Goal: Task Accomplishment & Management: Use online tool/utility

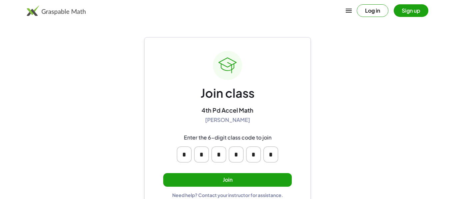
scroll to position [13, 0]
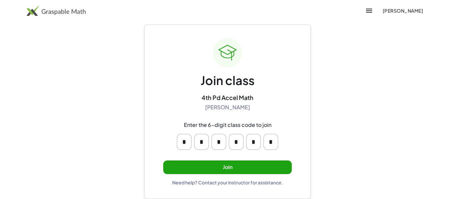
click at [210, 169] on button "Join" at bounding box center [227, 168] width 128 height 14
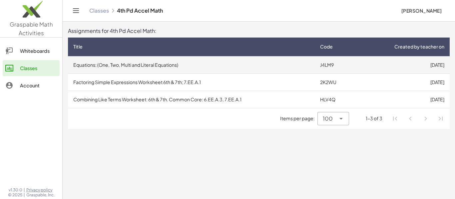
click at [293, 67] on td "Equations: (One, Two, Multi and Literal Equations)" at bounding box center [191, 64] width 247 height 17
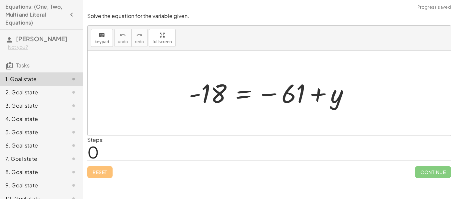
click at [217, 117] on div at bounding box center [269, 93] width 363 height 85
click at [210, 101] on div at bounding box center [271, 93] width 172 height 33
click at [93, 156] on span "0" at bounding box center [93, 152] width 12 height 20
drag, startPoint x: 247, startPoint y: 53, endPoint x: 247, endPoint y: 78, distance: 24.6
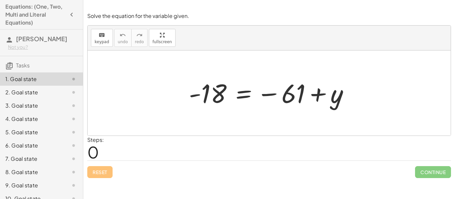
click at [247, 78] on div "- 18 = − 61 + y" at bounding box center [269, 93] width 363 height 85
click at [98, 42] on span "keypad" at bounding box center [102, 42] width 15 height 5
click at [189, 132] on div at bounding box center [269, 93] width 363 height 85
click at [97, 152] on span "0" at bounding box center [93, 152] width 12 height 20
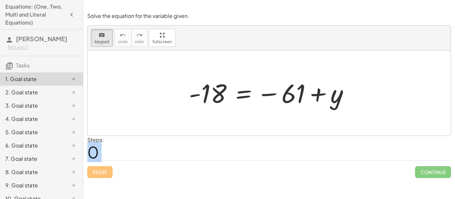
click at [97, 152] on span "0" at bounding box center [93, 152] width 12 height 20
click at [127, 150] on div "Steps: 0" at bounding box center [268, 148] width 363 height 25
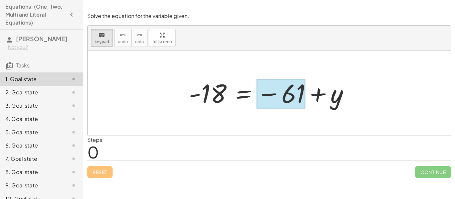
click at [271, 95] on div at bounding box center [280, 94] width 49 height 30
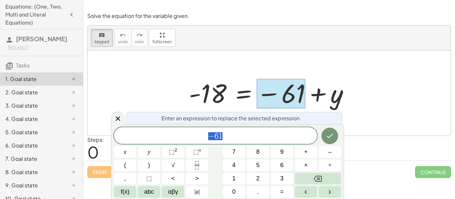
scroll to position [0, 0]
click at [364, 136] on div "Steps: 0" at bounding box center [268, 148] width 363 height 25
click at [284, 139] on span "− 6 1 ​" at bounding box center [215, 136] width 203 height 9
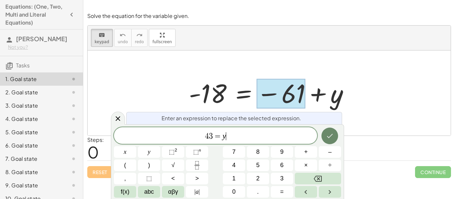
click at [333, 136] on icon "Done" at bounding box center [330, 136] width 8 height 8
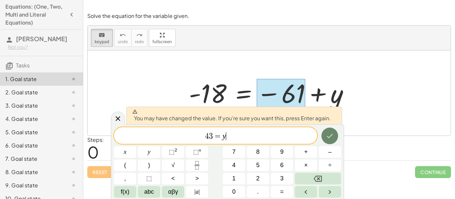
click at [331, 138] on icon "Done" at bounding box center [330, 136] width 8 height 8
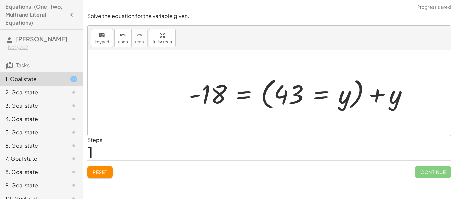
click at [310, 88] on div at bounding box center [300, 93] width 231 height 37
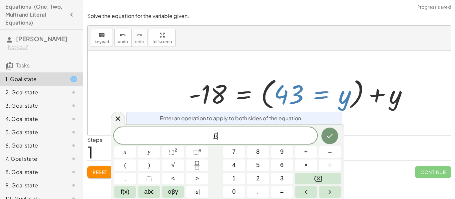
click at [310, 88] on div at bounding box center [300, 93] width 231 height 37
click at [357, 140] on div "Steps: 1" at bounding box center [268, 148] width 363 height 25
click at [118, 120] on icon at bounding box center [118, 119] width 8 height 8
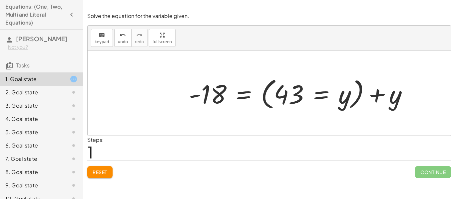
click at [108, 170] on button "Reset" at bounding box center [99, 172] width 25 height 12
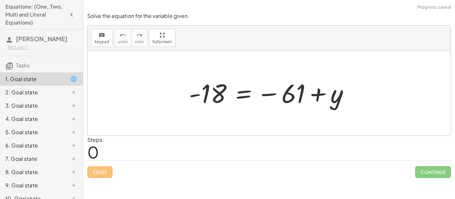
click at [317, 96] on div at bounding box center [271, 93] width 172 height 33
click at [317, 97] on div at bounding box center [271, 93] width 172 height 33
click at [298, 100] on div at bounding box center [271, 93] width 172 height 33
click at [294, 100] on div at bounding box center [271, 93] width 172 height 33
click at [272, 94] on div at bounding box center [271, 93] width 172 height 33
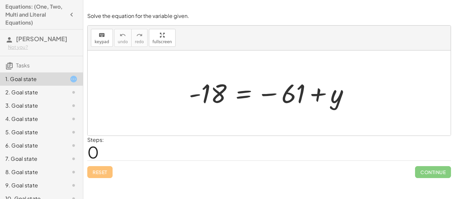
click at [283, 98] on div at bounding box center [271, 93] width 172 height 33
click at [294, 101] on div at bounding box center [271, 93] width 172 height 33
click at [292, 98] on div at bounding box center [271, 93] width 172 height 33
click at [291, 99] on div at bounding box center [271, 93] width 172 height 33
click at [313, 100] on div at bounding box center [271, 93] width 172 height 33
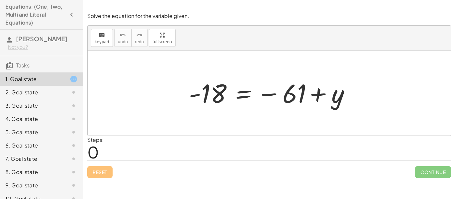
click at [323, 98] on div at bounding box center [271, 93] width 172 height 33
click at [336, 100] on div at bounding box center [271, 93] width 172 height 33
click at [286, 94] on div at bounding box center [271, 93] width 172 height 33
click at [205, 98] on div at bounding box center [271, 93] width 172 height 33
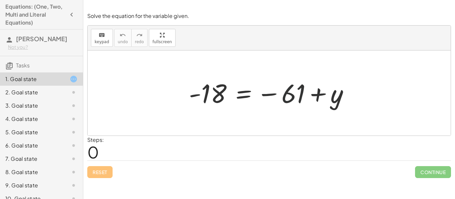
click at [300, 90] on div at bounding box center [271, 93] width 172 height 33
click at [300, 89] on div at bounding box center [271, 93] width 172 height 33
click at [336, 100] on div at bounding box center [271, 93] width 172 height 33
click at [335, 99] on div at bounding box center [271, 93] width 172 height 33
click at [335, 100] on div at bounding box center [271, 93] width 172 height 33
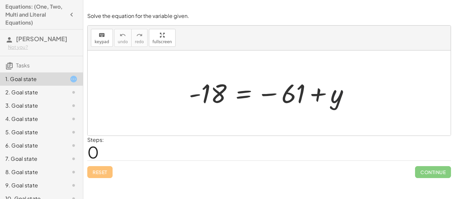
click at [292, 94] on div at bounding box center [271, 93] width 172 height 33
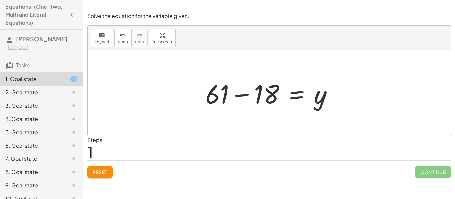
click at [266, 98] on div at bounding box center [271, 93] width 139 height 34
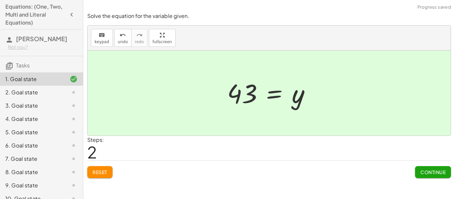
click at [425, 170] on span "Continue" at bounding box center [432, 172] width 25 height 6
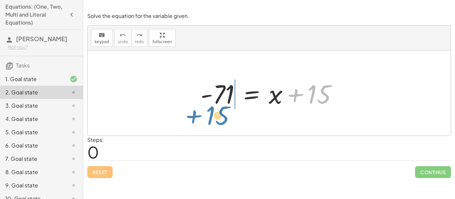
drag, startPoint x: 314, startPoint y: 97, endPoint x: 213, endPoint y: 118, distance: 103.4
click at [213, 118] on div "+ 15 - 71 = + x + 15" at bounding box center [269, 93] width 363 height 85
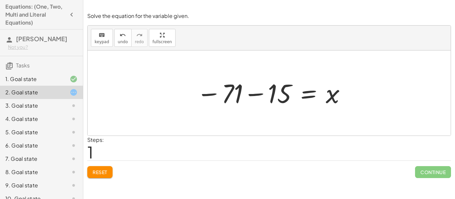
click at [263, 95] on div at bounding box center [271, 93] width 157 height 33
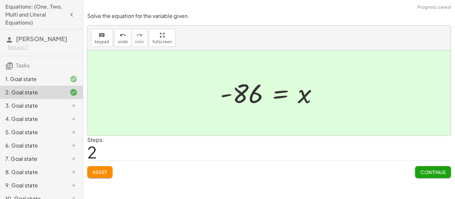
click at [417, 172] on button "Continue" at bounding box center [433, 172] width 36 height 12
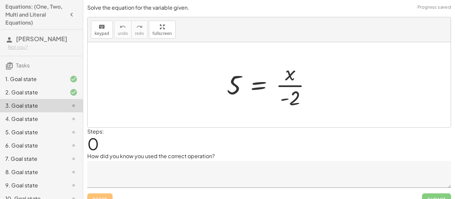
scroll to position [10, 0]
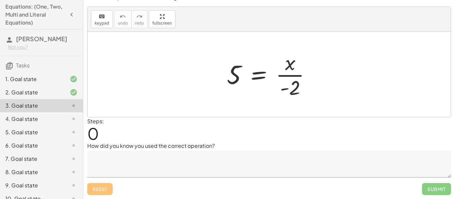
click at [325, 162] on textarea at bounding box center [268, 164] width 363 height 27
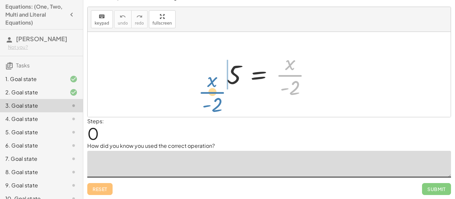
drag, startPoint x: 290, startPoint y: 81, endPoint x: 213, endPoint y: 98, distance: 79.4
click at [213, 98] on div "· x · - 2 5 = · x · - 2" at bounding box center [269, 74] width 363 height 85
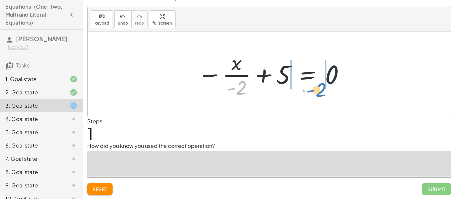
drag, startPoint x: 238, startPoint y: 86, endPoint x: 318, endPoint y: 89, distance: 79.9
click at [318, 89] on div at bounding box center [271, 74] width 154 height 51
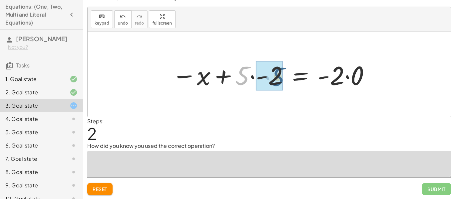
drag, startPoint x: 245, startPoint y: 79, endPoint x: 281, endPoint y: 80, distance: 36.3
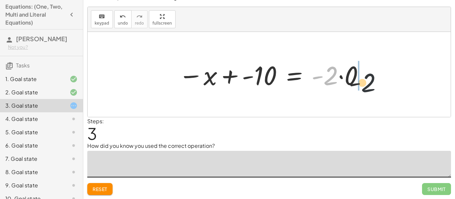
drag, startPoint x: 335, startPoint y: 77, endPoint x: 374, endPoint y: 84, distance: 40.6
click at [374, 84] on div "5 = · x · - 2 − · x · - 2 + 5 = 0 − x + · 5 · - 2 = · - 2 · 0 · - 2 = x − + 0 -…" at bounding box center [269, 74] width 363 height 85
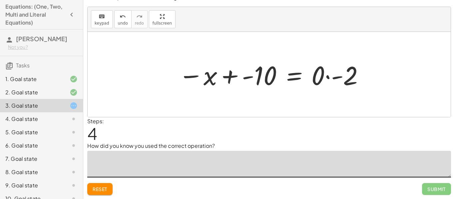
click at [320, 79] on div at bounding box center [271, 75] width 193 height 34
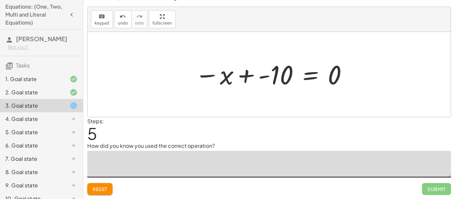
click at [275, 76] on div at bounding box center [271, 74] width 160 height 33
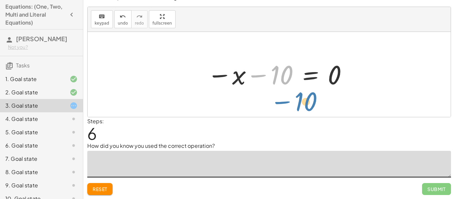
drag, startPoint x: 275, startPoint y: 76, endPoint x: 299, endPoint y: 102, distance: 34.8
click at [299, 102] on div "5 = · x · - 2 − · x · - 2 + 5 = 0 − x + · 5 · - 2 = · - 2 · 0 − x + - 10 = · - …" at bounding box center [269, 74] width 363 height 85
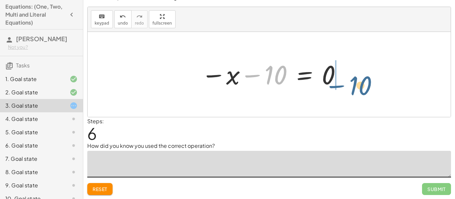
drag, startPoint x: 279, startPoint y: 76, endPoint x: 365, endPoint y: 87, distance: 86.2
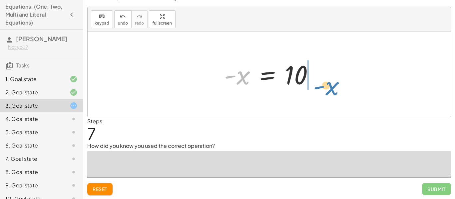
drag, startPoint x: 240, startPoint y: 80, endPoint x: 328, endPoint y: 91, distance: 88.2
click at [328, 91] on div "5 = · x · - 2 − · x · - 2 + 5 = 0 − x + · 5 · - 2 = · - 2 · 0 − x + - 10 = · - …" at bounding box center [269, 74] width 363 height 85
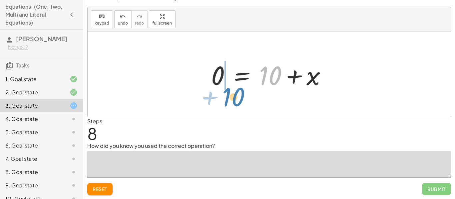
drag, startPoint x: 271, startPoint y: 76, endPoint x: 233, endPoint y: 97, distance: 43.1
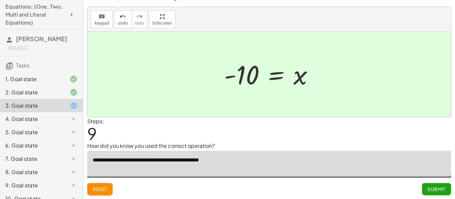
type textarea "**********"
click at [424, 192] on button "Submit" at bounding box center [436, 189] width 29 height 12
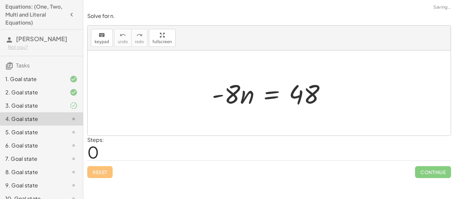
scroll to position [0, 0]
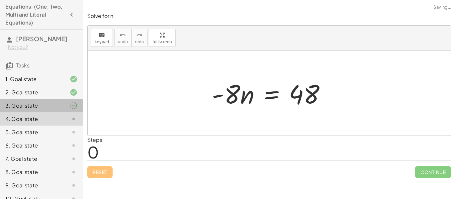
click at [75, 105] on icon at bounding box center [74, 106] width 8 height 8
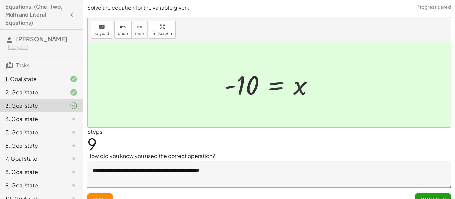
click at [73, 118] on icon at bounding box center [74, 119] width 8 height 8
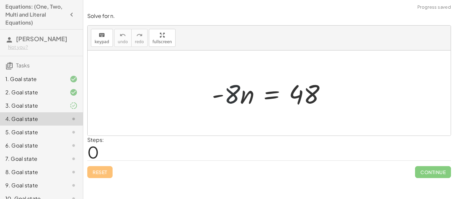
click at [240, 96] on div at bounding box center [271, 93] width 126 height 34
drag, startPoint x: 235, startPoint y: 96, endPoint x: 342, endPoint y: 100, distance: 106.9
click at [342, 100] on div "· - 8 · n · - 8 · n = 48" at bounding box center [269, 93] width 363 height 85
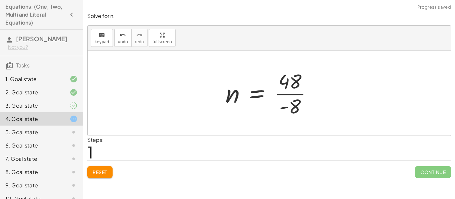
click at [294, 101] on div at bounding box center [271, 93] width 99 height 51
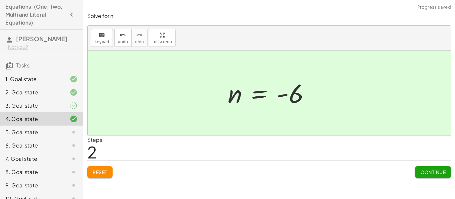
click at [429, 176] on button "Continue" at bounding box center [433, 172] width 36 height 12
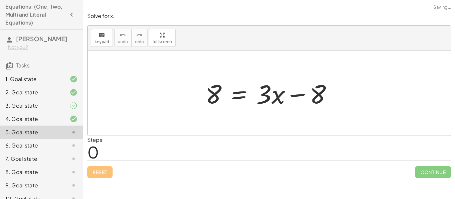
click at [233, 120] on div at bounding box center [269, 93] width 363 height 85
drag, startPoint x: 316, startPoint y: 99, endPoint x: 211, endPoint y: 127, distance: 108.6
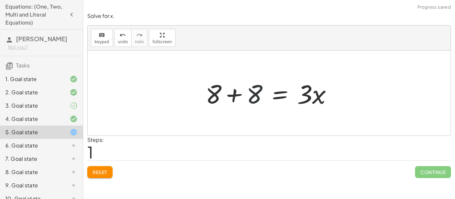
click at [251, 97] on div at bounding box center [271, 93] width 139 height 34
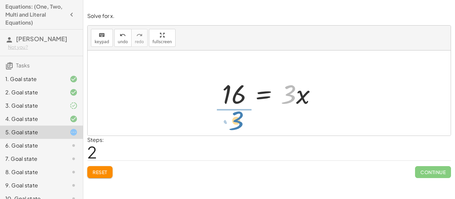
drag, startPoint x: 287, startPoint y: 98, endPoint x: 234, endPoint y: 124, distance: 59.1
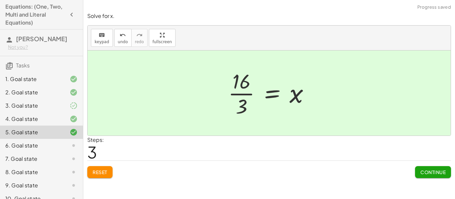
click at [425, 177] on button "Continue" at bounding box center [433, 172] width 36 height 12
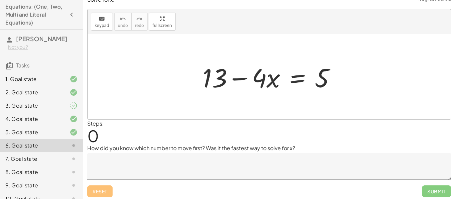
scroll to position [10, 0]
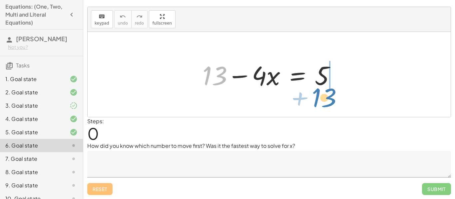
drag, startPoint x: 213, startPoint y: 69, endPoint x: 322, endPoint y: 91, distance: 111.4
click at [322, 91] on div at bounding box center [271, 75] width 145 height 34
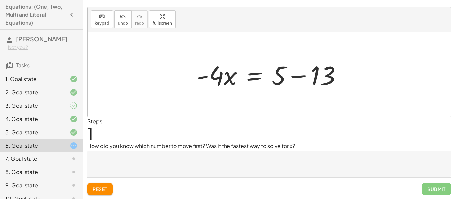
click at [296, 82] on div at bounding box center [271, 75] width 157 height 34
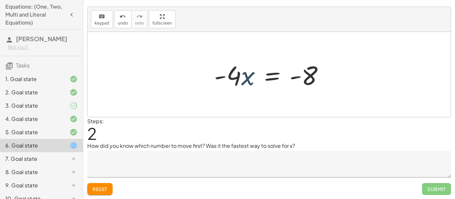
click at [244, 87] on div at bounding box center [272, 75] width 122 height 34
drag, startPoint x: 234, startPoint y: 80, endPoint x: 252, endPoint y: 102, distance: 28.6
click at [252, 102] on div "+ 13 − · 4 · x = 5 · - 4 · x = + 5 − 13 · - 4 · 4 · x = - - 8" at bounding box center [269, 74] width 363 height 85
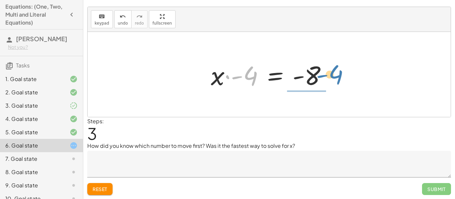
drag, startPoint x: 246, startPoint y: 81, endPoint x: 331, endPoint y: 79, distance: 84.9
click at [331, 79] on div at bounding box center [271, 75] width 128 height 34
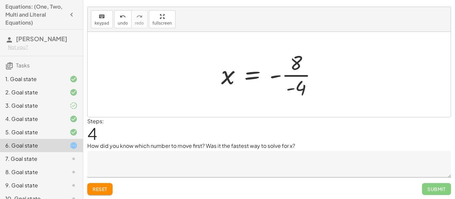
click at [296, 81] on div at bounding box center [272, 74] width 108 height 51
click at [291, 71] on div at bounding box center [272, 74] width 106 height 33
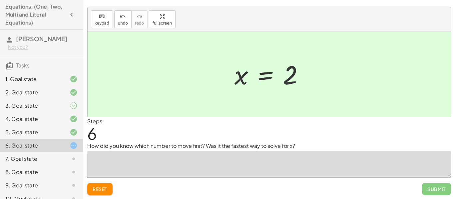
click at [297, 162] on textarea at bounding box center [268, 164] width 363 height 27
type textarea "*"
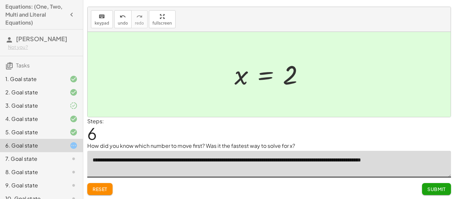
type textarea "**********"
click at [436, 190] on span "Submit" at bounding box center [436, 189] width 18 height 6
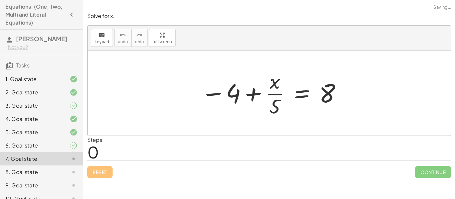
scroll to position [0, 0]
drag, startPoint x: 229, startPoint y: 96, endPoint x: 341, endPoint y: 120, distance: 113.8
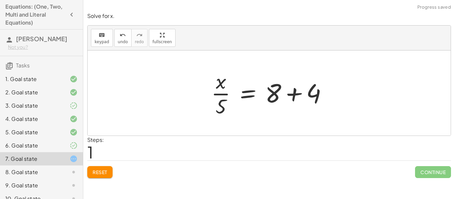
click at [290, 93] on div at bounding box center [272, 93] width 128 height 51
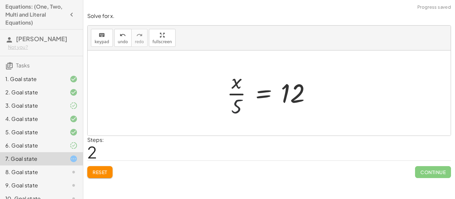
click at [234, 105] on div at bounding box center [271, 93] width 96 height 51
drag, startPoint x: 234, startPoint y: 105, endPoint x: 315, endPoint y: 95, distance: 81.3
click at [315, 95] on div at bounding box center [271, 93] width 96 height 51
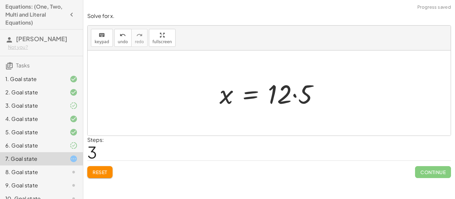
click at [307, 101] on div at bounding box center [271, 93] width 111 height 34
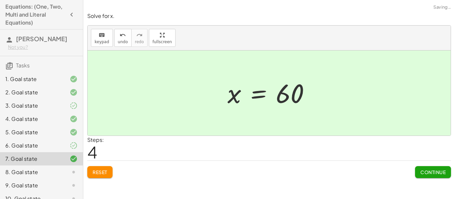
click at [418, 172] on button "Continue" at bounding box center [433, 172] width 36 height 12
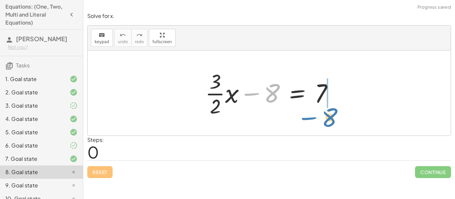
drag, startPoint x: 257, startPoint y: 94, endPoint x: 317, endPoint y: 118, distance: 64.7
click at [317, 118] on div at bounding box center [272, 93] width 140 height 51
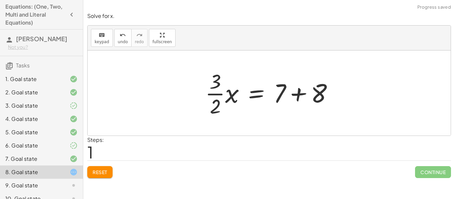
click at [307, 95] on div at bounding box center [272, 93] width 140 height 51
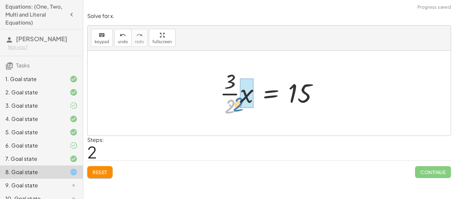
drag, startPoint x: 227, startPoint y: 102, endPoint x: 232, endPoint y: 101, distance: 5.2
click at [232, 101] on div at bounding box center [271, 93] width 110 height 51
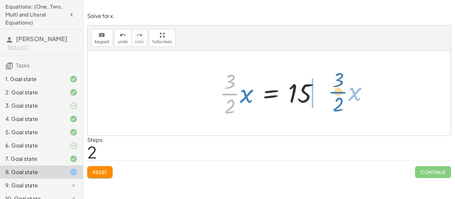
drag, startPoint x: 229, startPoint y: 91, endPoint x: 336, endPoint y: 89, distance: 107.5
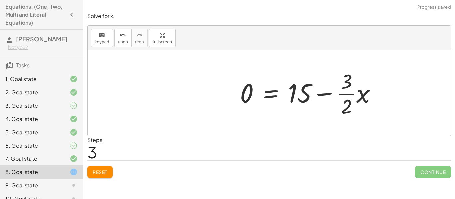
click at [342, 94] on div at bounding box center [311, 93] width 148 height 51
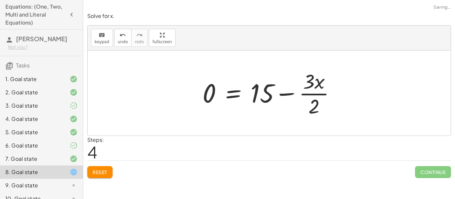
click at [318, 89] on div at bounding box center [271, 93] width 145 height 51
click at [318, 107] on div at bounding box center [271, 93] width 145 height 51
click at [310, 106] on div at bounding box center [271, 93] width 145 height 51
click at [309, 102] on div at bounding box center [271, 93] width 145 height 51
click at [114, 173] on div "Reset Continue" at bounding box center [268, 170] width 363 height 18
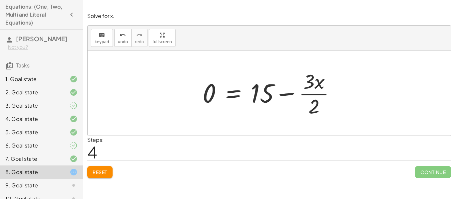
click at [110, 173] on button "Reset" at bounding box center [99, 172] width 25 height 12
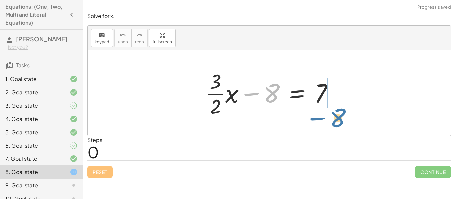
drag, startPoint x: 265, startPoint y: 97, endPoint x: 331, endPoint y: 120, distance: 69.9
click at [331, 120] on div "− 8 + · · 3 · 2 · x − 8 = 7" at bounding box center [269, 93] width 148 height 55
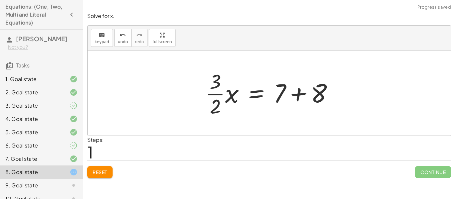
click at [305, 95] on div at bounding box center [272, 93] width 140 height 51
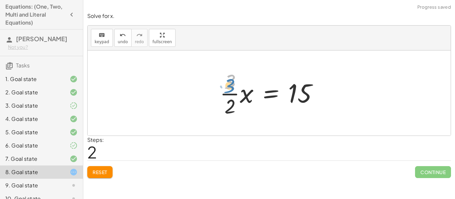
drag, startPoint x: 231, startPoint y: 87, endPoint x: 230, endPoint y: 91, distance: 4.0
click at [230, 91] on div at bounding box center [271, 93] width 110 height 51
drag, startPoint x: 227, startPoint y: 111, endPoint x: 321, endPoint y: 82, distance: 98.1
click at [321, 82] on div at bounding box center [271, 93] width 110 height 51
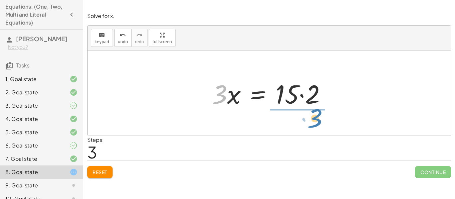
drag, startPoint x: 216, startPoint y: 99, endPoint x: 313, endPoint y: 123, distance: 99.8
click at [313, 123] on div "+ · · 3 · 2 · x − 8 = 7 · · 3 · 2 · x = + 7 + 8 · · 3 · 2 · x = 15 · 3 · 3 · 2 …" at bounding box center [269, 93] width 363 height 85
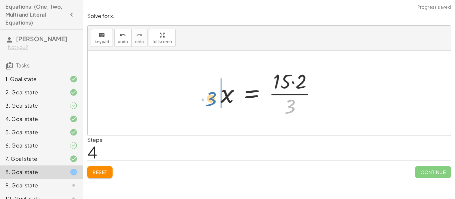
drag, startPoint x: 290, startPoint y: 109, endPoint x: 211, endPoint y: 98, distance: 79.0
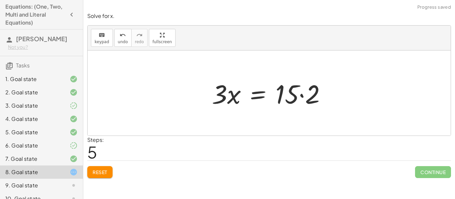
click at [308, 91] on div at bounding box center [271, 93] width 126 height 34
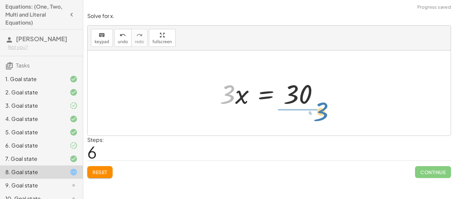
drag, startPoint x: 233, startPoint y: 100, endPoint x: 323, endPoint y: 119, distance: 92.3
click at [323, 119] on div "+ · · 3 · 2 · x − 8 = 7 · · 3 · 2 · x = + 7 + 8 · · 3 · 2 · x = 15 · 3 · x = · …" at bounding box center [269, 93] width 363 height 85
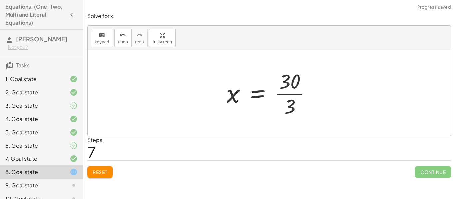
click at [293, 94] on div at bounding box center [271, 93] width 97 height 51
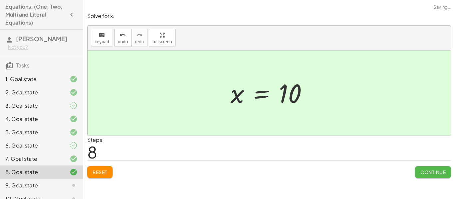
click at [426, 174] on span "Continue" at bounding box center [432, 172] width 25 height 6
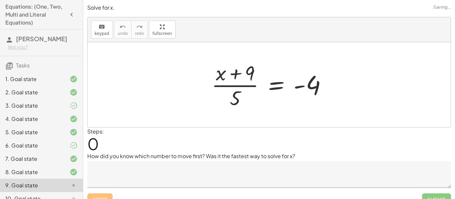
scroll to position [10, 0]
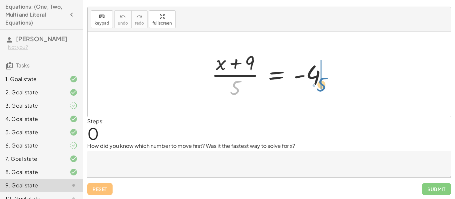
drag, startPoint x: 236, startPoint y: 85, endPoint x: 323, endPoint y: 81, distance: 87.0
click at [323, 81] on div at bounding box center [271, 74] width 127 height 51
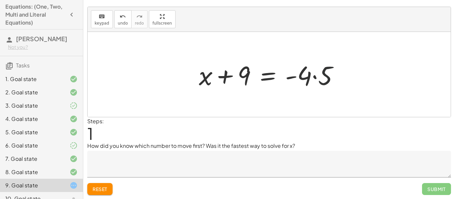
click at [323, 81] on div at bounding box center [271, 75] width 152 height 34
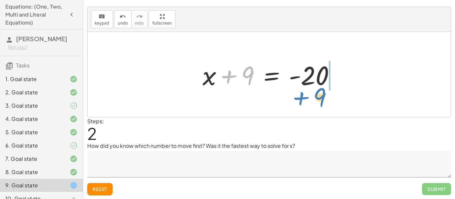
drag, startPoint x: 248, startPoint y: 78, endPoint x: 320, endPoint y: 100, distance: 75.4
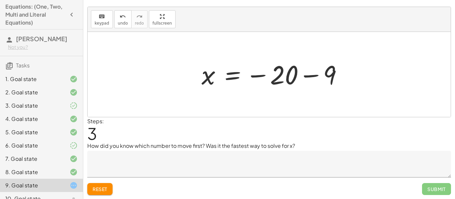
click at [335, 78] on div at bounding box center [274, 74] width 153 height 33
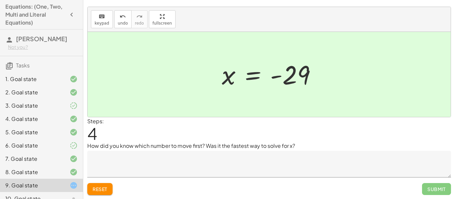
click at [278, 164] on textarea at bounding box center [268, 164] width 363 height 27
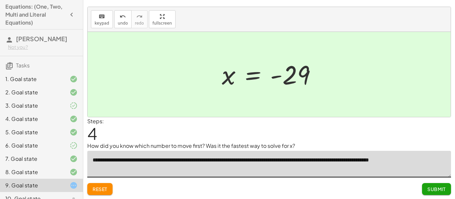
click at [329, 163] on textarea "**********" at bounding box center [268, 164] width 363 height 27
type textarea "**********"
click at [446, 188] on button "Submit" at bounding box center [436, 189] width 29 height 12
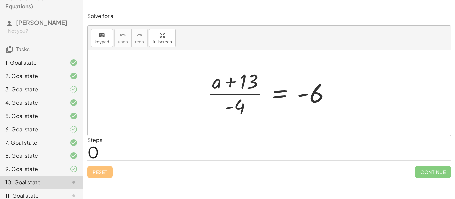
scroll to position [0, 0]
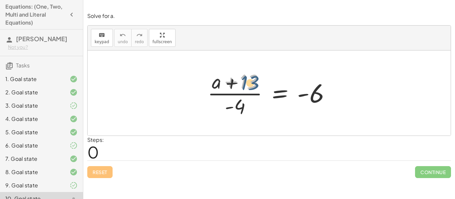
drag, startPoint x: 253, startPoint y: 91, endPoint x: 252, endPoint y: 95, distance: 4.3
click at [252, 95] on div at bounding box center [271, 93] width 135 height 51
drag, startPoint x: 237, startPoint y: 106, endPoint x: 341, endPoint y: 96, distance: 104.3
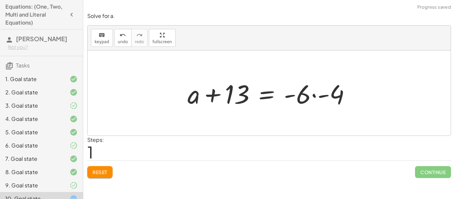
click at [339, 96] on div at bounding box center [271, 93] width 175 height 34
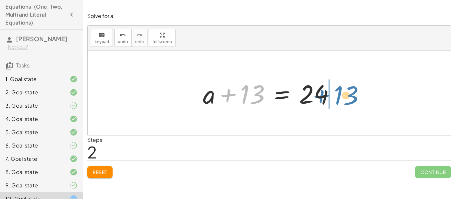
drag, startPoint x: 252, startPoint y: 87, endPoint x: 346, endPoint y: 87, distance: 93.5
click at [346, 87] on div "· ( + a + 13 ) · - 4 = - 6 + a + 13 = · - 6 · - 4 + 13 + a + 13 = 24" at bounding box center [269, 93] width 363 height 85
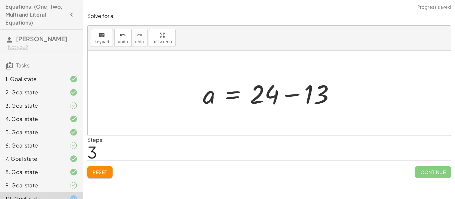
click at [307, 96] on div at bounding box center [271, 93] width 144 height 34
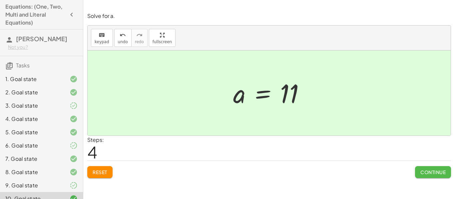
click at [434, 174] on span "Continue" at bounding box center [432, 172] width 25 height 6
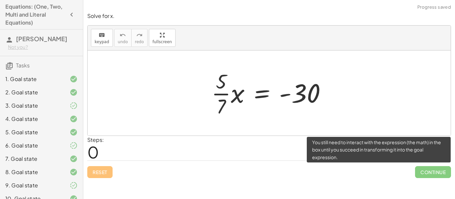
click at [434, 174] on span "Continue" at bounding box center [433, 172] width 36 height 12
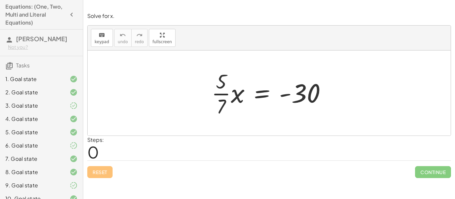
click at [265, 79] on div at bounding box center [271, 93] width 127 height 51
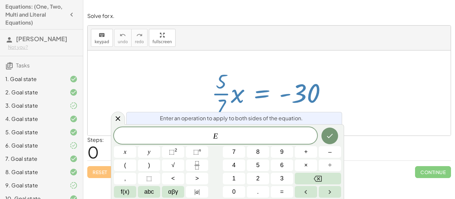
click at [238, 53] on div at bounding box center [269, 93] width 363 height 85
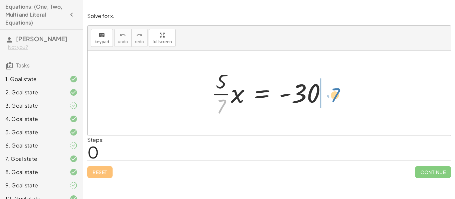
drag, startPoint x: 226, startPoint y: 107, endPoint x: 338, endPoint y: 96, distance: 112.8
click at [338, 96] on div "· 7 · · 5 · 7 · x = - 30" at bounding box center [269, 93] width 363 height 85
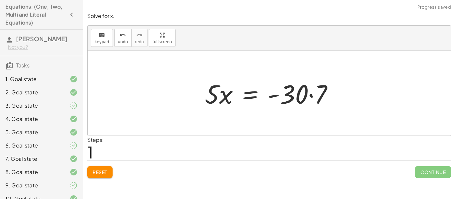
click at [316, 96] on div at bounding box center [271, 93] width 140 height 34
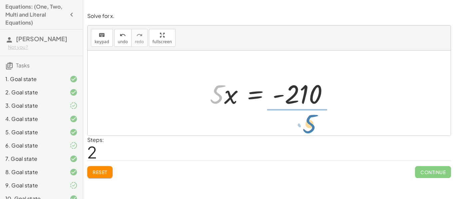
drag, startPoint x: 221, startPoint y: 99, endPoint x: 314, endPoint y: 128, distance: 96.7
click at [314, 128] on div "· · 5 · 7 · x = - 30 · 5 · x = · - 30 · 7 · 5 · x · 5 · x = - 210" at bounding box center [269, 93] width 363 height 85
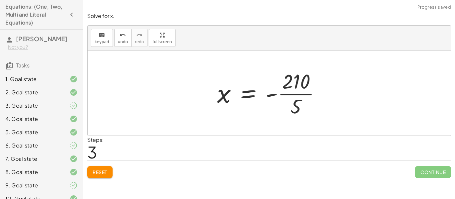
click at [301, 91] on div at bounding box center [271, 93] width 115 height 51
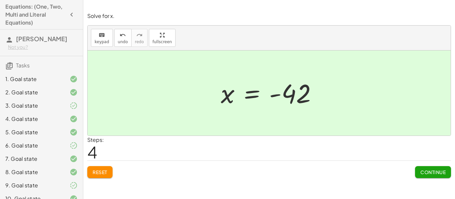
click at [429, 173] on span "Continue" at bounding box center [432, 172] width 25 height 6
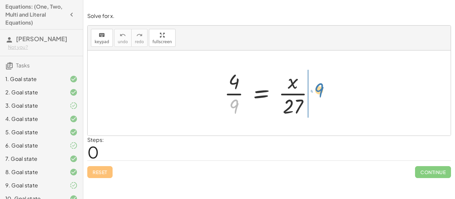
drag, startPoint x: 234, startPoint y: 104, endPoint x: 322, endPoint y: 90, distance: 89.3
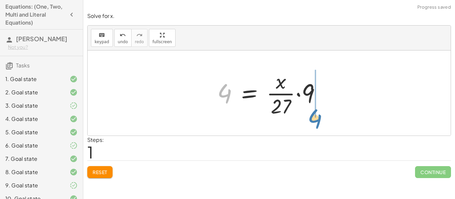
drag, startPoint x: 223, startPoint y: 94, endPoint x: 312, endPoint y: 119, distance: 93.0
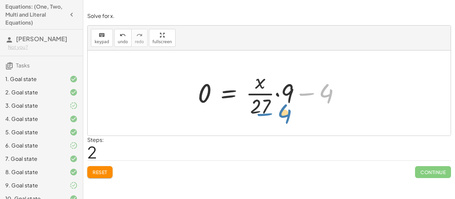
drag, startPoint x: 326, startPoint y: 96, endPoint x: 283, endPoint y: 116, distance: 47.6
click at [283, 116] on div at bounding box center [271, 93] width 154 height 51
click at [98, 171] on span "Reset" at bounding box center [100, 172] width 15 height 6
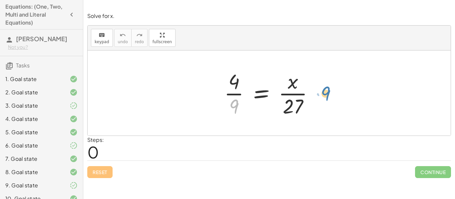
drag, startPoint x: 238, startPoint y: 108, endPoint x: 329, endPoint y: 95, distance: 91.8
click at [329, 95] on div "· 9 · 4 · 9 = · x · 27" at bounding box center [269, 93] width 363 height 85
drag, startPoint x: 236, startPoint y: 103, endPoint x: 323, endPoint y: 93, distance: 86.8
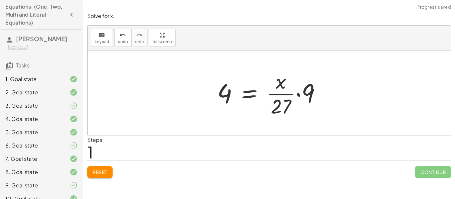
click at [285, 102] on div at bounding box center [272, 93] width 116 height 51
click at [299, 96] on div at bounding box center [272, 93] width 116 height 51
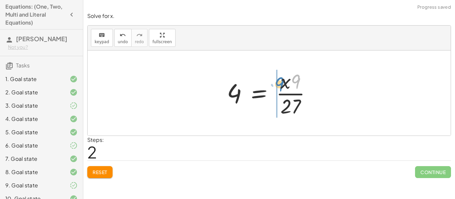
drag, startPoint x: 294, startPoint y: 83, endPoint x: 278, endPoint y: 86, distance: 16.5
click at [278, 86] on div at bounding box center [271, 93] width 97 height 51
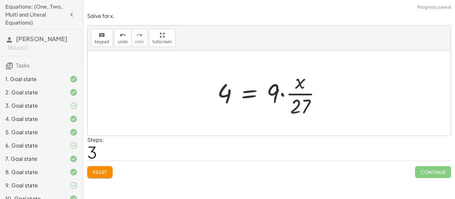
click at [303, 100] on div at bounding box center [272, 93] width 116 height 51
drag, startPoint x: 303, startPoint y: 102, endPoint x: 272, endPoint y: 93, distance: 33.1
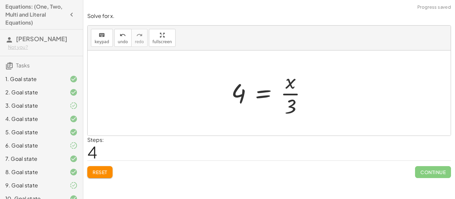
click at [283, 96] on div at bounding box center [272, 93] width 88 height 51
click at [237, 99] on div at bounding box center [272, 93] width 88 height 51
drag, startPoint x: 291, startPoint y: 104, endPoint x: 233, endPoint y: 95, distance: 58.9
click at [233, 95] on div at bounding box center [272, 93] width 88 height 51
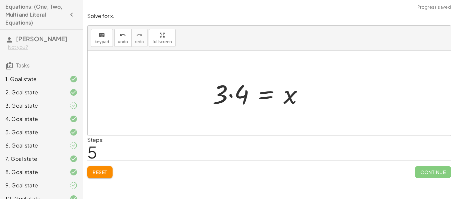
click at [233, 95] on div at bounding box center [260, 93] width 103 height 34
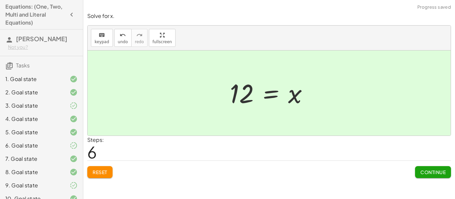
click at [429, 175] on span "Continue" at bounding box center [432, 172] width 25 height 6
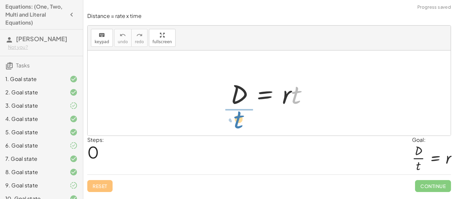
drag, startPoint x: 297, startPoint y: 101, endPoint x: 239, endPoint y: 126, distance: 62.6
click at [239, 126] on div "· t D = · r · t" at bounding box center [269, 93] width 363 height 85
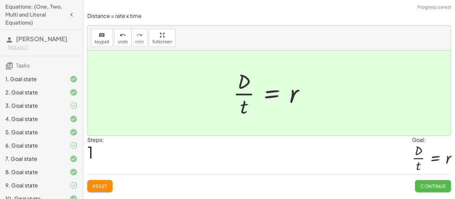
click at [421, 184] on span "Continue" at bounding box center [432, 186] width 25 height 6
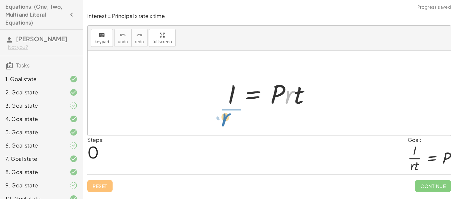
drag, startPoint x: 290, startPoint y: 102, endPoint x: 226, endPoint y: 124, distance: 67.3
click at [226, 124] on div "· r I = · P · r · t" at bounding box center [269, 93] width 363 height 85
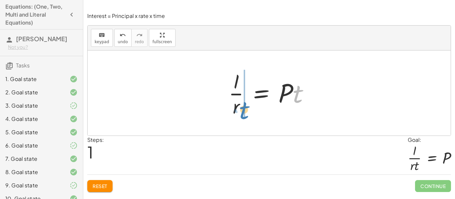
drag, startPoint x: 296, startPoint y: 99, endPoint x: 242, endPoint y: 114, distance: 56.3
click at [242, 114] on div at bounding box center [271, 93] width 93 height 51
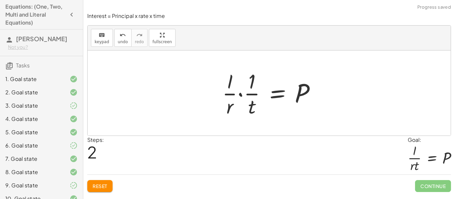
click at [245, 102] on div at bounding box center [271, 93] width 105 height 51
click at [238, 87] on div at bounding box center [271, 93] width 105 height 51
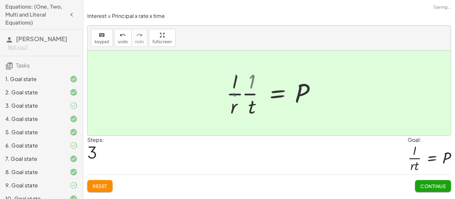
click at [240, 88] on div at bounding box center [279, 93] width 90 height 51
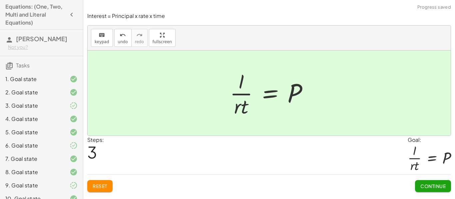
click at [440, 186] on span "Continue" at bounding box center [432, 186] width 25 height 6
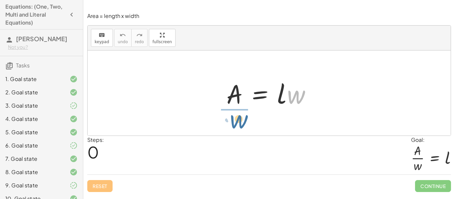
drag, startPoint x: 298, startPoint y: 99, endPoint x: 240, endPoint y: 123, distance: 62.9
click at [240, 123] on div "· w A = · l · w" at bounding box center [269, 93] width 363 height 85
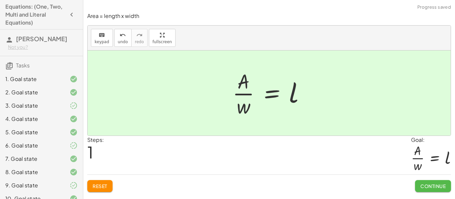
click at [426, 185] on span "Continue" at bounding box center [432, 186] width 25 height 6
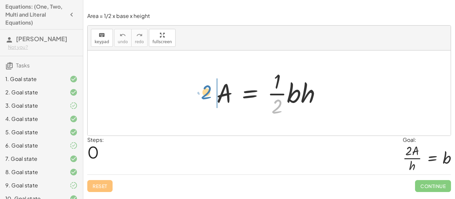
drag, startPoint x: 275, startPoint y: 107, endPoint x: 206, endPoint y: 92, distance: 71.2
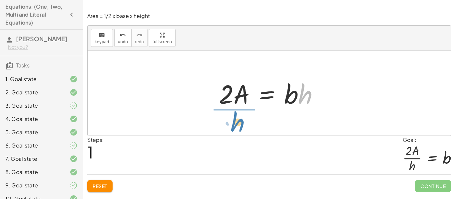
drag, startPoint x: 309, startPoint y: 94, endPoint x: 240, endPoint y: 122, distance: 74.2
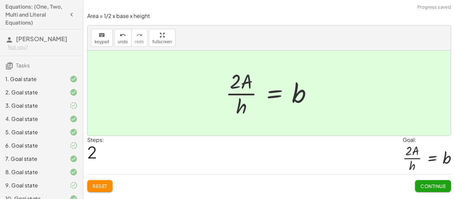
click at [438, 186] on span "Continue" at bounding box center [432, 186] width 25 height 6
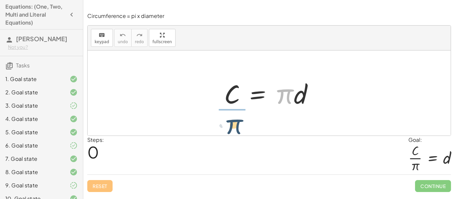
drag, startPoint x: 283, startPoint y: 98, endPoint x: 227, endPoint y: 127, distance: 63.4
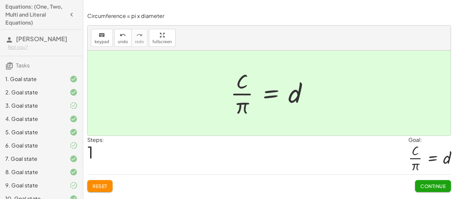
click at [441, 182] on button "Continue" at bounding box center [433, 186] width 36 height 12
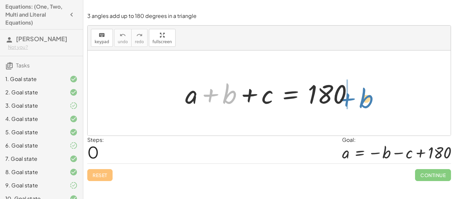
drag, startPoint x: 231, startPoint y: 98, endPoint x: 367, endPoint y: 102, distance: 136.5
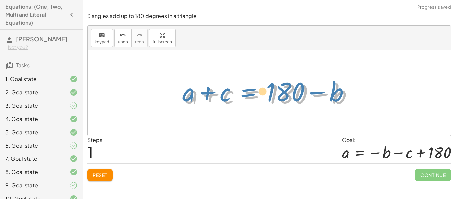
drag, startPoint x: 237, startPoint y: 98, endPoint x: 225, endPoint y: 95, distance: 11.9
click at [225, 95] on div at bounding box center [271, 93] width 179 height 34
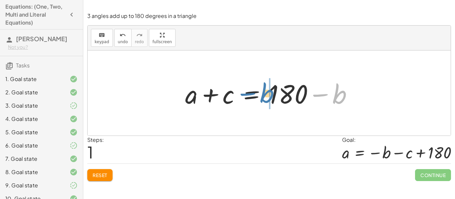
drag, startPoint x: 343, startPoint y: 94, endPoint x: 269, endPoint y: 93, distance: 74.2
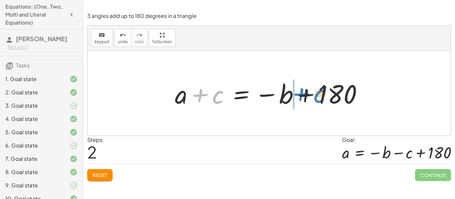
drag, startPoint x: 218, startPoint y: 100, endPoint x: 318, endPoint y: 99, distance: 99.9
click at [318, 99] on div at bounding box center [271, 93] width 200 height 34
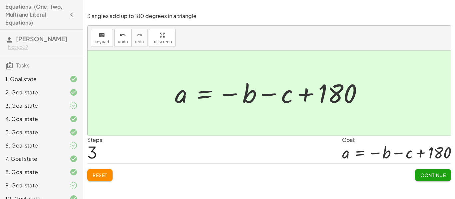
click at [0, 0] on div "3 angles add up to 180 degrees in a triangle keyboard keypad undo undo redo red…" at bounding box center [0, 0] width 0 height 0
click at [428, 178] on span "Continue" at bounding box center [432, 175] width 25 height 6
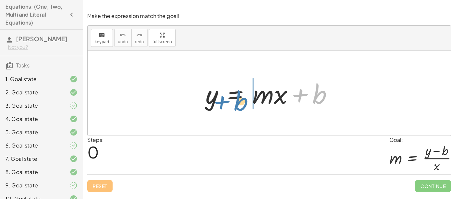
drag, startPoint x: 323, startPoint y: 92, endPoint x: 243, endPoint y: 99, distance: 79.5
click at [243, 99] on div at bounding box center [271, 93] width 139 height 34
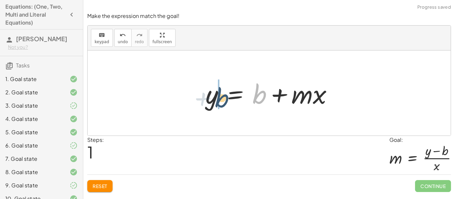
drag, startPoint x: 255, startPoint y: 97, endPoint x: 216, endPoint y: 101, distance: 38.5
click at [216, 101] on div at bounding box center [271, 93] width 139 height 34
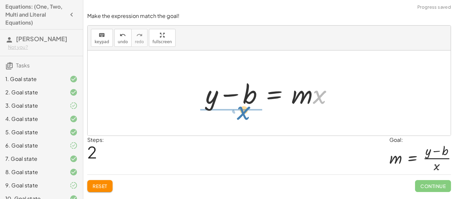
drag, startPoint x: 318, startPoint y: 99, endPoint x: 241, endPoint y: 115, distance: 78.8
click at [241, 115] on div "y = + · m · x + b y = + b + · m · x · x y = · m · x b + −" at bounding box center [269, 93] width 363 height 85
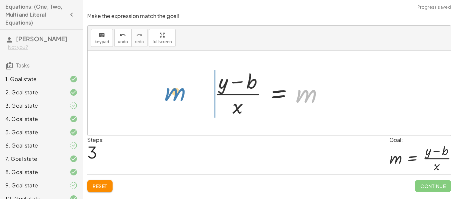
drag, startPoint x: 305, startPoint y: 98, endPoint x: 170, endPoint y: 96, distance: 135.1
click at [170, 96] on div "y = + · m · x + b y = + b + · m · x + y − b = · m · x m y = m · x b + − · ( )" at bounding box center [269, 93] width 363 height 85
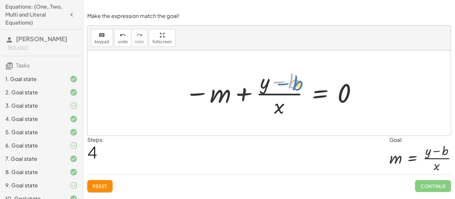
drag, startPoint x: 279, startPoint y: 86, endPoint x: 283, endPoint y: 88, distance: 4.3
click at [283, 88] on div at bounding box center [271, 93] width 180 height 51
click at [0, 0] on div "Make the expression match the goal! keyboard keypad undo undo redo redo fullscr…" at bounding box center [0, 0] width 0 height 0
click at [96, 187] on span "Reset" at bounding box center [100, 186] width 15 height 6
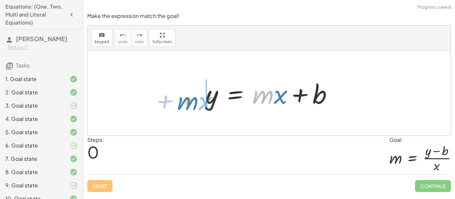
drag, startPoint x: 258, startPoint y: 97, endPoint x: 186, endPoint y: 102, distance: 72.4
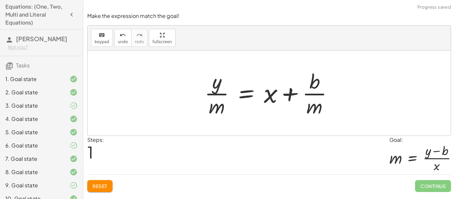
click at [203, 88] on div at bounding box center [271, 93] width 140 height 51
drag, startPoint x: 212, startPoint y: 80, endPoint x: 285, endPoint y: 78, distance: 73.3
click at [285, 78] on div at bounding box center [271, 93] width 140 height 51
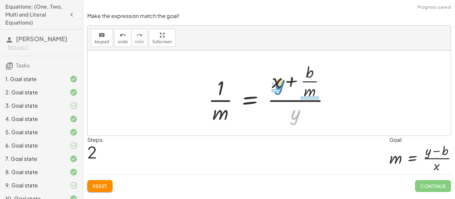
drag, startPoint x: 294, startPoint y: 118, endPoint x: 278, endPoint y: 88, distance: 33.8
click at [278, 88] on div at bounding box center [271, 93] width 133 height 64
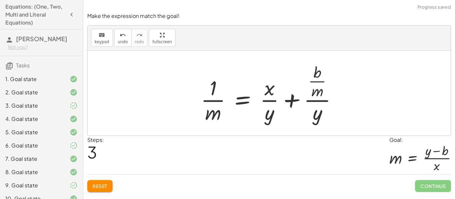
click at [295, 98] on div at bounding box center [271, 93] width 148 height 64
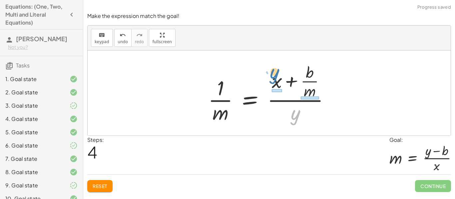
drag, startPoint x: 295, startPoint y: 112, endPoint x: 273, endPoint y: 72, distance: 45.6
click at [273, 72] on div at bounding box center [271, 93] width 133 height 64
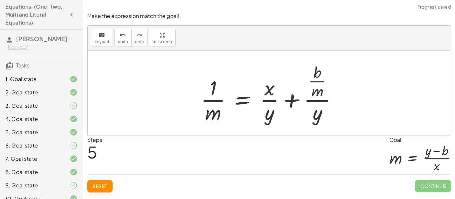
click at [271, 91] on div at bounding box center [271, 93] width 148 height 64
click at [272, 114] on div at bounding box center [271, 93] width 148 height 64
click at [111, 188] on button "Reset" at bounding box center [99, 186] width 25 height 12
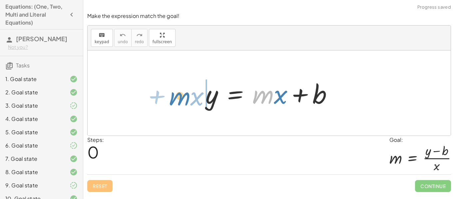
drag, startPoint x: 262, startPoint y: 92, endPoint x: 178, endPoint y: 93, distance: 83.2
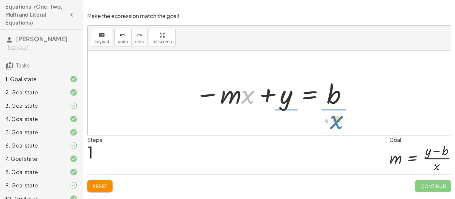
drag, startPoint x: 250, startPoint y: 96, endPoint x: 339, endPoint y: 121, distance: 92.4
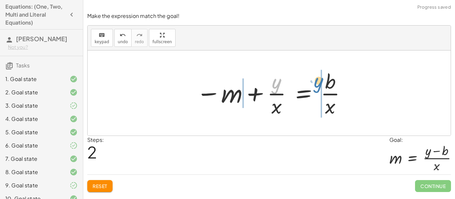
drag, startPoint x: 275, startPoint y: 88, endPoint x: 316, endPoint y: 87, distance: 41.6
click at [316, 87] on div at bounding box center [271, 93] width 157 height 51
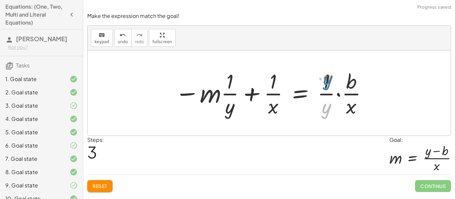
drag, startPoint x: 324, startPoint y: 110, endPoint x: 324, endPoint y: 81, distance: 29.0
click at [324, 81] on div at bounding box center [271, 93] width 200 height 51
click at [327, 87] on div at bounding box center [271, 93] width 200 height 51
click at [344, 97] on div at bounding box center [271, 93] width 200 height 51
click at [340, 97] on div at bounding box center [271, 93] width 200 height 51
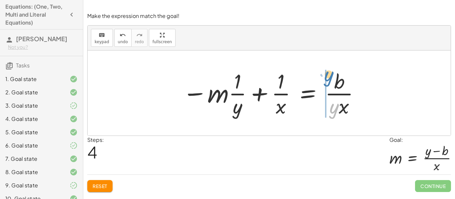
drag, startPoint x: 332, startPoint y: 112, endPoint x: 325, endPoint y: 81, distance: 31.4
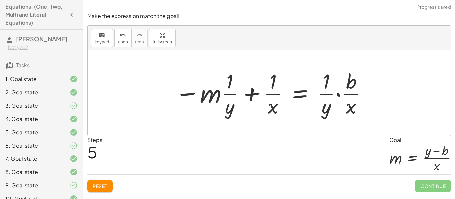
click at [98, 187] on span "Reset" at bounding box center [100, 186] width 15 height 6
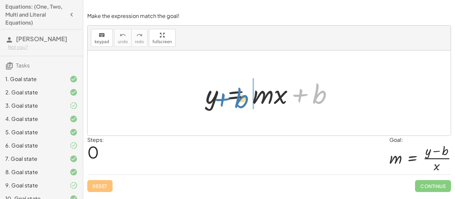
drag, startPoint x: 319, startPoint y: 99, endPoint x: 240, endPoint y: 103, distance: 78.6
click at [240, 103] on div at bounding box center [271, 93] width 139 height 34
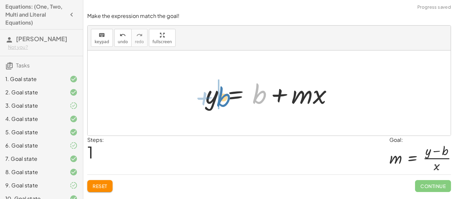
drag, startPoint x: 258, startPoint y: 94, endPoint x: 223, endPoint y: 97, distance: 35.4
click at [223, 97] on div at bounding box center [271, 93] width 139 height 34
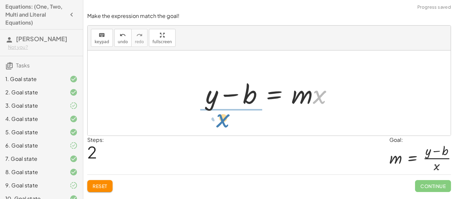
drag, startPoint x: 316, startPoint y: 93, endPoint x: 220, endPoint y: 118, distance: 99.4
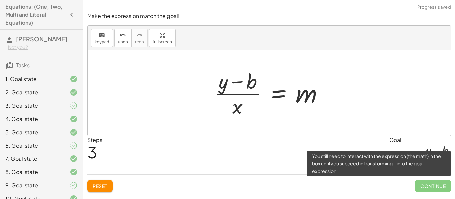
click at [430, 188] on span "Continue" at bounding box center [433, 186] width 36 height 12
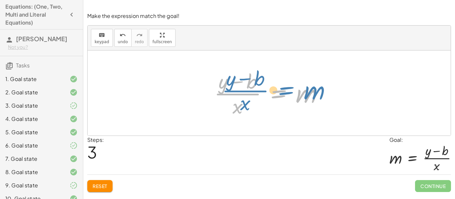
click at [280, 93] on div at bounding box center [271, 93] width 121 height 51
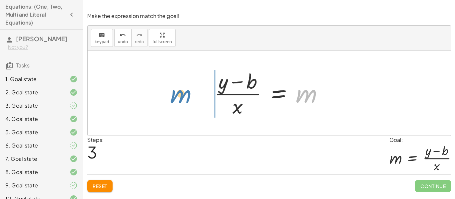
drag, startPoint x: 305, startPoint y: 100, endPoint x: 178, endPoint y: 100, distance: 126.8
click at [178, 100] on div "y = + · m · x + b y = + b + · m · x + y − b = · m · x m y = m · x b + − · ( )" at bounding box center [269, 93] width 363 height 85
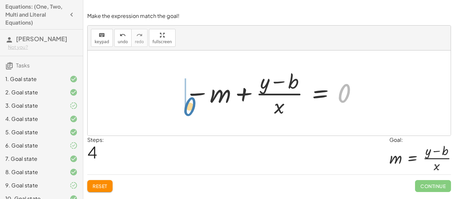
drag, startPoint x: 342, startPoint y: 93, endPoint x: 186, endPoint y: 106, distance: 156.3
click at [186, 106] on div at bounding box center [271, 93] width 180 height 51
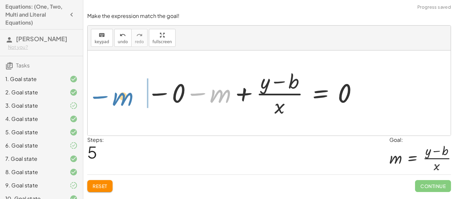
drag, startPoint x: 220, startPoint y: 96, endPoint x: 122, endPoint y: 99, distance: 97.6
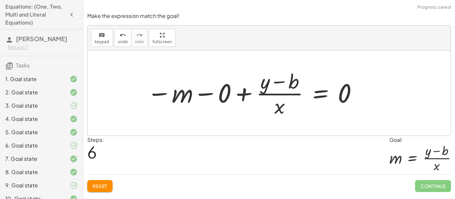
click at [321, 90] on div at bounding box center [252, 93] width 218 height 51
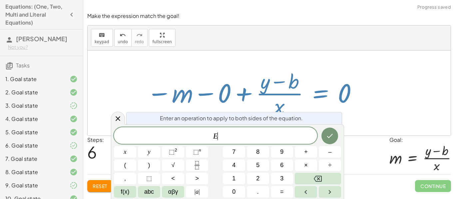
click at [192, 81] on div at bounding box center [252, 93] width 218 height 51
click at [115, 117] on icon at bounding box center [118, 119] width 8 height 8
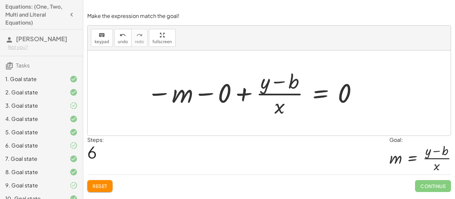
click at [272, 90] on div at bounding box center [252, 93] width 218 height 51
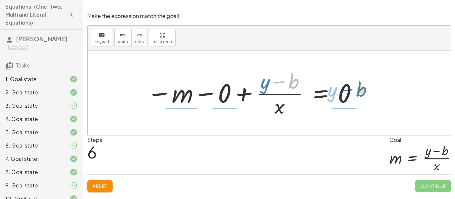
drag, startPoint x: 271, startPoint y: 85, endPoint x: 343, endPoint y: 89, distance: 72.0
click at [343, 89] on div at bounding box center [252, 93] width 218 height 51
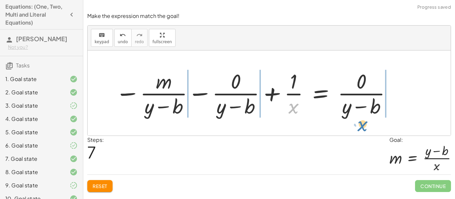
drag, startPoint x: 290, startPoint y: 107, endPoint x: 358, endPoint y: 124, distance: 70.8
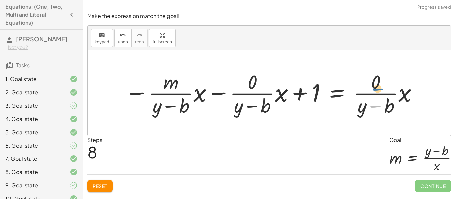
drag, startPoint x: 377, startPoint y: 108, endPoint x: 379, endPoint y: 90, distance: 17.8
click at [379, 90] on div at bounding box center [271, 93] width 301 height 49
click at [380, 93] on div at bounding box center [271, 93] width 301 height 49
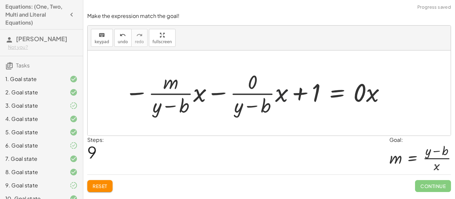
click at [278, 96] on div at bounding box center [255, 93] width 269 height 49
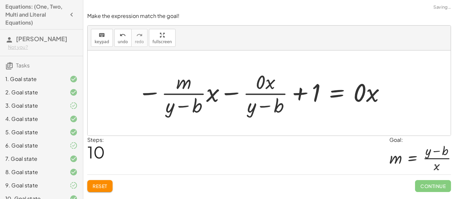
click at [264, 95] on div at bounding box center [262, 93] width 256 height 49
click at [201, 106] on div at bounding box center [262, 93] width 256 height 49
click at [196, 98] on div at bounding box center [262, 93] width 256 height 49
drag, startPoint x: 272, startPoint y: 104, endPoint x: 283, endPoint y: 84, distance: 22.9
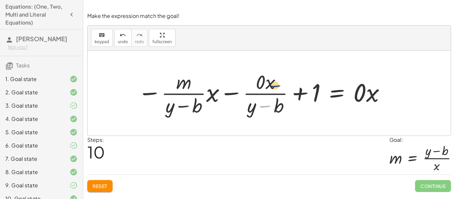
click at [283, 84] on div at bounding box center [262, 93] width 256 height 49
click at [319, 92] on div at bounding box center [262, 93] width 256 height 49
click at [106, 187] on span "Reset" at bounding box center [100, 186] width 15 height 6
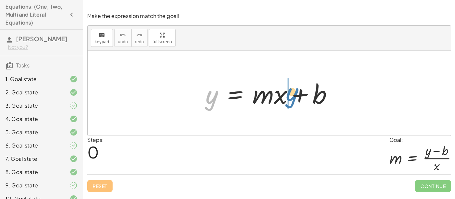
drag, startPoint x: 206, startPoint y: 107, endPoint x: 285, endPoint y: 106, distance: 78.9
click at [285, 106] on div at bounding box center [271, 93] width 139 height 34
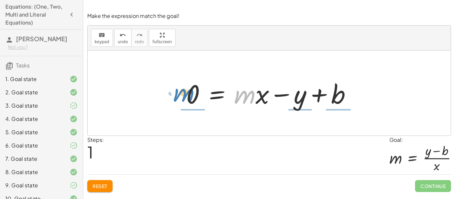
drag, startPoint x: 247, startPoint y: 94, endPoint x: 186, endPoint y: 92, distance: 60.9
click at [186, 92] on div at bounding box center [271, 93] width 177 height 34
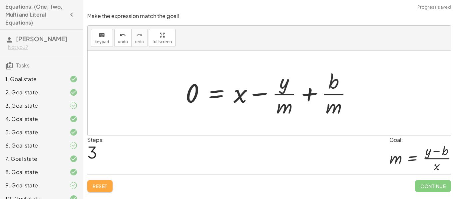
click at [91, 187] on button "Reset" at bounding box center [99, 186] width 25 height 12
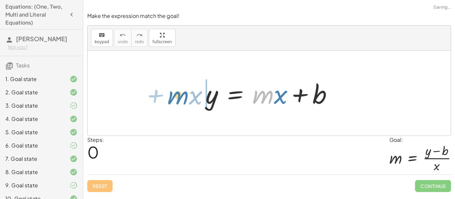
drag, startPoint x: 267, startPoint y: 100, endPoint x: 181, endPoint y: 101, distance: 85.5
click at [181, 101] on div "· m + · x y = + · m · x + b" at bounding box center [269, 93] width 363 height 85
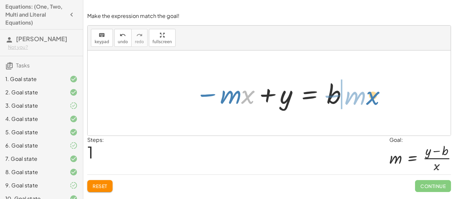
drag, startPoint x: 247, startPoint y: 97, endPoint x: 372, endPoint y: 98, distance: 124.8
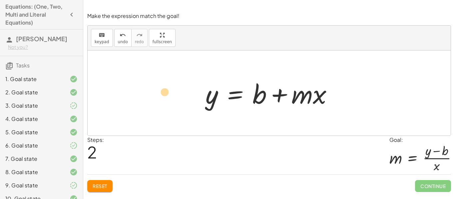
drag, startPoint x: 208, startPoint y: 100, endPoint x: 193, endPoint y: 107, distance: 17.0
click at [193, 107] on div "y = + · m · x + b − · m · x + y = b y y = · m · x b + +" at bounding box center [269, 93] width 363 height 85
drag, startPoint x: 260, startPoint y: 94, endPoint x: 230, endPoint y: 96, distance: 30.4
click at [230, 96] on div at bounding box center [271, 93] width 139 height 34
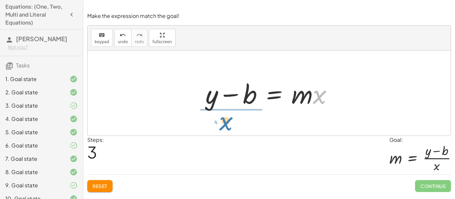
drag, startPoint x: 320, startPoint y: 98, endPoint x: 227, endPoint y: 125, distance: 97.1
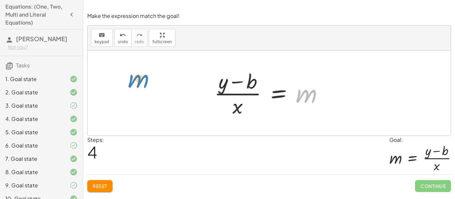
drag, startPoint x: 303, startPoint y: 98, endPoint x: 141, endPoint y: 93, distance: 162.2
click at [141, 93] on div "y = + · m · x + b − · m · x + y = b y = + b + · m · x + y − b = · m · x m y = m…" at bounding box center [269, 93] width 363 height 85
click at [237, 84] on div at bounding box center [271, 93] width 121 height 51
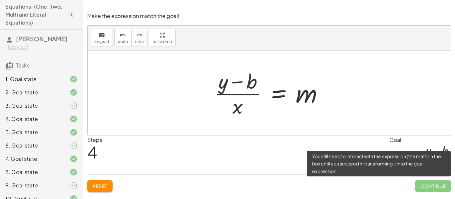
click at [440, 185] on span "Continue" at bounding box center [433, 186] width 36 height 12
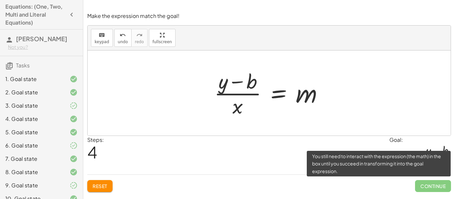
click at [440, 185] on span "Continue" at bounding box center [433, 186] width 36 height 12
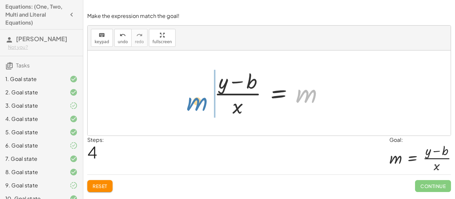
drag, startPoint x: 306, startPoint y: 100, endPoint x: 197, endPoint y: 104, distance: 108.6
click at [197, 104] on div "y = + · m · x + b − · m · x + y = b y = + b + · m · x + y − b = · m · x m y = m…" at bounding box center [269, 93] width 363 height 85
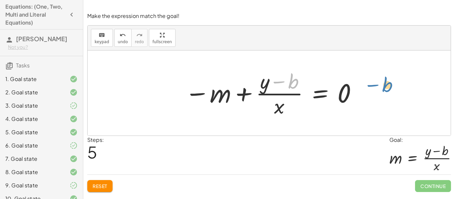
drag, startPoint x: 293, startPoint y: 86, endPoint x: 384, endPoint y: 91, distance: 91.3
click at [345, 98] on div at bounding box center [271, 93] width 180 height 51
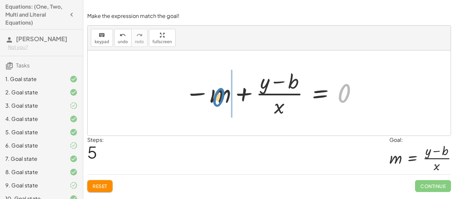
drag, startPoint x: 345, startPoint y: 98, endPoint x: 219, endPoint y: 103, distance: 125.9
click at [219, 103] on div at bounding box center [271, 93] width 180 height 51
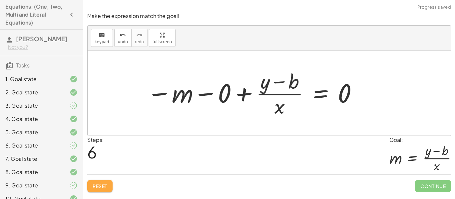
click at [97, 189] on button "Reset" at bounding box center [99, 186] width 25 height 12
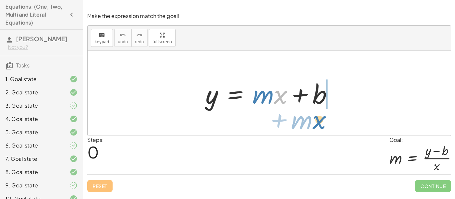
drag, startPoint x: 281, startPoint y: 97, endPoint x: 319, endPoint y: 122, distance: 45.4
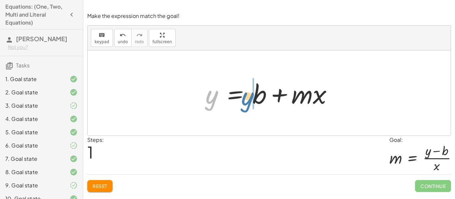
drag, startPoint x: 211, startPoint y: 99, endPoint x: 247, endPoint y: 100, distance: 36.0
click at [247, 100] on div at bounding box center [271, 93] width 139 height 34
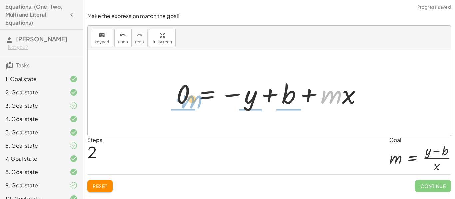
drag, startPoint x: 335, startPoint y: 98, endPoint x: 191, endPoint y: 101, distance: 143.5
click at [191, 101] on div at bounding box center [272, 93] width 198 height 34
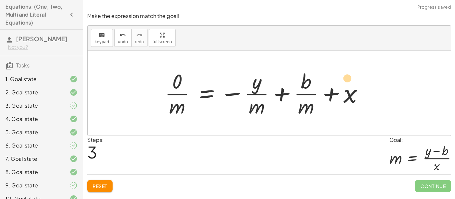
drag, startPoint x: 258, startPoint y: 86, endPoint x: 350, endPoint y: 80, distance: 92.4
click at [350, 80] on div at bounding box center [266, 93] width 210 height 51
click at [288, 98] on div at bounding box center [266, 93] width 210 height 51
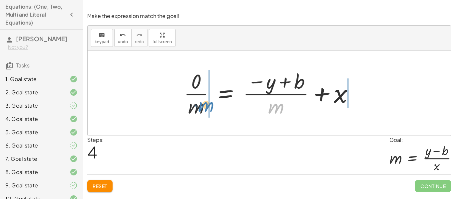
drag, startPoint x: 274, startPoint y: 107, endPoint x: 201, endPoint y: 107, distance: 73.6
click at [201, 107] on div at bounding box center [271, 93] width 182 height 51
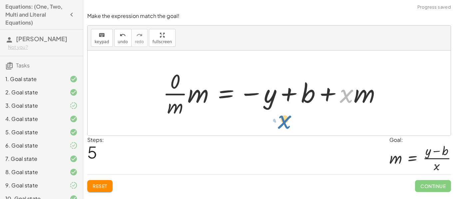
drag, startPoint x: 347, startPoint y: 95, endPoint x: 285, endPoint y: 121, distance: 67.6
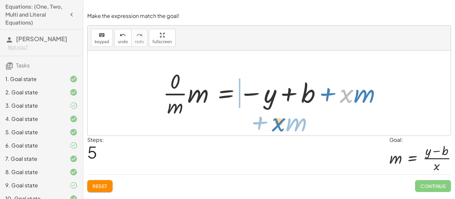
drag, startPoint x: 344, startPoint y: 98, endPoint x: 276, endPoint y: 125, distance: 73.2
click at [276, 125] on div "y = + · m · x + b y = + b + · m · x 0 = − y + b + · m · x · 0 · m = − · y · m +…" at bounding box center [269, 93] width 363 height 85
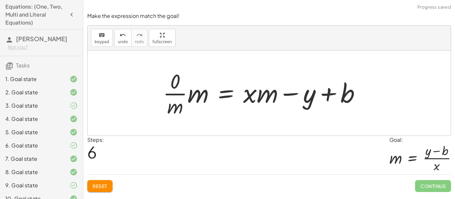
click at [316, 97] on div at bounding box center [264, 93] width 210 height 51
click at [323, 95] on div at bounding box center [264, 93] width 210 height 51
click at [258, 92] on div at bounding box center [264, 93] width 210 height 51
click at [183, 96] on div at bounding box center [264, 93] width 210 height 51
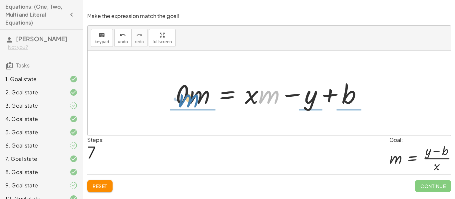
drag, startPoint x: 263, startPoint y: 101, endPoint x: 185, endPoint y: 104, distance: 78.6
click at [185, 104] on div at bounding box center [271, 93] width 198 height 34
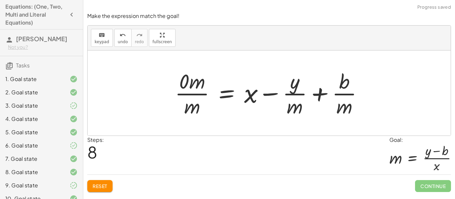
click at [196, 98] on div at bounding box center [271, 93] width 200 height 51
click at [310, 89] on div at bounding box center [271, 93] width 200 height 51
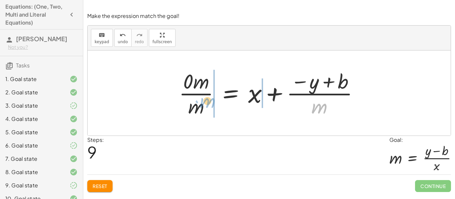
drag, startPoint x: 320, startPoint y: 112, endPoint x: 207, endPoint y: 106, distance: 112.6
click at [207, 106] on div at bounding box center [271, 93] width 192 height 51
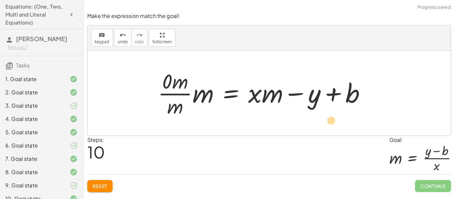
drag, startPoint x: 256, startPoint y: 97, endPoint x: 329, endPoint y: 123, distance: 77.4
drag, startPoint x: 254, startPoint y: 99, endPoint x: 327, endPoint y: 122, distance: 76.9
click at [327, 122] on div "y = + · m · x + b y = + b + · m · x 0 = − y + b + · m · x · 0 · m = − · y · m +…" at bounding box center [269, 93] width 363 height 85
drag, startPoint x: 275, startPoint y: 97, endPoint x: 299, endPoint y: 79, distance: 30.7
click at [299, 79] on div at bounding box center [264, 93] width 220 height 51
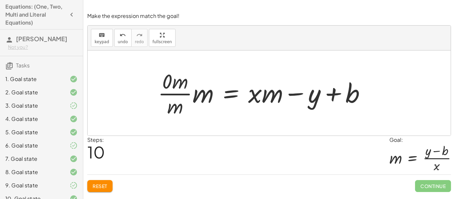
click at [99, 186] on span "Reset" at bounding box center [100, 186] width 15 height 6
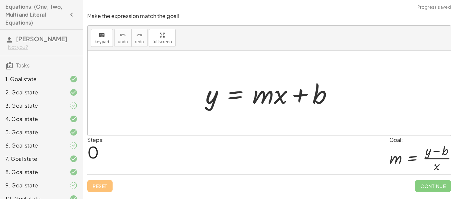
scroll to position [222, 0]
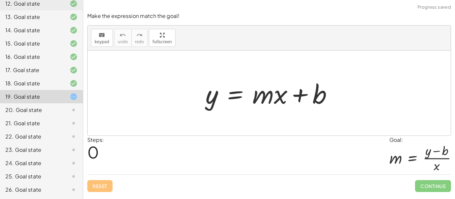
click at [45, 108] on div "20. Goal state" at bounding box center [32, 110] width 54 height 8
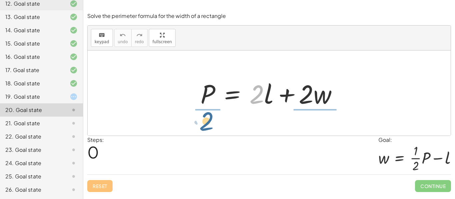
drag, startPoint x: 258, startPoint y: 98, endPoint x: 207, endPoint y: 125, distance: 58.1
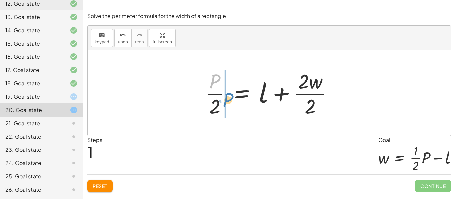
drag, startPoint x: 214, startPoint y: 85, endPoint x: 228, endPoint y: 104, distance: 23.6
click at [228, 104] on div at bounding box center [271, 93] width 140 height 51
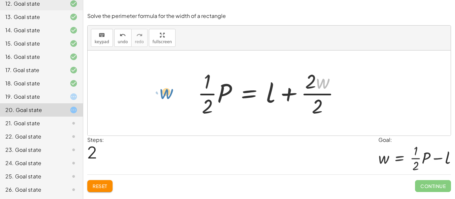
drag, startPoint x: 325, startPoint y: 84, endPoint x: 169, endPoint y: 95, distance: 155.8
click at [104, 180] on button "Reset" at bounding box center [99, 186] width 25 height 12
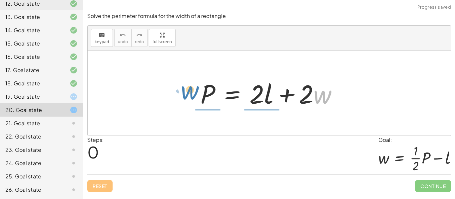
drag, startPoint x: 322, startPoint y: 98, endPoint x: 189, endPoint y: 95, distance: 133.2
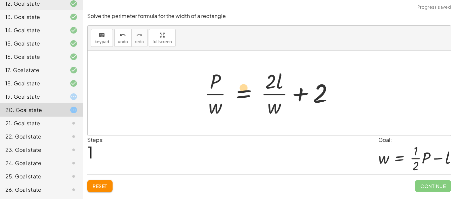
drag, startPoint x: 201, startPoint y: 83, endPoint x: 229, endPoint y: 90, distance: 29.0
click at [229, 90] on div at bounding box center [271, 93] width 141 height 51
drag, startPoint x: 214, startPoint y: 83, endPoint x: 280, endPoint y: 98, distance: 67.7
click at [280, 98] on div at bounding box center [271, 93] width 141 height 51
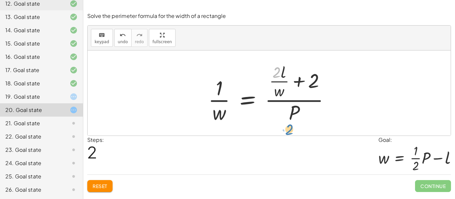
drag, startPoint x: 277, startPoint y: 75, endPoint x: 289, endPoint y: 131, distance: 58.2
drag, startPoint x: 283, startPoint y: 73, endPoint x: 337, endPoint y: 104, distance: 62.2
click at [337, 104] on div at bounding box center [271, 93] width 133 height 64
click at [285, 92] on div at bounding box center [271, 93] width 133 height 64
click at [306, 88] on div at bounding box center [271, 93] width 133 height 64
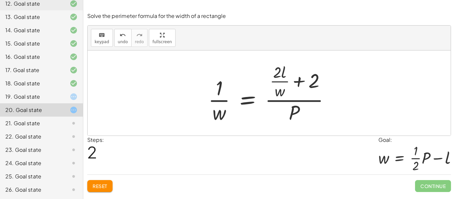
click at [274, 77] on div at bounding box center [271, 93] width 133 height 64
drag, startPoint x: 294, startPoint y: 116, endPoint x: 347, endPoint y: 98, distance: 56.0
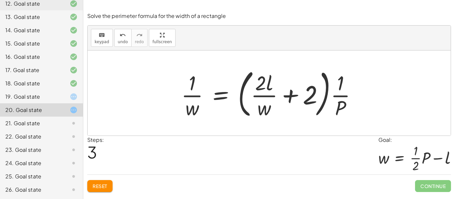
click at [268, 100] on div at bounding box center [271, 93] width 187 height 55
drag, startPoint x: 302, startPoint y: 93, endPoint x: 306, endPoint y: 97, distance: 5.7
click at [306, 97] on div at bounding box center [271, 93] width 187 height 55
click at [307, 98] on div at bounding box center [271, 93] width 187 height 55
click at [184, 105] on div at bounding box center [271, 93] width 187 height 55
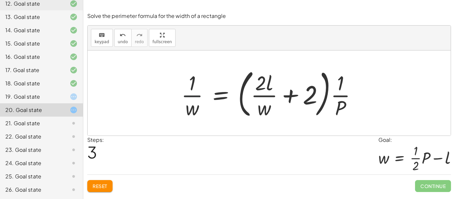
click at [187, 99] on div at bounding box center [271, 93] width 187 height 55
click at [165, 67] on div at bounding box center [269, 93] width 363 height 85
drag, startPoint x: 314, startPoint y: 86, endPoint x: 194, endPoint y: 104, distance: 120.6
click at [194, 104] on div at bounding box center [271, 93] width 187 height 55
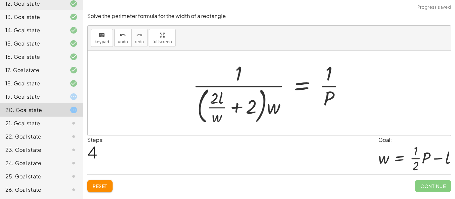
click at [101, 185] on span "Reset" at bounding box center [100, 186] width 15 height 6
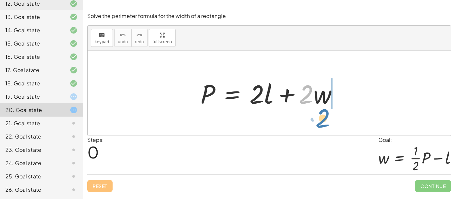
drag, startPoint x: 304, startPoint y: 98, endPoint x: 320, endPoint y: 122, distance: 29.0
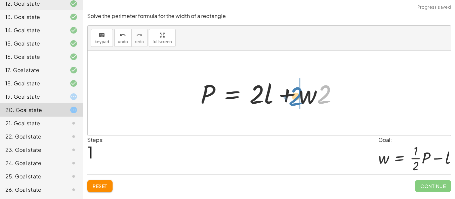
drag, startPoint x: 324, startPoint y: 101, endPoint x: 296, endPoint y: 103, distance: 27.4
click at [296, 103] on div at bounding box center [271, 93] width 149 height 34
click at [102, 181] on button "Reset" at bounding box center [99, 186] width 25 height 12
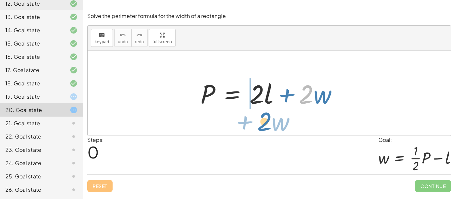
drag, startPoint x: 308, startPoint y: 96, endPoint x: 263, endPoint y: 121, distance: 51.9
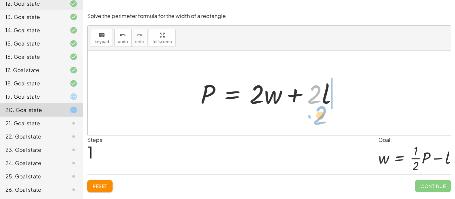
drag, startPoint x: 314, startPoint y: 95, endPoint x: 321, endPoint y: 117, distance: 22.4
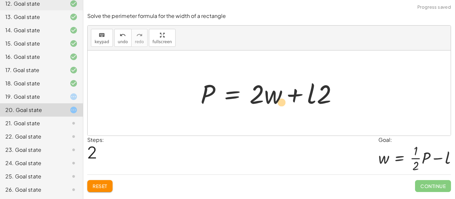
drag, startPoint x: 319, startPoint y: 98, endPoint x: 278, endPoint y: 106, distance: 41.7
click at [278, 106] on div at bounding box center [271, 93] width 149 height 34
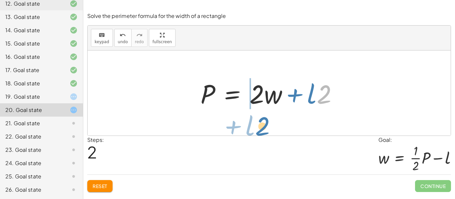
drag, startPoint x: 324, startPoint y: 101, endPoint x: 261, endPoint y: 132, distance: 70.3
click at [261, 132] on div "P = + · 2 · l + · 2 · w P = + · 2 · w + · 2 · l · 2 + · l P = + · 2 · l + · 2 ·…" at bounding box center [269, 93] width 363 height 85
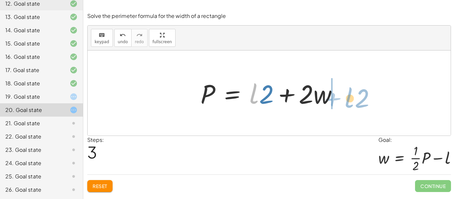
drag, startPoint x: 253, startPoint y: 97, endPoint x: 348, endPoint y: 100, distance: 94.6
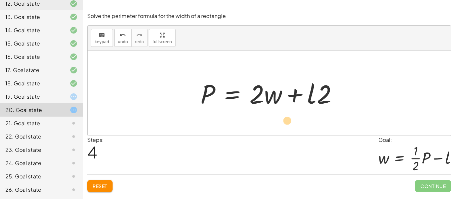
drag, startPoint x: 270, startPoint y: 102, endPoint x: 283, endPoint y: 128, distance: 29.0
click at [283, 128] on div "P = + · 2 · l + · 2 · w P = + · 2 · w + · 2 · l P = + · 2 · w + · l · 2 P = + ·…" at bounding box center [269, 93] width 363 height 85
drag, startPoint x: 208, startPoint y: 93, endPoint x: 355, endPoint y: 96, distance: 147.2
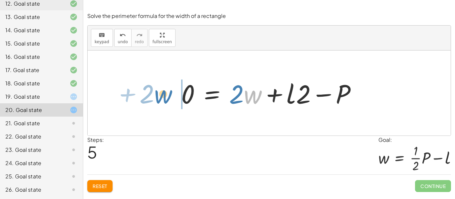
drag, startPoint x: 255, startPoint y: 99, endPoint x: 166, endPoint y: 99, distance: 89.2
click at [166, 99] on div "P = + · 2 · l + · 2 · w P = + · 2 · w + · 2 · l P = + · 2 · w + · l · 2 P = + ·…" at bounding box center [269, 93] width 363 height 85
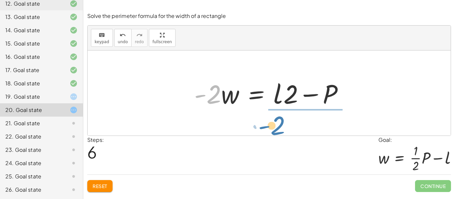
drag, startPoint x: 215, startPoint y: 94, endPoint x: 282, endPoint y: 123, distance: 73.2
click at [282, 123] on div "P = + · 2 · l + · 2 · w P = + · 2 · w + · 2 · l P = + · 2 · w + · l · 2 P = + ·…" at bounding box center [269, 93] width 363 height 85
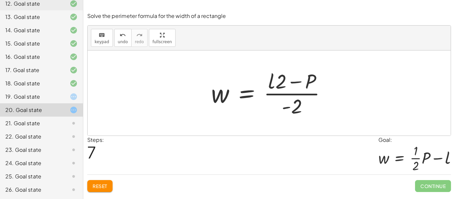
click at [309, 109] on div at bounding box center [271, 93] width 127 height 51
click at [295, 85] on div at bounding box center [271, 93] width 127 height 51
click at [297, 89] on div at bounding box center [271, 93] width 127 height 51
drag, startPoint x: 297, startPoint y: 101, endPoint x: 319, endPoint y: 98, distance: 21.9
click at [319, 98] on div at bounding box center [271, 93] width 127 height 51
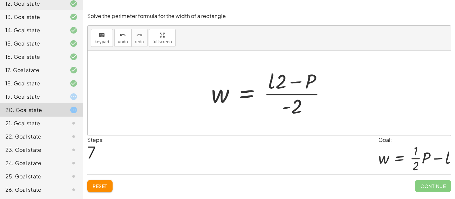
click at [307, 109] on div at bounding box center [271, 93] width 127 height 51
click at [300, 91] on div at bounding box center [271, 93] width 127 height 51
drag, startPoint x: 275, startPoint y: 84, endPoint x: 276, endPoint y: 117, distance: 34.0
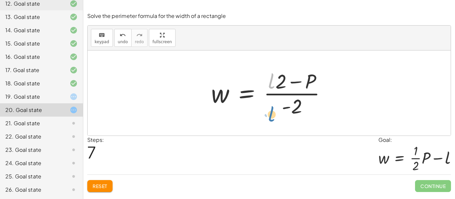
click at [276, 117] on div at bounding box center [271, 93] width 127 height 51
drag, startPoint x: 272, startPoint y: 75, endPoint x: 201, endPoint y: 105, distance: 76.7
click at [201, 105] on div "P = + · 2 · l + · 2 · w P = + · 2 · w + · 2 · l P = + · 2 · w + · l · 2 P = + ·…" at bounding box center [268, 93] width 135 height 55
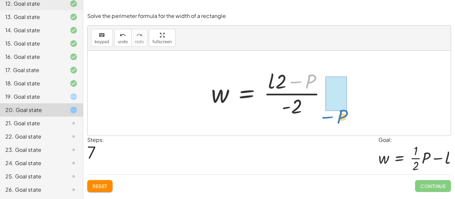
drag, startPoint x: 311, startPoint y: 77, endPoint x: 343, endPoint y: 112, distance: 47.6
click at [343, 112] on div "P = + · 2 · l + · 2 · w P = + · 2 · w + · 2 · l P = + · 2 · w + · l · 2 P = + ·…" at bounding box center [269, 93] width 363 height 85
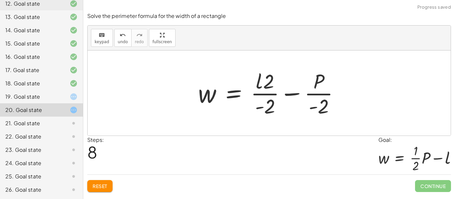
click at [313, 101] on div at bounding box center [271, 93] width 153 height 51
click at [316, 94] on div at bounding box center [271, 93] width 153 height 51
drag, startPoint x: 260, startPoint y: 98, endPoint x: 264, endPoint y: 104, distance: 7.4
click at [264, 104] on div at bounding box center [271, 93] width 153 height 51
drag, startPoint x: 265, startPoint y: 106, endPoint x: 333, endPoint y: 109, distance: 67.7
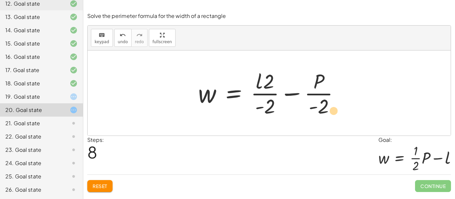
click at [333, 109] on div at bounding box center [271, 93] width 153 height 51
click at [327, 108] on div at bounding box center [271, 93] width 153 height 51
click at [320, 103] on div at bounding box center [271, 93] width 153 height 51
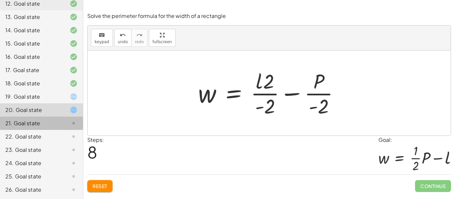
click at [14, 122] on div "21. Goal state" at bounding box center [32, 123] width 54 height 8
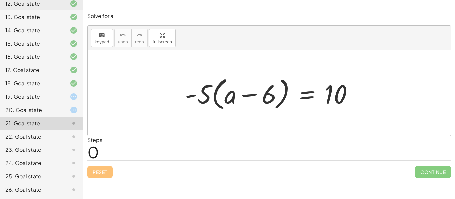
click at [221, 87] on div at bounding box center [271, 93] width 180 height 38
drag, startPoint x: 206, startPoint y: 94, endPoint x: 239, endPoint y: 96, distance: 32.3
click at [239, 96] on div at bounding box center [271, 93] width 180 height 38
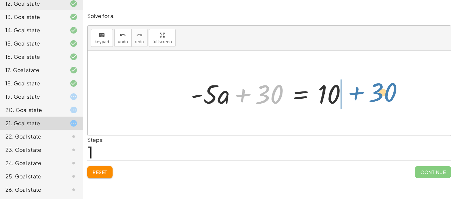
drag, startPoint x: 264, startPoint y: 97, endPoint x: 376, endPoint y: 99, distance: 112.2
click at [376, 99] on div "· - 5 · ( + a − 6 ) = 10 + · - 5 · a − · - 5 · 6 = 10 + 30 + a = 10 · - 5 · + 30" at bounding box center [269, 93] width 363 height 85
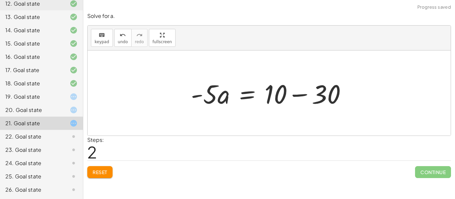
click at [316, 93] on div at bounding box center [271, 93] width 168 height 34
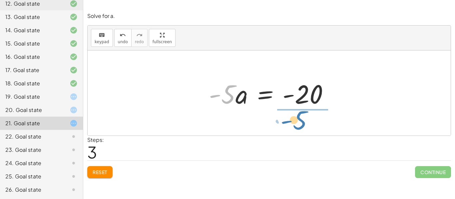
drag, startPoint x: 228, startPoint y: 96, endPoint x: 301, endPoint y: 121, distance: 77.3
click at [301, 121] on div "· - 5 · ( + a − 6 ) = 10 + · - 5 · a − · - 5 · 6 = 10 + · - 5 · a + 30 = 10 · -…" at bounding box center [269, 93] width 363 height 85
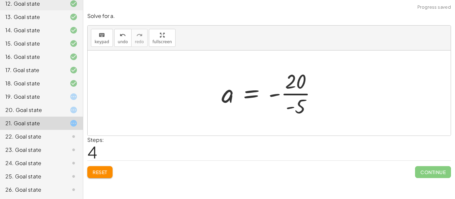
click at [305, 103] on div at bounding box center [271, 93] width 107 height 51
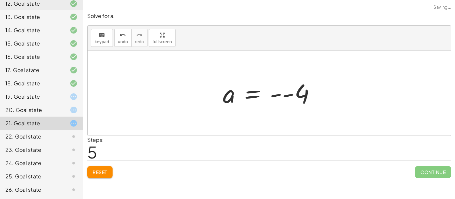
click at [278, 97] on div at bounding box center [271, 93] width 105 height 33
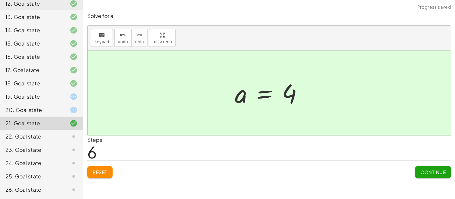
click at [419, 168] on button "Continue" at bounding box center [433, 172] width 36 height 12
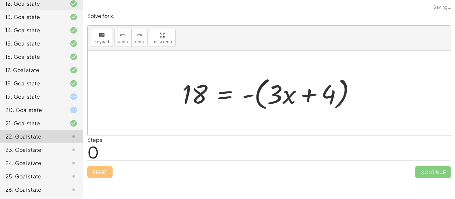
click at [272, 101] on div at bounding box center [271, 93] width 185 height 38
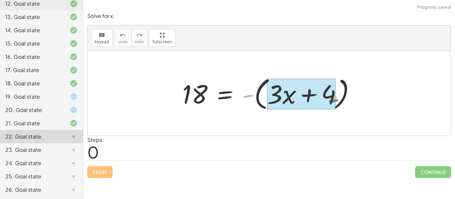
drag, startPoint x: 252, startPoint y: 95, endPoint x: 332, endPoint y: 98, distance: 80.3
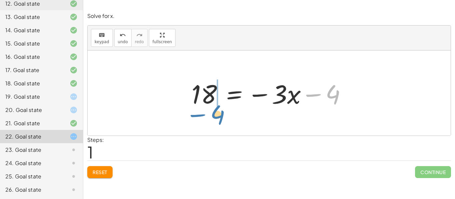
drag, startPoint x: 329, startPoint y: 88, endPoint x: 213, endPoint y: 107, distance: 117.4
click at [213, 107] on div at bounding box center [271, 93] width 167 height 34
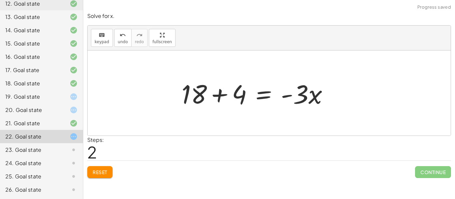
click at [208, 99] on div at bounding box center [257, 93] width 159 height 34
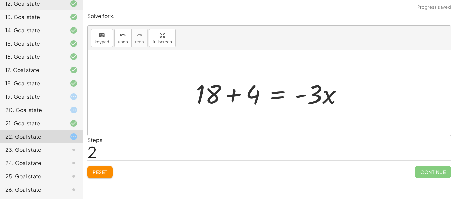
click at [234, 99] on div at bounding box center [271, 93] width 159 height 34
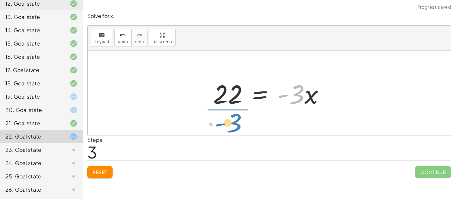
drag, startPoint x: 298, startPoint y: 97, endPoint x: 234, endPoint y: 125, distance: 69.8
click at [234, 125] on div "18 = - ( + · 3 · x + 4 ) 18 = − · 3 · x − 4 + 18 + 4 = · - 3 · x · - 3 = · 3 · …" at bounding box center [269, 93] width 363 height 85
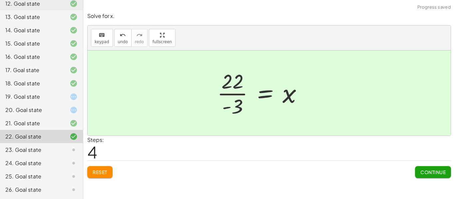
click at [227, 98] on div at bounding box center [262, 93] width 97 height 51
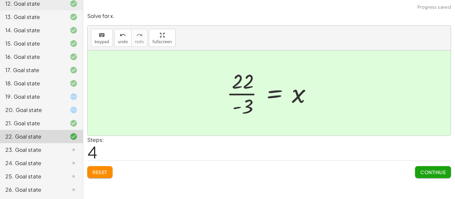
click at [251, 98] on div at bounding box center [271, 93] width 97 height 51
click at [420, 174] on span "Continue" at bounding box center [432, 172] width 25 height 6
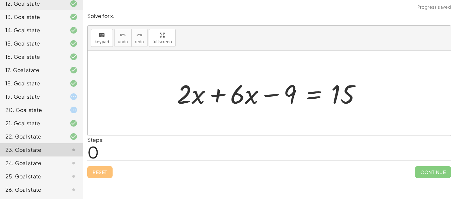
click at [206, 92] on div at bounding box center [271, 93] width 196 height 34
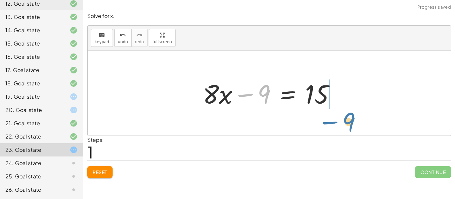
drag, startPoint x: 263, startPoint y: 96, endPoint x: 346, endPoint y: 120, distance: 85.7
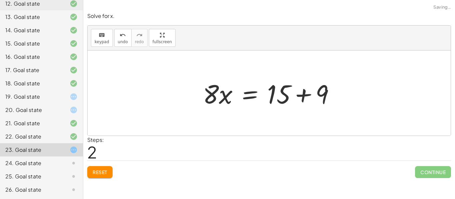
click at [322, 94] on div at bounding box center [271, 93] width 144 height 34
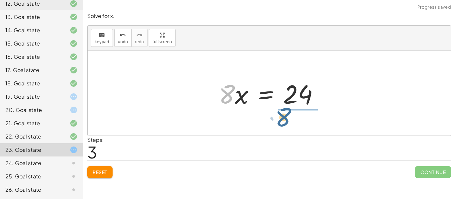
drag, startPoint x: 228, startPoint y: 95, endPoint x: 284, endPoint y: 118, distance: 61.2
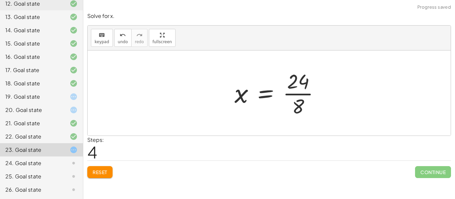
click at [292, 90] on div at bounding box center [279, 93] width 97 height 51
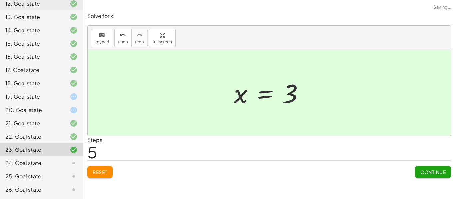
click at [417, 171] on button "Continue" at bounding box center [433, 172] width 36 height 12
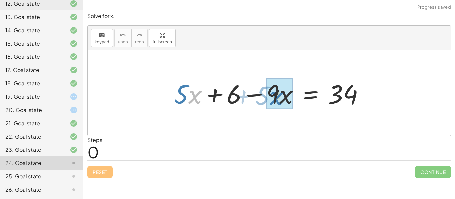
drag, startPoint x: 191, startPoint y: 94, endPoint x: 272, endPoint y: 95, distance: 80.9
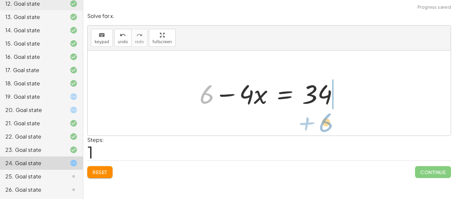
drag, startPoint x: 205, startPoint y: 98, endPoint x: 295, endPoint y: 107, distance: 90.4
click at [295, 107] on div at bounding box center [271, 93] width 151 height 34
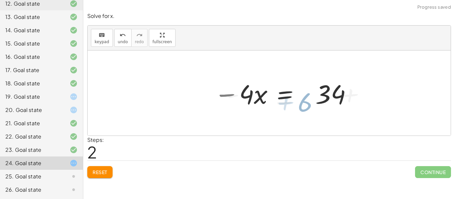
click at [295, 107] on div at bounding box center [314, 93] width 183 height 34
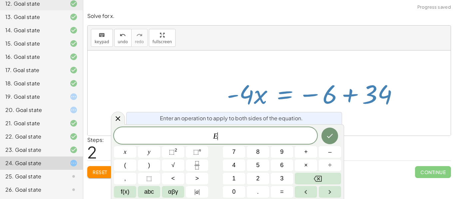
click at [383, 123] on div at bounding box center [269, 93] width 363 height 85
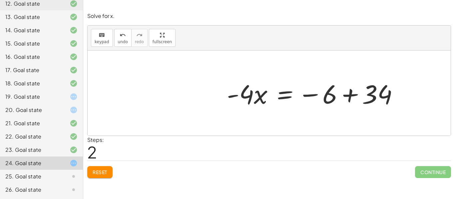
click at [331, 101] on div at bounding box center [314, 93] width 183 height 34
click at [358, 93] on div at bounding box center [314, 93] width 183 height 34
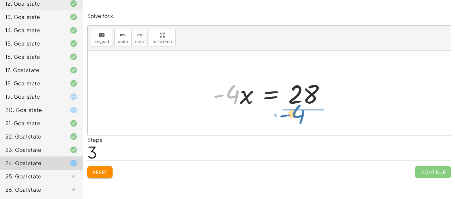
drag, startPoint x: 228, startPoint y: 96, endPoint x: 296, endPoint y: 115, distance: 70.4
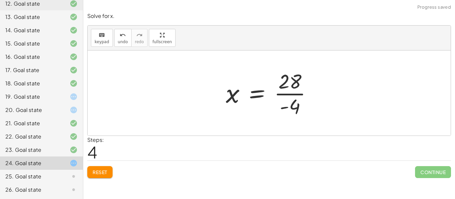
click at [275, 117] on div at bounding box center [271, 93] width 98 height 51
click at [288, 109] on div at bounding box center [271, 93] width 98 height 51
click at [290, 93] on div at bounding box center [271, 93] width 98 height 51
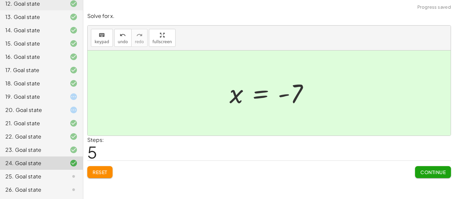
click at [424, 168] on button "Continue" at bounding box center [433, 172] width 36 height 12
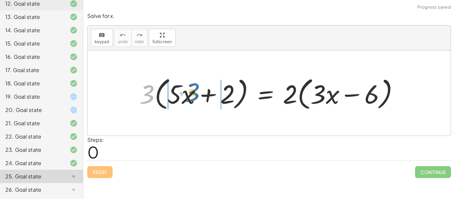
drag, startPoint x: 149, startPoint y: 97, endPoint x: 196, endPoint y: 95, distance: 46.6
click at [196, 95] on div at bounding box center [271, 93] width 271 height 38
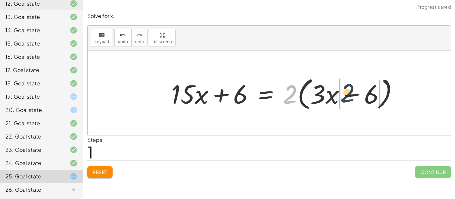
drag, startPoint x: 293, startPoint y: 91, endPoint x: 351, endPoint y: 90, distance: 58.6
click at [351, 90] on div at bounding box center [287, 93] width 239 height 38
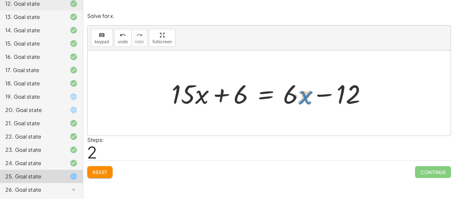
click at [302, 99] on div at bounding box center [271, 93] width 207 height 34
drag, startPoint x: 294, startPoint y: 96, endPoint x: 302, endPoint y: 99, distance: 8.7
click at [302, 99] on div at bounding box center [271, 93] width 207 height 34
drag, startPoint x: 301, startPoint y: 98, endPoint x: 300, endPoint y: 95, distance: 3.5
click at [300, 95] on div at bounding box center [271, 93] width 207 height 34
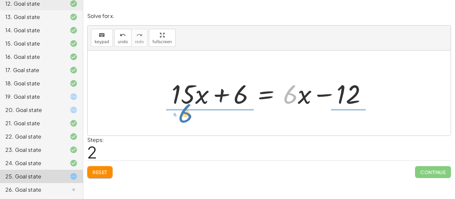
drag, startPoint x: 296, startPoint y: 94, endPoint x: 188, endPoint y: 115, distance: 109.4
click at [188, 115] on div "· 3 · ( + · 5 · x + 2 ) = · 2 · ( + · 3 · x − 6 ) + · 3 · 5 · x + · 3 · 2 = · 2…" at bounding box center [269, 93] width 363 height 85
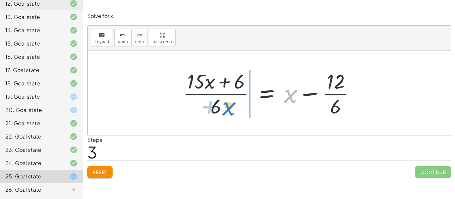
drag, startPoint x: 293, startPoint y: 97, endPoint x: 231, endPoint y: 110, distance: 63.5
click at [231, 110] on div at bounding box center [271, 93] width 184 height 51
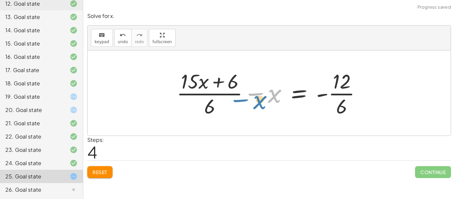
drag, startPoint x: 272, startPoint y: 100, endPoint x: 267, endPoint y: 105, distance: 7.1
click at [267, 105] on div at bounding box center [271, 93] width 196 height 51
drag, startPoint x: 211, startPoint y: 110, endPoint x: 266, endPoint y: 100, distance: 56.5
click at [266, 100] on div at bounding box center [271, 93] width 196 height 51
click at [206, 106] on div at bounding box center [271, 93] width 196 height 51
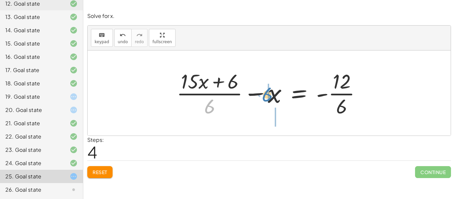
drag, startPoint x: 206, startPoint y: 106, endPoint x: 264, endPoint y: 94, distance: 58.8
click at [264, 94] on div at bounding box center [271, 93] width 196 height 51
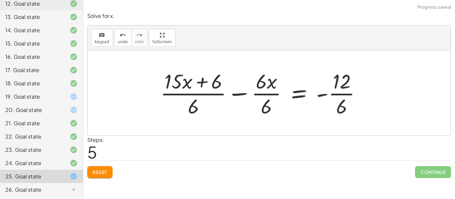
click at [264, 105] on div at bounding box center [263, 93] width 213 height 51
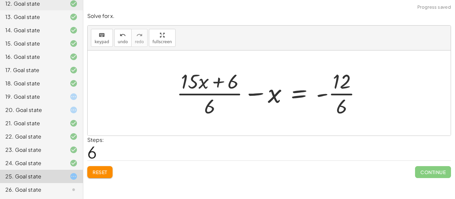
click at [201, 86] on div at bounding box center [271, 93] width 196 height 51
click at [209, 104] on div at bounding box center [271, 93] width 196 height 51
drag, startPoint x: 209, startPoint y: 104, endPoint x: 369, endPoint y: 97, distance: 160.9
drag, startPoint x: 209, startPoint y: 107, endPoint x: 330, endPoint y: 89, distance: 122.2
click at [330, 89] on div at bounding box center [271, 93] width 196 height 51
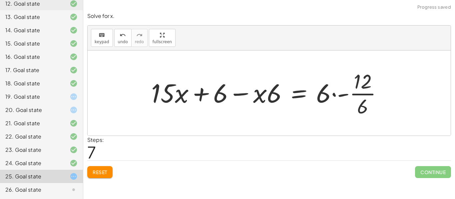
click at [270, 92] on div at bounding box center [269, 93] width 243 height 51
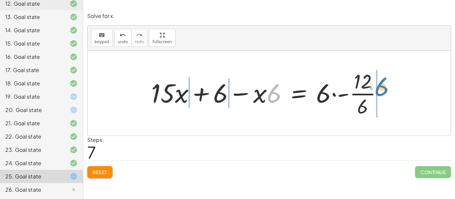
drag, startPoint x: 271, startPoint y: 92, endPoint x: 378, endPoint y: 86, distance: 108.0
click at [378, 86] on div at bounding box center [269, 93] width 243 height 51
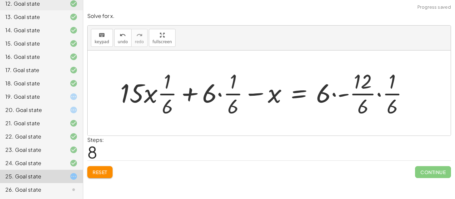
click at [382, 89] on div at bounding box center [267, 93] width 300 height 51
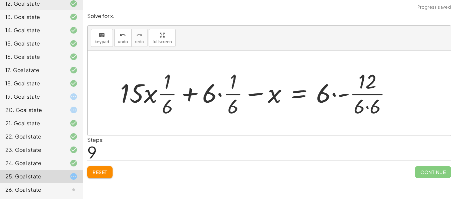
click at [355, 105] on div at bounding box center [258, 93] width 283 height 51
click at [362, 107] on div at bounding box center [258, 93] width 283 height 51
click at [216, 94] on div at bounding box center [258, 93] width 283 height 51
click at [221, 95] on div at bounding box center [258, 93] width 283 height 51
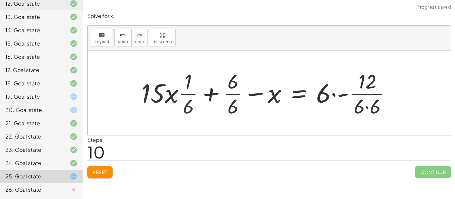
click at [225, 98] on div at bounding box center [269, 93] width 262 height 51
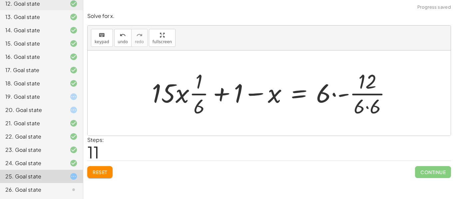
click at [196, 98] on div at bounding box center [273, 93] width 251 height 51
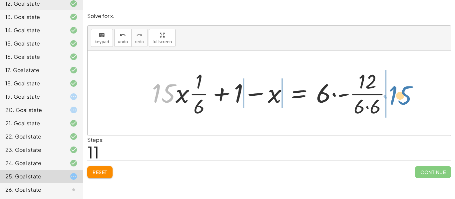
drag, startPoint x: 155, startPoint y: 99, endPoint x: 391, endPoint y: 101, distance: 236.3
click at [391, 101] on div at bounding box center [273, 93] width 251 height 51
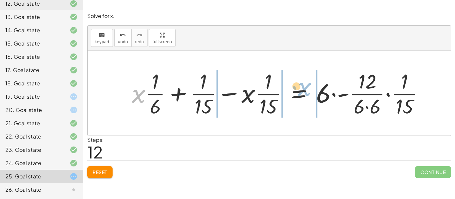
drag, startPoint x: 142, startPoint y: 99, endPoint x: 312, endPoint y: 92, distance: 170.6
click at [312, 92] on div at bounding box center [280, 93] width 304 height 51
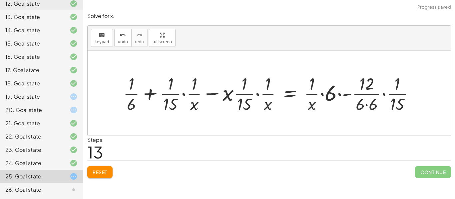
click at [98, 171] on span "Reset" at bounding box center [100, 172] width 15 height 6
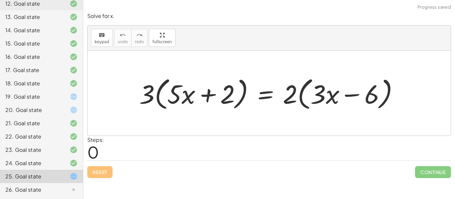
click at [180, 91] on div at bounding box center [271, 93] width 271 height 38
drag, startPoint x: 145, startPoint y: 92, endPoint x: 204, endPoint y: 94, distance: 59.6
click at [204, 94] on div at bounding box center [271, 93] width 271 height 38
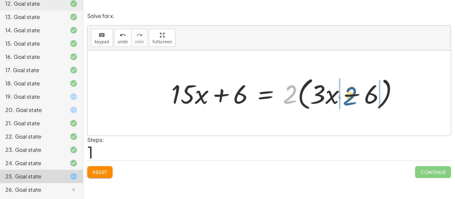
drag, startPoint x: 294, startPoint y: 91, endPoint x: 353, endPoint y: 92, distance: 59.6
click at [353, 92] on div at bounding box center [287, 93] width 239 height 38
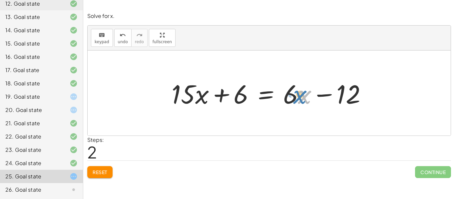
drag, startPoint x: 302, startPoint y: 93, endPoint x: 298, endPoint y: 93, distance: 4.0
click at [298, 93] on div at bounding box center [271, 93] width 207 height 34
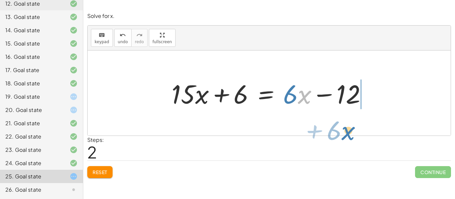
drag, startPoint x: 308, startPoint y: 94, endPoint x: 352, endPoint y: 130, distance: 56.7
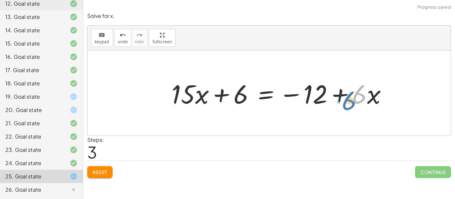
drag, startPoint x: 360, startPoint y: 90, endPoint x: 353, endPoint y: 94, distance: 7.8
click at [353, 94] on div at bounding box center [281, 93] width 227 height 34
drag, startPoint x: 361, startPoint y: 96, endPoint x: 221, endPoint y: 95, distance: 139.5
click at [221, 95] on div at bounding box center [281, 93] width 227 height 34
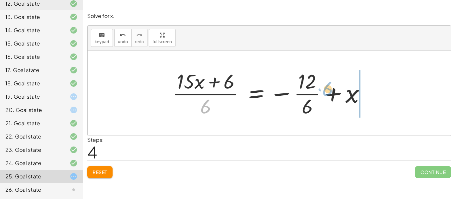
drag, startPoint x: 206, startPoint y: 109, endPoint x: 327, endPoint y: 91, distance: 122.8
click at [327, 91] on div at bounding box center [271, 93] width 205 height 51
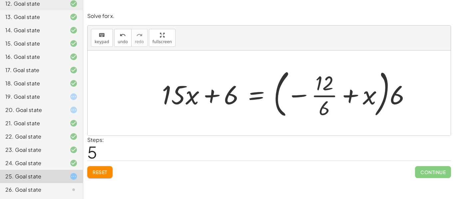
click at [105, 175] on span "Reset" at bounding box center [100, 172] width 15 height 6
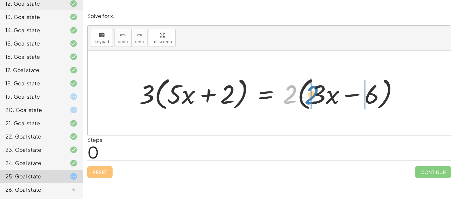
drag, startPoint x: 291, startPoint y: 91, endPoint x: 312, endPoint y: 91, distance: 21.3
click at [312, 91] on div at bounding box center [271, 93] width 271 height 38
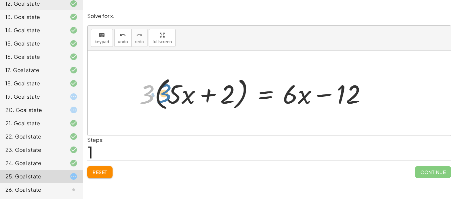
drag, startPoint x: 145, startPoint y: 97, endPoint x: 162, endPoint y: 96, distance: 17.3
click at [162, 96] on div at bounding box center [255, 93] width 239 height 38
drag, startPoint x: 143, startPoint y: 95, endPoint x: 169, endPoint y: 94, distance: 26.0
click at [169, 94] on div at bounding box center [255, 93] width 239 height 38
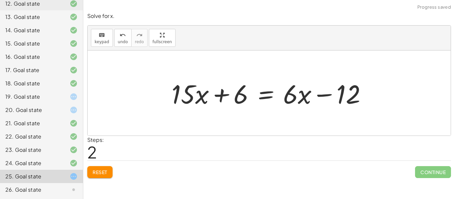
click at [297, 92] on div at bounding box center [271, 93] width 207 height 34
click at [292, 94] on div at bounding box center [271, 93] width 207 height 34
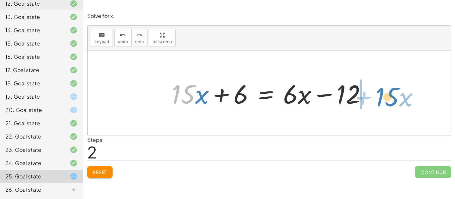
drag, startPoint x: 191, startPoint y: 92, endPoint x: 395, endPoint y: 94, distance: 203.7
click at [395, 94] on div "· 3 · ( + · 5 · x + 2 ) = · 2 · ( + · 3 · x − 6 ) · 3 · ( + · 5 · x + 2 ) = + ·…" at bounding box center [269, 93] width 363 height 85
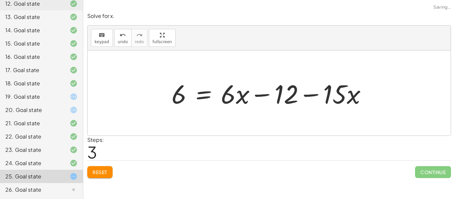
click at [241, 103] on div at bounding box center [271, 93] width 207 height 34
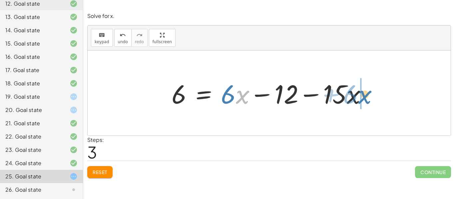
drag, startPoint x: 236, startPoint y: 98, endPoint x: 355, endPoint y: 97, distance: 119.2
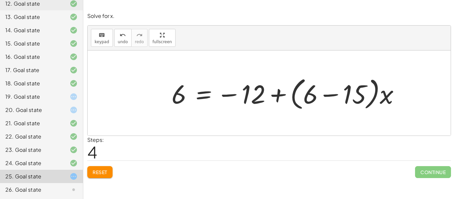
click at [318, 90] on div at bounding box center [288, 93] width 240 height 38
click at [334, 95] on div at bounding box center [288, 93] width 240 height 38
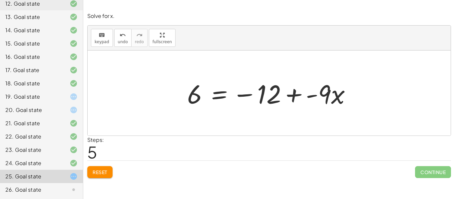
click at [293, 96] on div at bounding box center [272, 93] width 176 height 34
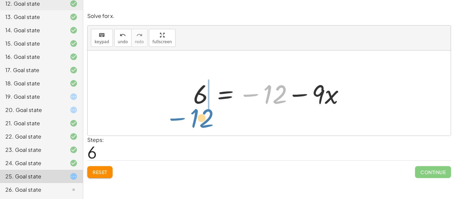
drag, startPoint x: 280, startPoint y: 95, endPoint x: 206, endPoint y: 119, distance: 77.4
click at [206, 119] on div "· 3 · ( + · 5 · x + 2 ) = · 2 · ( + · 3 · x − 6 ) · 3 · ( + · 5 · x + 2 ) = + ·…" at bounding box center [269, 93] width 363 height 85
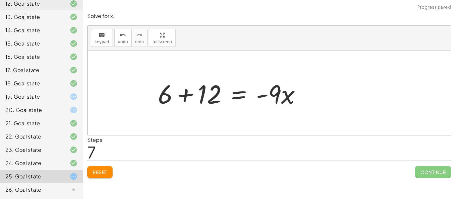
click at [196, 91] on div at bounding box center [231, 93] width 155 height 34
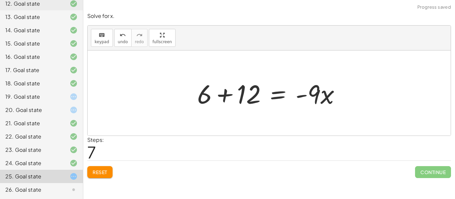
click at [216, 95] on div at bounding box center [271, 93] width 155 height 34
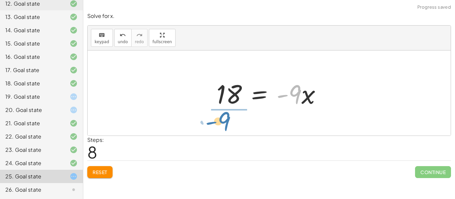
drag, startPoint x: 298, startPoint y: 93, endPoint x: 229, endPoint y: 117, distance: 73.4
click at [229, 117] on div "· 3 · ( + · 5 · x + 2 ) = · 2 · ( + · 3 · x − 6 ) · 3 · ( + · 5 · x + 2 ) = + ·…" at bounding box center [269, 93] width 363 height 85
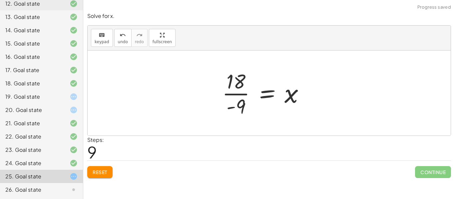
click at [230, 88] on div at bounding box center [266, 93] width 94 height 51
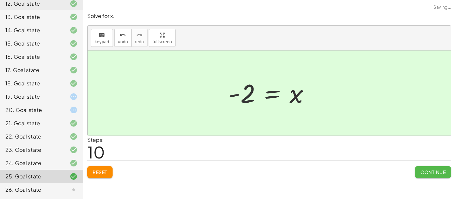
click at [428, 174] on span "Continue" at bounding box center [432, 172] width 25 height 6
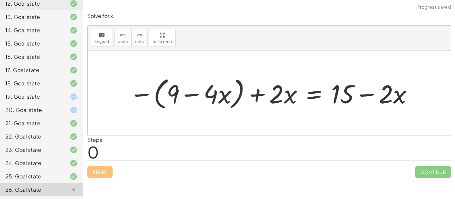
click at [173, 102] on div at bounding box center [271, 93] width 291 height 38
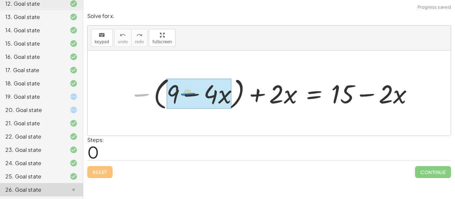
drag, startPoint x: 145, startPoint y: 96, endPoint x: 193, endPoint y: 95, distance: 48.0
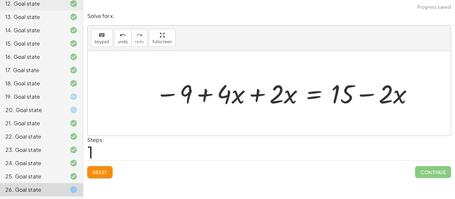
click at [248, 95] on div at bounding box center [284, 93] width 265 height 34
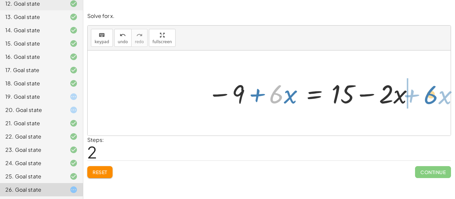
drag, startPoint x: 280, startPoint y: 94, endPoint x: 433, endPoint y: 93, distance: 152.8
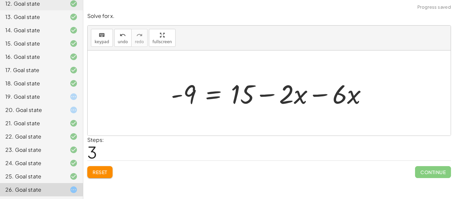
click at [281, 97] on div at bounding box center [271, 93] width 208 height 34
click at [308, 99] on div at bounding box center [271, 93] width 208 height 34
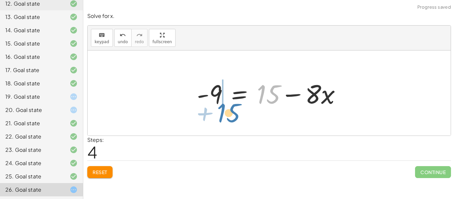
drag, startPoint x: 274, startPoint y: 94, endPoint x: 234, endPoint y: 113, distance: 44.5
click at [234, 113] on div "− ( + 9 − · 4 · x ) + · 2 · x = + 15 − · 2 · x − 9 + · 4 · x + · 2 · x = + 15 −…" at bounding box center [269, 93] width 363 height 85
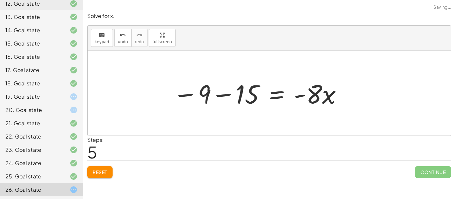
click at [190, 89] on div at bounding box center [257, 93] width 177 height 34
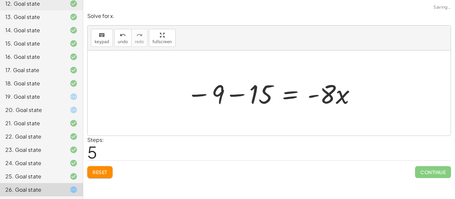
click at [218, 93] on div at bounding box center [271, 93] width 177 height 34
click at [237, 94] on div at bounding box center [271, 93] width 177 height 34
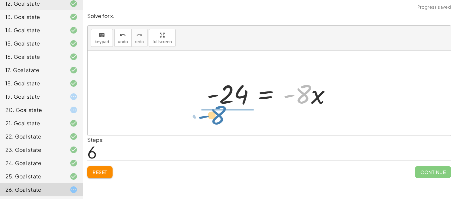
drag, startPoint x: 307, startPoint y: 94, endPoint x: 222, endPoint y: 116, distance: 87.8
click at [222, 116] on div "− ( + 9 − · 4 · x ) + · 2 · x = + 15 − · 2 · x − 9 + · 4 · x + · 2 · x = + 15 −…" at bounding box center [269, 93] width 363 height 85
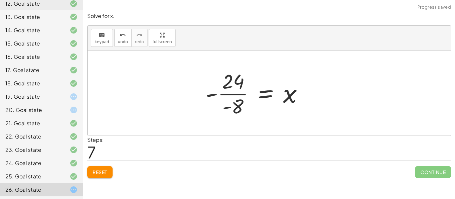
click at [225, 95] on div at bounding box center [257, 93] width 110 height 51
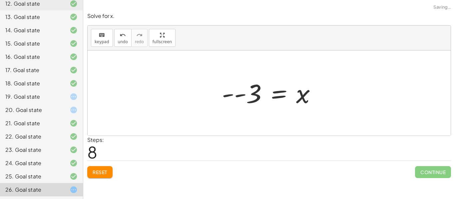
click at [249, 93] on div at bounding box center [271, 93] width 106 height 33
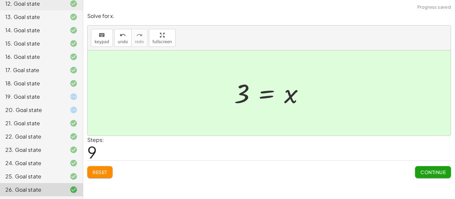
click at [448, 172] on button "Continue" at bounding box center [433, 172] width 36 height 12
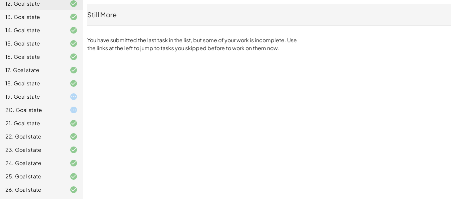
click at [74, 96] on icon at bounding box center [74, 97] width 8 height 8
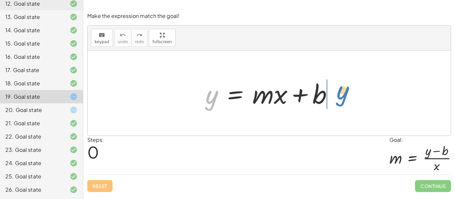
drag, startPoint x: 210, startPoint y: 97, endPoint x: 341, endPoint y: 92, distance: 130.6
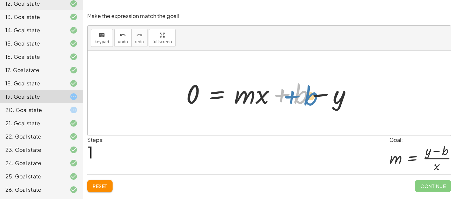
drag, startPoint x: 303, startPoint y: 99, endPoint x: 310, endPoint y: 101, distance: 7.4
click at [310, 101] on div at bounding box center [271, 93] width 177 height 34
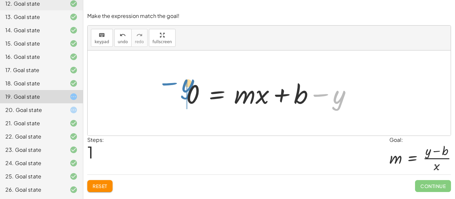
drag, startPoint x: 333, startPoint y: 103, endPoint x: 183, endPoint y: 91, distance: 150.5
click at [183, 91] on div at bounding box center [271, 93] width 177 height 34
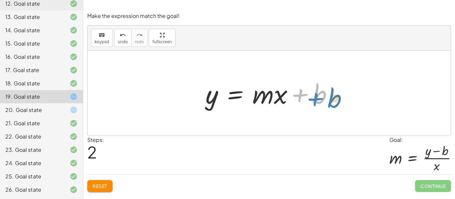
drag, startPoint x: 321, startPoint y: 99, endPoint x: 336, endPoint y: 103, distance: 15.2
click at [336, 103] on div at bounding box center [271, 93] width 139 height 34
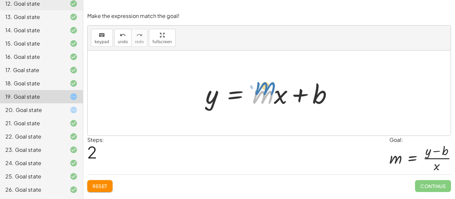
drag, startPoint x: 264, startPoint y: 99, endPoint x: 265, endPoint y: 91, distance: 8.5
click at [265, 91] on div at bounding box center [271, 93] width 139 height 34
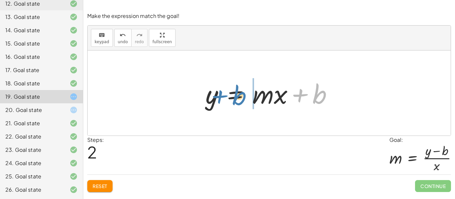
drag, startPoint x: 325, startPoint y: 95, endPoint x: 244, endPoint y: 96, distance: 81.6
click at [244, 96] on div at bounding box center [271, 93] width 139 height 34
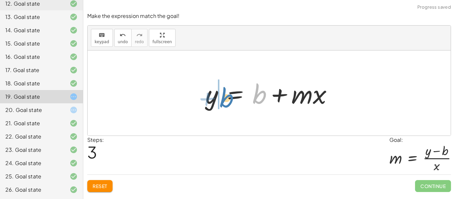
drag, startPoint x: 260, startPoint y: 97, endPoint x: 225, endPoint y: 100, distance: 35.1
click at [225, 100] on div at bounding box center [271, 93] width 139 height 34
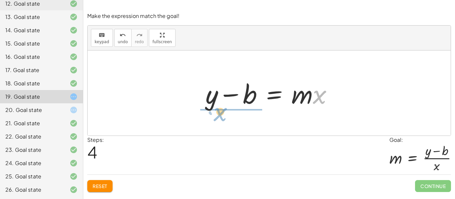
drag, startPoint x: 321, startPoint y: 100, endPoint x: 226, endPoint y: 119, distance: 97.0
click at [226, 119] on div "y = + · m · x + b 0 = + · m · x + b − y + y + 0 = + · m · x + b y = + · m · x +…" at bounding box center [269, 93] width 363 height 85
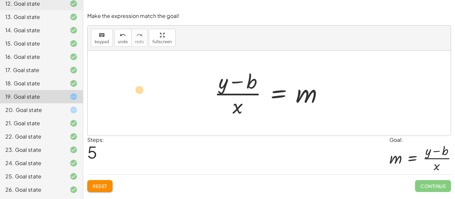
drag, startPoint x: 301, startPoint y: 93, endPoint x: 133, endPoint y: 90, distance: 167.8
click at [133, 90] on div "y = + · m · x + b 0 = + · m · x + b − y + y + 0 = + · m · x + b y = + · m · x +…" at bounding box center [269, 93] width 363 height 85
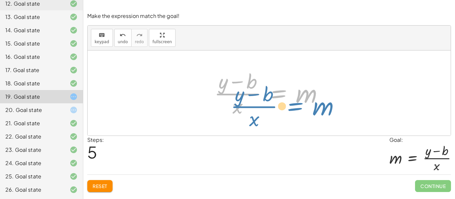
drag, startPoint x: 274, startPoint y: 97, endPoint x: 290, endPoint y: 108, distance: 18.9
click at [290, 108] on div at bounding box center [271, 93] width 121 height 51
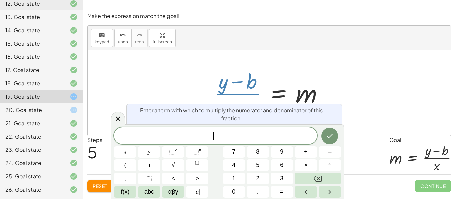
click at [239, 107] on div at bounding box center [271, 93] width 121 height 51
click at [95, 189] on span "Reset" at bounding box center [100, 186] width 15 height 6
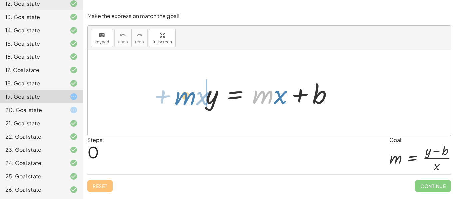
drag, startPoint x: 261, startPoint y: 97, endPoint x: 183, endPoint y: 98, distance: 77.9
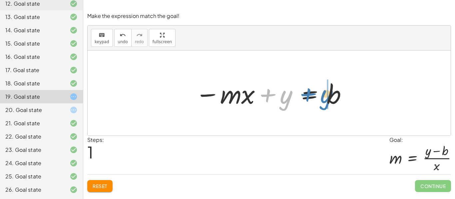
drag, startPoint x: 285, startPoint y: 95, endPoint x: 325, endPoint y: 95, distance: 39.6
click at [325, 95] on div at bounding box center [271, 93] width 159 height 34
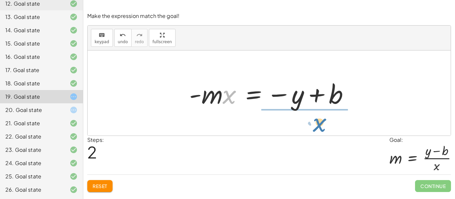
drag, startPoint x: 229, startPoint y: 94, endPoint x: 319, endPoint y: 121, distance: 94.1
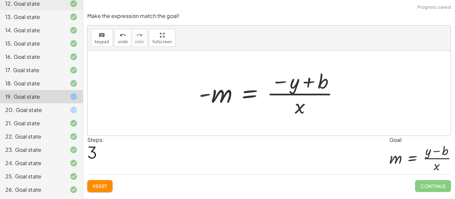
click at [202, 98] on div at bounding box center [271, 93] width 152 height 51
click at [204, 96] on div at bounding box center [271, 93] width 152 height 51
click at [209, 96] on div at bounding box center [271, 93] width 152 height 51
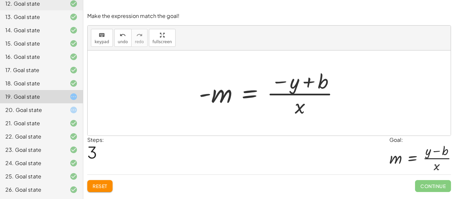
click at [209, 96] on div at bounding box center [271, 93] width 152 height 51
click at [285, 82] on div at bounding box center [271, 93] width 152 height 51
drag, startPoint x: 208, startPoint y: 94, endPoint x: 314, endPoint y: 83, distance: 106.1
click at [314, 83] on div at bounding box center [271, 93] width 152 height 51
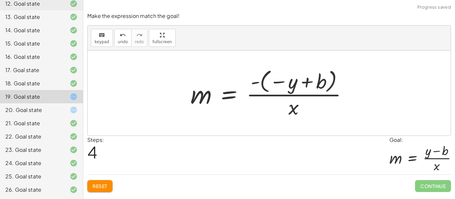
click at [275, 81] on div at bounding box center [271, 93] width 169 height 53
click at [304, 89] on div at bounding box center [271, 93] width 169 height 53
click at [293, 78] on div at bounding box center [271, 93] width 169 height 53
drag, startPoint x: 257, startPoint y: 82, endPoint x: 308, endPoint y: 82, distance: 50.9
click at [308, 82] on div at bounding box center [271, 93] width 169 height 53
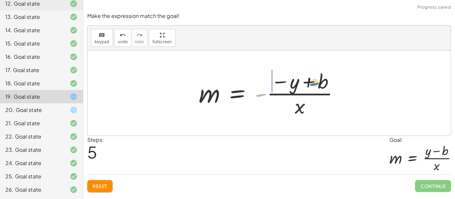
drag, startPoint x: 258, startPoint y: 95, endPoint x: 313, endPoint y: 83, distance: 55.9
click at [313, 83] on div at bounding box center [271, 93] width 152 height 51
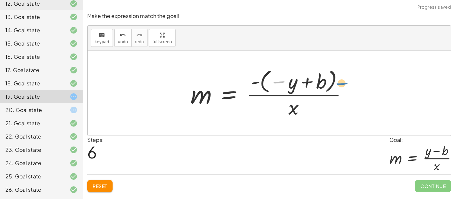
drag, startPoint x: 277, startPoint y: 82, endPoint x: 346, endPoint y: 82, distance: 68.9
click at [346, 82] on div at bounding box center [271, 93] width 169 height 53
drag, startPoint x: 254, startPoint y: 82, endPoint x: 306, endPoint y: 80, distance: 52.0
click at [306, 80] on div at bounding box center [271, 93] width 169 height 53
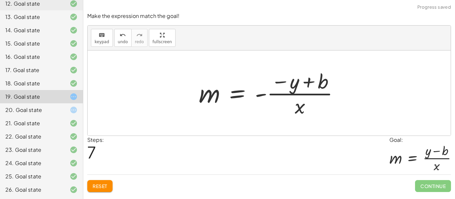
click at [271, 96] on div at bounding box center [271, 93] width 152 height 51
click at [283, 93] on div at bounding box center [271, 93] width 152 height 51
drag, startPoint x: 257, startPoint y: 95, endPoint x: 283, endPoint y: 111, distance: 30.8
click at [283, 111] on div at bounding box center [271, 93] width 152 height 51
drag, startPoint x: 259, startPoint y: 96, endPoint x: 278, endPoint y: 81, distance: 23.5
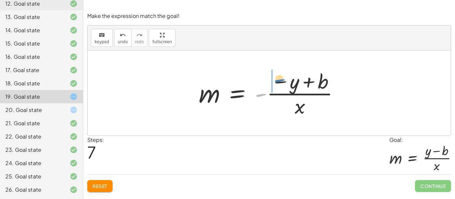
click at [278, 81] on div at bounding box center [271, 93] width 152 height 51
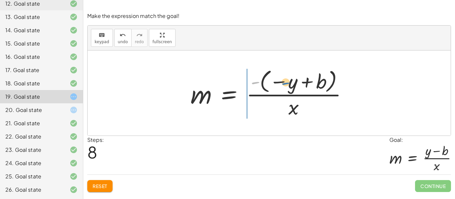
drag, startPoint x: 255, startPoint y: 81, endPoint x: 284, endPoint y: 81, distance: 29.3
click at [284, 81] on div at bounding box center [271, 93] width 169 height 53
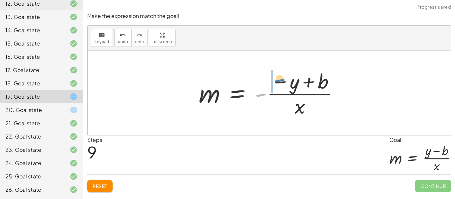
drag, startPoint x: 260, startPoint y: 95, endPoint x: 278, endPoint y: 81, distance: 23.0
click at [278, 81] on div at bounding box center [271, 93] width 152 height 51
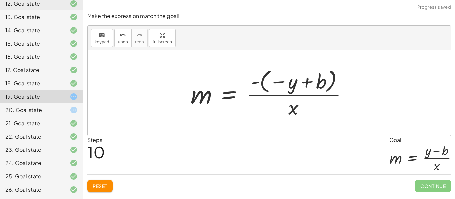
click at [263, 83] on div at bounding box center [271, 93] width 169 height 53
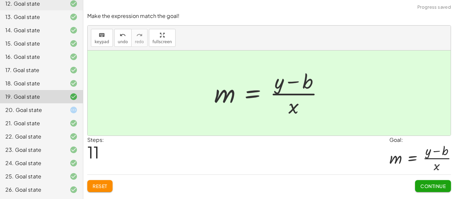
click at [443, 187] on span "Continue" at bounding box center [432, 186] width 25 height 6
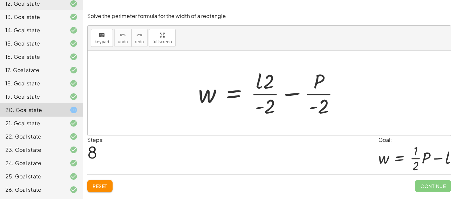
click at [272, 91] on div at bounding box center [271, 93] width 153 height 51
click at [267, 89] on div at bounding box center [271, 93] width 153 height 51
drag, startPoint x: 268, startPoint y: 87, endPoint x: 264, endPoint y: 86, distance: 3.7
click at [264, 86] on div at bounding box center [271, 93] width 153 height 51
drag, startPoint x: 267, startPoint y: 84, endPoint x: 251, endPoint y: 82, distance: 16.4
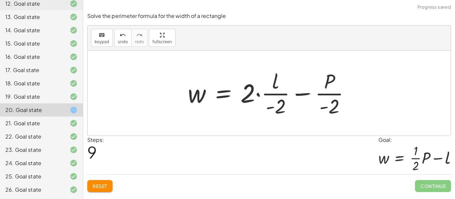
click at [280, 96] on div at bounding box center [271, 93] width 174 height 51
click at [266, 88] on div at bounding box center [271, 93] width 174 height 51
click at [259, 91] on div at bounding box center [271, 93] width 174 height 51
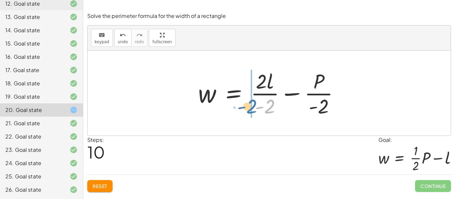
drag, startPoint x: 271, startPoint y: 108, endPoint x: 253, endPoint y: 108, distance: 18.0
click at [253, 108] on div at bounding box center [271, 93] width 153 height 51
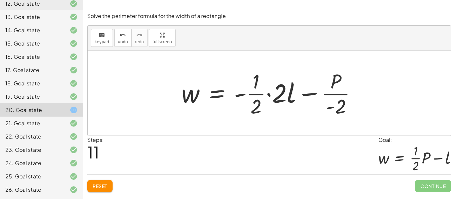
click at [268, 97] on div at bounding box center [271, 93] width 187 height 51
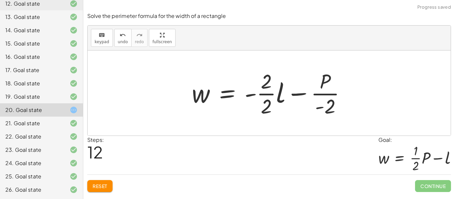
click at [271, 98] on div at bounding box center [271, 93] width 166 height 51
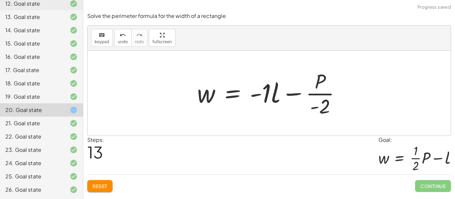
click at [320, 92] on div at bounding box center [271, 93] width 155 height 51
drag, startPoint x: 294, startPoint y: 94, endPoint x: 288, endPoint y: 94, distance: 5.3
click at [288, 94] on div at bounding box center [271, 93] width 155 height 51
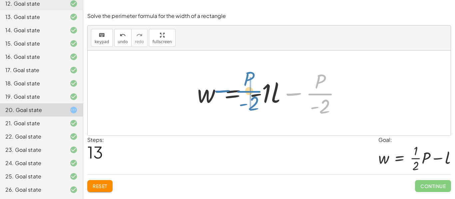
drag, startPoint x: 315, startPoint y: 95, endPoint x: 242, endPoint y: 92, distance: 72.3
click at [242, 92] on div at bounding box center [271, 93] width 155 height 51
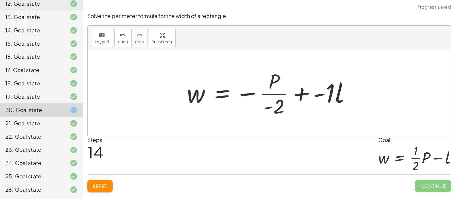
click at [308, 95] on div at bounding box center [271, 93] width 176 height 51
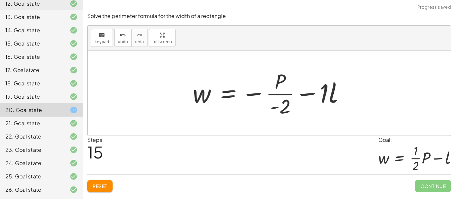
click at [276, 82] on div at bounding box center [271, 93] width 164 height 51
click at [282, 99] on div at bounding box center [271, 93] width 164 height 51
drag, startPoint x: 285, startPoint y: 111, endPoint x: 270, endPoint y: 99, distance: 18.8
click at [270, 99] on div at bounding box center [271, 93] width 164 height 51
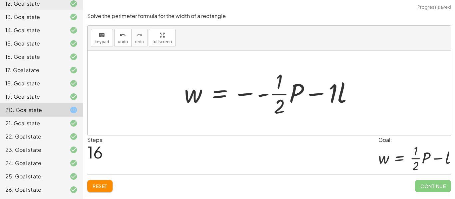
click at [271, 94] on div at bounding box center [271, 93] width 181 height 51
click at [256, 93] on div at bounding box center [271, 93] width 181 height 51
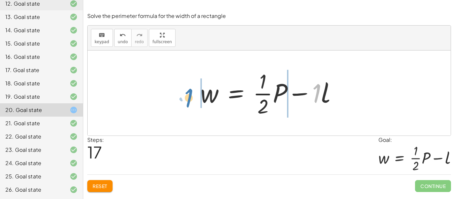
drag, startPoint x: 315, startPoint y: 97, endPoint x: 189, endPoint y: 101, distance: 126.2
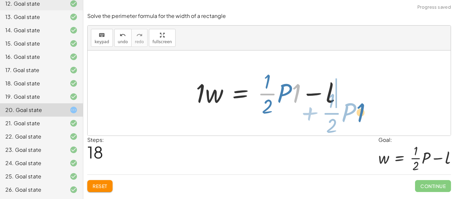
drag, startPoint x: 296, startPoint y: 96, endPoint x: 360, endPoint y: 115, distance: 67.1
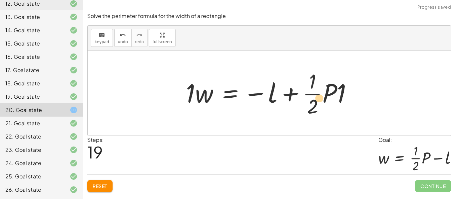
drag, startPoint x: 323, startPoint y: 94, endPoint x: 313, endPoint y: 98, distance: 10.9
click at [313, 98] on div at bounding box center [271, 93] width 178 height 51
drag, startPoint x: 340, startPoint y: 101, endPoint x: 339, endPoint y: 111, distance: 10.3
click at [339, 111] on div at bounding box center [271, 93] width 178 height 51
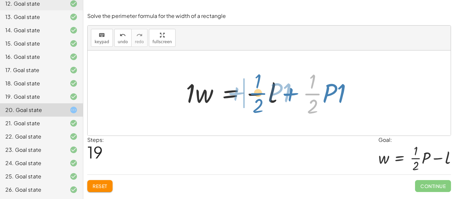
drag, startPoint x: 321, startPoint y: 98, endPoint x: 267, endPoint y: 97, distance: 54.3
click at [267, 97] on div at bounding box center [271, 93] width 178 height 51
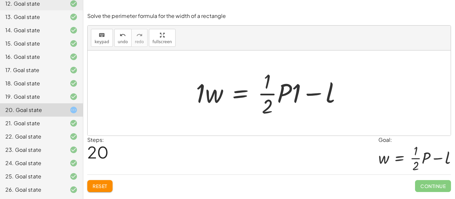
click at [294, 94] on div at bounding box center [271, 93] width 158 height 51
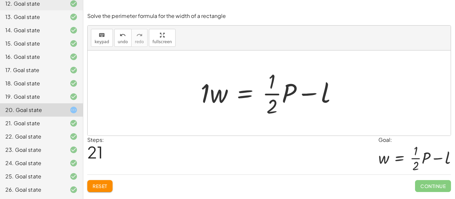
click at [203, 96] on div at bounding box center [271, 93] width 149 height 51
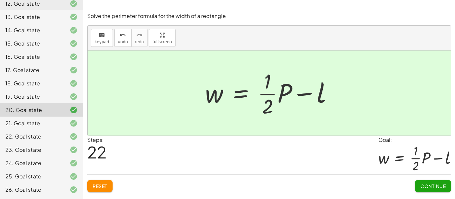
click at [436, 187] on span "Continue" at bounding box center [432, 186] width 25 height 6
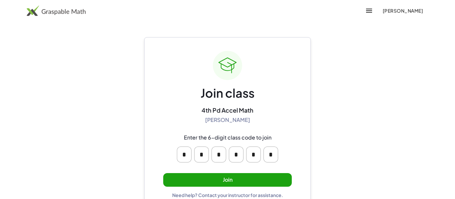
click at [192, 180] on button "Join" at bounding box center [227, 180] width 128 height 14
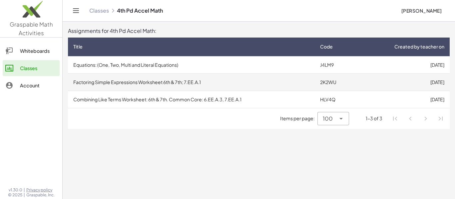
click at [258, 85] on td "Factoring Simple Expressions Worksheet 6th & 7th; 7.EE.A.1" at bounding box center [191, 82] width 247 height 17
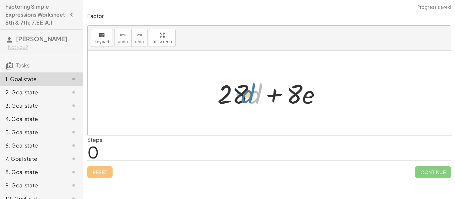
drag, startPoint x: 256, startPoint y: 92, endPoint x: 249, endPoint y: 91, distance: 7.0
click at [249, 91] on div at bounding box center [271, 93] width 115 height 34
click at [261, 95] on div at bounding box center [271, 93] width 115 height 34
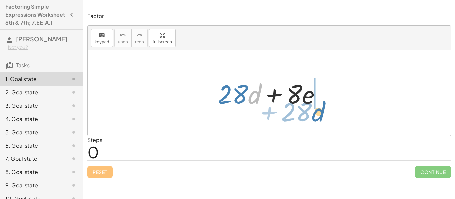
drag, startPoint x: 249, startPoint y: 97, endPoint x: 316, endPoint y: 117, distance: 69.7
click at [316, 117] on div "· d + · 28 + · 28 · d + · 8 · e" at bounding box center [269, 93] width 363 height 85
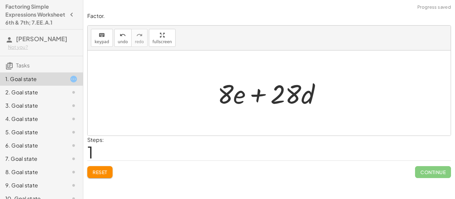
click at [261, 104] on div at bounding box center [271, 93] width 115 height 34
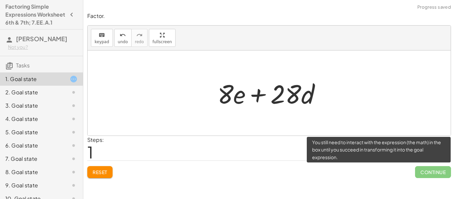
click at [431, 173] on span "Continue" at bounding box center [433, 172] width 36 height 12
click at [427, 172] on span "Continue" at bounding box center [433, 172] width 36 height 12
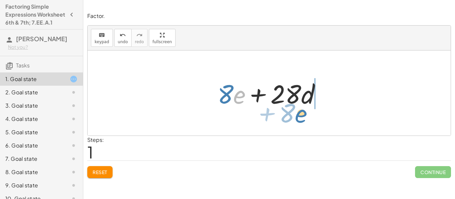
drag, startPoint x: 239, startPoint y: 99, endPoint x: 301, endPoint y: 118, distance: 64.4
click at [301, 118] on div "+ · 28 · d + · 8 · e · e + · 8 + · 28 · d + · 8 · e" at bounding box center [269, 93] width 363 height 85
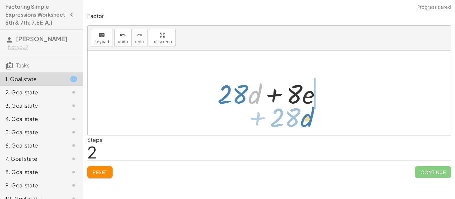
drag, startPoint x: 252, startPoint y: 100, endPoint x: 304, endPoint y: 123, distance: 56.9
click at [304, 123] on div "+ · 28 · d + · 8 · e + · 8 · e + · 28 · d · d + · 28 + · 28 · d + · 8 · e" at bounding box center [269, 93] width 363 height 85
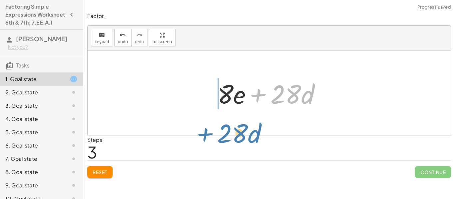
drag, startPoint x: 263, startPoint y: 98, endPoint x: 209, endPoint y: 132, distance: 64.1
click at [209, 132] on div "+ · 28 · d + · 8 · e + · 8 · e + · 28 · d + · 28 · d + · 8 · e + · 28 · d + · 2…" at bounding box center [269, 93] width 363 height 85
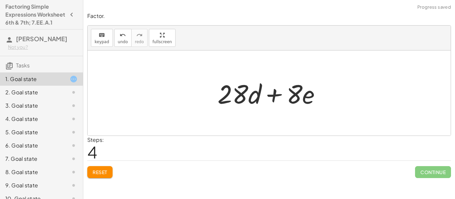
click at [255, 99] on div at bounding box center [271, 93] width 115 height 34
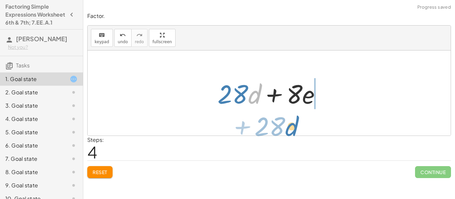
drag, startPoint x: 254, startPoint y: 99, endPoint x: 291, endPoint y: 129, distance: 48.0
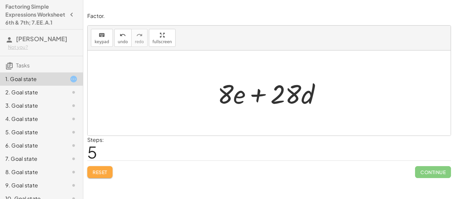
click at [96, 176] on button "Reset" at bounding box center [99, 172] width 25 height 12
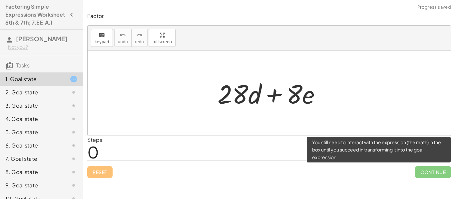
click at [421, 172] on span "Continue" at bounding box center [433, 172] width 36 height 12
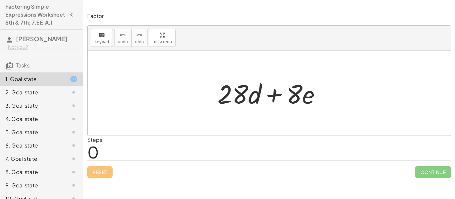
click at [62, 97] on div at bounding box center [68, 93] width 19 height 8
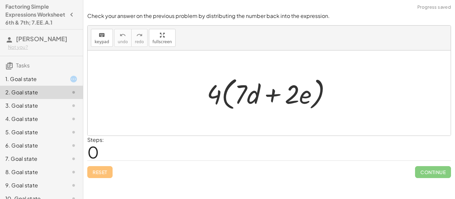
click at [234, 93] on div at bounding box center [271, 93] width 136 height 38
drag, startPoint x: 208, startPoint y: 94, endPoint x: 297, endPoint y: 104, distance: 89.1
click at [297, 104] on div at bounding box center [271, 93] width 136 height 38
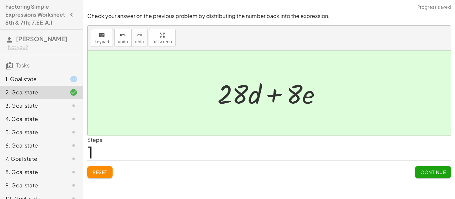
click at [439, 174] on span "Continue" at bounding box center [432, 172] width 25 height 6
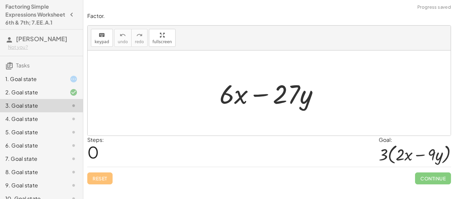
click at [29, 83] on div "1. Goal state" at bounding box center [32, 79] width 54 height 8
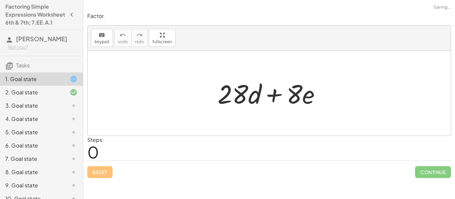
click at [9, 110] on div "3. Goal state" at bounding box center [32, 106] width 54 height 8
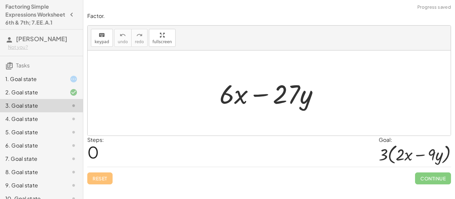
click at [17, 83] on div "1. Goal state" at bounding box center [32, 79] width 54 height 8
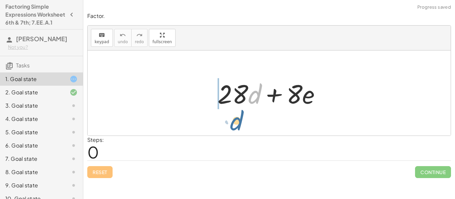
drag, startPoint x: 250, startPoint y: 100, endPoint x: 231, endPoint y: 127, distance: 32.8
click at [231, 127] on div "· d + · 28 · d + · 8 · e" at bounding box center [269, 93] width 363 height 85
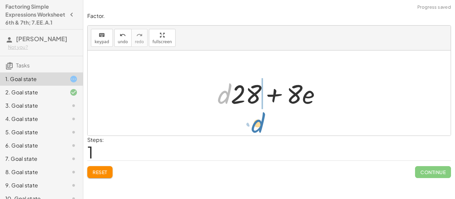
drag, startPoint x: 225, startPoint y: 98, endPoint x: 258, endPoint y: 127, distance: 43.9
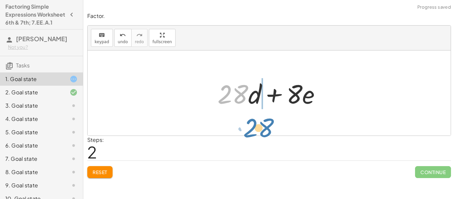
drag, startPoint x: 234, startPoint y: 93, endPoint x: 260, endPoint y: 127, distance: 42.8
click at [260, 127] on div at bounding box center [269, 93] width 363 height 85
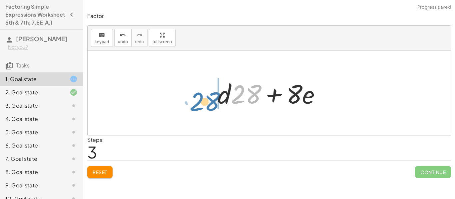
drag, startPoint x: 251, startPoint y: 94, endPoint x: 208, endPoint y: 100, distance: 43.0
click at [208, 100] on div "+ · 28 · d + · 8 · e + · d · 28 + · 8 · e + · 28 · d + · 8 · e · 28 + · 28 · d …" at bounding box center [268, 94] width 123 height 38
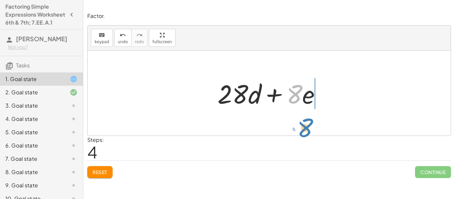
drag, startPoint x: 291, startPoint y: 93, endPoint x: 302, endPoint y: 126, distance: 35.3
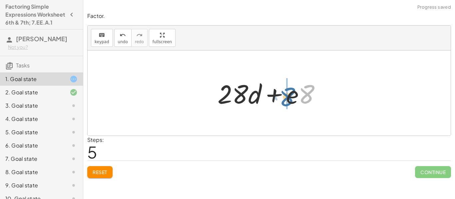
drag, startPoint x: 305, startPoint y: 103, endPoint x: 284, endPoint y: 105, distance: 21.4
click at [284, 105] on div at bounding box center [271, 93] width 115 height 34
click at [287, 98] on div at bounding box center [271, 93] width 115 height 34
click at [294, 98] on div at bounding box center [271, 93] width 115 height 34
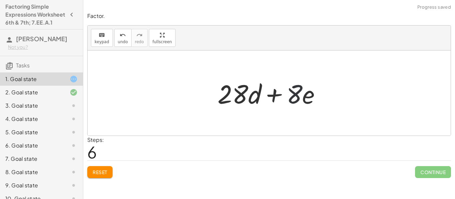
click at [294, 98] on div at bounding box center [271, 93] width 115 height 34
click at [72, 110] on icon at bounding box center [74, 106] width 8 height 8
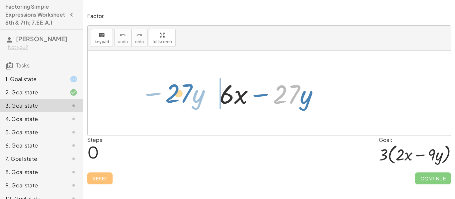
drag, startPoint x: 281, startPoint y: 96, endPoint x: 173, endPoint y: 94, distance: 107.9
click at [173, 94] on div "· 27 − · y + · 6 · x − · 27 · y" at bounding box center [269, 93] width 363 height 85
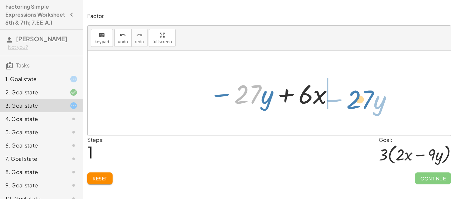
drag, startPoint x: 247, startPoint y: 90, endPoint x: 357, endPoint y: 94, distance: 109.9
click at [357, 94] on div "+ · 6 · x − · 27 · y · 27 − · y + · 6 · x − · 27 · y" at bounding box center [269, 93] width 363 height 85
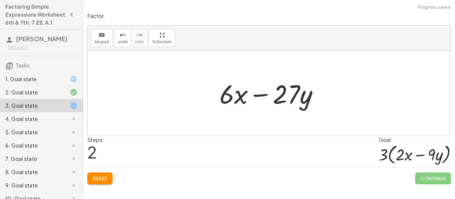
click at [227, 98] on div at bounding box center [271, 93] width 111 height 34
drag, startPoint x: 226, startPoint y: 98, endPoint x: 195, endPoint y: 100, distance: 31.3
drag, startPoint x: 239, startPoint y: 100, endPoint x: 205, endPoint y: 99, distance: 34.3
click at [205, 99] on div "+ · 6 · x − · 27 · y − · 27 · y + · 6 · x · x + · 6 · x − · 27 · y" at bounding box center [269, 93] width 363 height 85
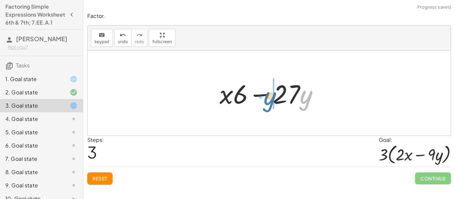
drag, startPoint x: 303, startPoint y: 103, endPoint x: 266, endPoint y: 103, distance: 36.9
click at [266, 103] on div at bounding box center [271, 93] width 111 height 34
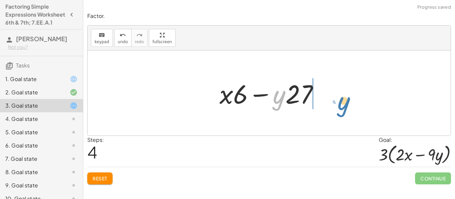
drag, startPoint x: 280, startPoint y: 100, endPoint x: 338, endPoint y: 104, distance: 58.4
click at [338, 104] on div "+ · 6 · x − · 27 · y − · 27 · y + · 6 · x + · 6 · x − · 27 · y + · x · 6 − · 27…" at bounding box center [269, 93] width 363 height 85
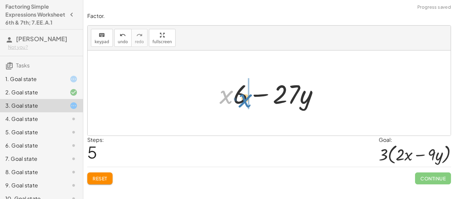
drag, startPoint x: 223, startPoint y: 98, endPoint x: 329, endPoint y: 167, distance: 126.1
click at [0, 0] on div "Factor. keyboard keypad undo undo redo redo fullscreen + · 6 · x − · 27 · y − ·…" at bounding box center [0, 0] width 0 height 0
drag, startPoint x: 324, startPoint y: 164, endPoint x: 346, endPoint y: 167, distance: 22.2
click at [0, 0] on div "Factor. keyboard keypad undo undo redo redo fullscreen + · 6 · x − · 27 · y − ·…" at bounding box center [0, 0] width 0 height 0
click at [231, 101] on div at bounding box center [271, 93] width 111 height 34
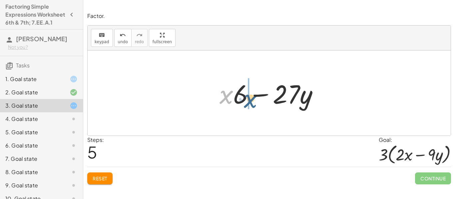
drag, startPoint x: 222, startPoint y: 97, endPoint x: 246, endPoint y: 100, distance: 24.5
click at [246, 100] on div at bounding box center [271, 93] width 111 height 34
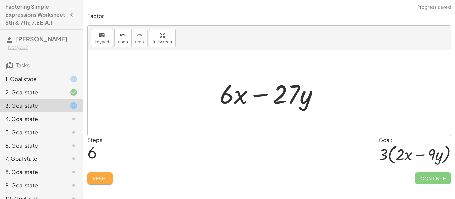
click at [105, 178] on span "Reset" at bounding box center [100, 179] width 15 height 6
click at [105, 29] on button "keyboard keypad" at bounding box center [102, 38] width 22 height 18
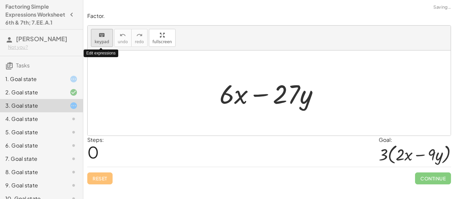
click at [105, 37] on div "keyboard" at bounding box center [102, 35] width 15 height 8
click at [223, 84] on div at bounding box center [271, 93] width 111 height 34
click at [236, 101] on div at bounding box center [271, 93] width 111 height 34
click at [261, 95] on div at bounding box center [271, 93] width 111 height 34
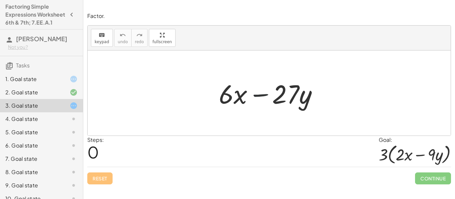
click at [261, 95] on div at bounding box center [271, 93] width 111 height 34
click at [316, 96] on div at bounding box center [271, 93] width 111 height 34
click at [307, 95] on div at bounding box center [271, 93] width 111 height 34
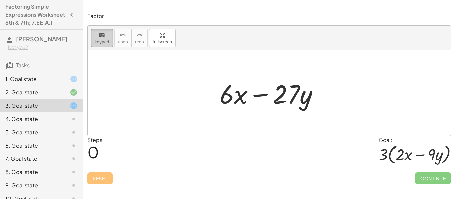
click at [98, 43] on span "keypad" at bounding box center [102, 42] width 15 height 5
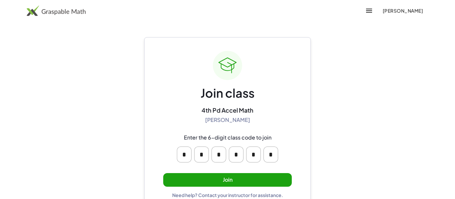
click at [230, 180] on button "Join" at bounding box center [227, 180] width 128 height 14
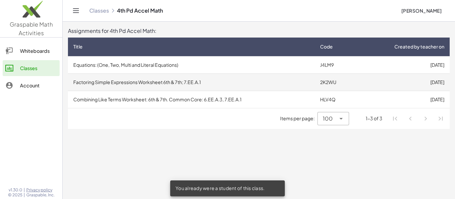
click at [329, 83] on td "2K2WU" at bounding box center [336, 82] width 42 height 17
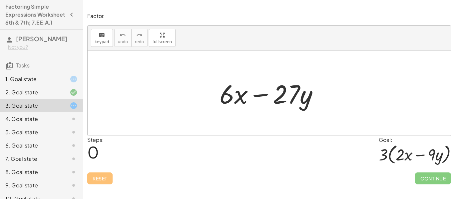
click at [46, 83] on div "1. Goal state" at bounding box center [32, 79] width 54 height 8
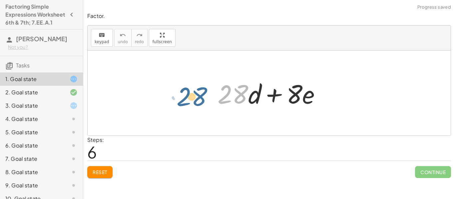
drag, startPoint x: 221, startPoint y: 95, endPoint x: 179, endPoint y: 97, distance: 41.7
click at [179, 97] on div "+ · 28 · d + · 8 · e + · d · 28 + · 8 · e + · 28 · d + · 8 · e + · d · 28 + · 8…" at bounding box center [269, 93] width 363 height 85
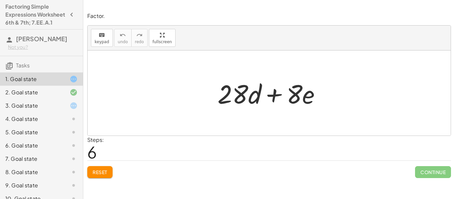
click at [246, 89] on div at bounding box center [263, 94] width 105 height 34
click at [296, 94] on div at bounding box center [263, 94] width 105 height 34
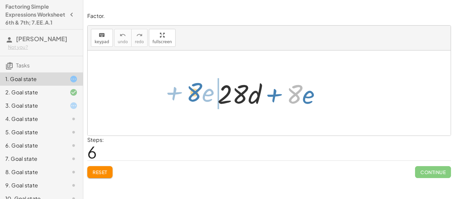
drag, startPoint x: 294, startPoint y: 94, endPoint x: 195, endPoint y: 93, distance: 98.9
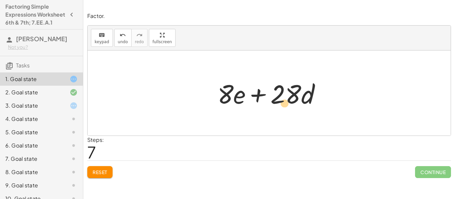
drag, startPoint x: 285, startPoint y: 97, endPoint x: 284, endPoint y: 104, distance: 7.7
click at [284, 104] on div at bounding box center [263, 94] width 105 height 34
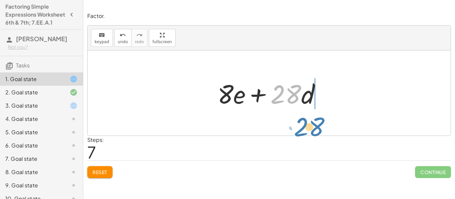
drag, startPoint x: 283, startPoint y: 100, endPoint x: 306, endPoint y: 132, distance: 39.9
click at [306, 132] on div "+ · 28 · d + · 8 · e + · d · 28 + · 8 · e + · 28 · d + · 8 · e + · d · 28 + · 8…" at bounding box center [269, 93] width 363 height 85
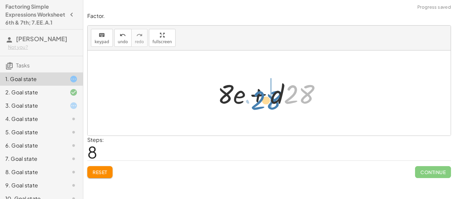
drag, startPoint x: 306, startPoint y: 85, endPoint x: 271, endPoint y: 89, distance: 35.1
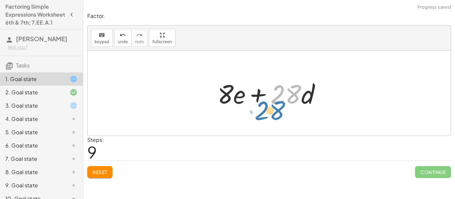
drag, startPoint x: 294, startPoint y: 90, endPoint x: 279, endPoint y: 105, distance: 21.2
click at [279, 105] on div at bounding box center [263, 94] width 105 height 34
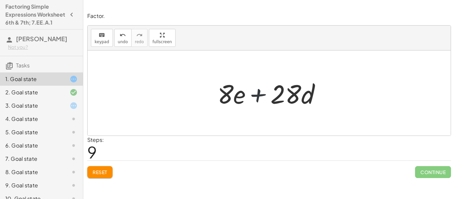
click at [259, 102] on div at bounding box center [263, 94] width 105 height 34
click at [94, 176] on button "Reset" at bounding box center [99, 172] width 25 height 12
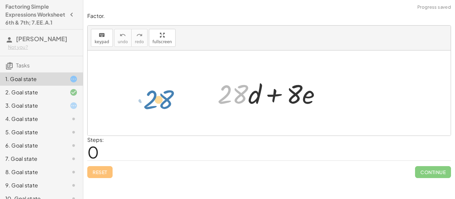
drag, startPoint x: 240, startPoint y: 96, endPoint x: 166, endPoint y: 101, distance: 74.1
click at [166, 101] on div "· 28 + · 28 · d + · 8 · e" at bounding box center [269, 93] width 363 height 85
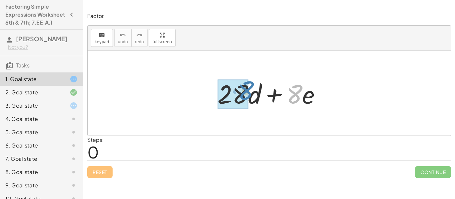
drag, startPoint x: 296, startPoint y: 94, endPoint x: 247, endPoint y: 91, distance: 48.7
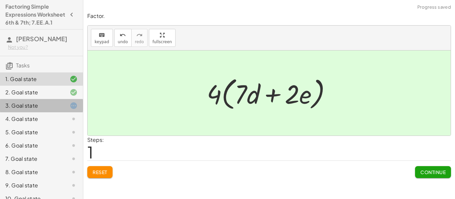
click at [50, 110] on div "3. Goal state" at bounding box center [32, 106] width 54 height 8
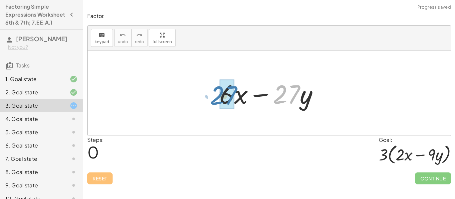
drag, startPoint x: 278, startPoint y: 100, endPoint x: 215, endPoint y: 101, distance: 62.9
click at [215, 101] on div "· 27 + · 6 · x − · 27 · y" at bounding box center [268, 94] width 119 height 38
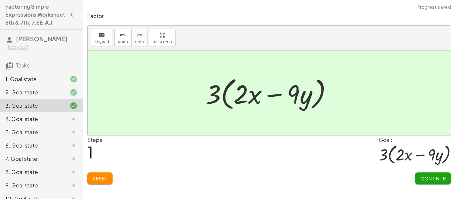
click at [420, 176] on span "Continue" at bounding box center [432, 179] width 25 height 6
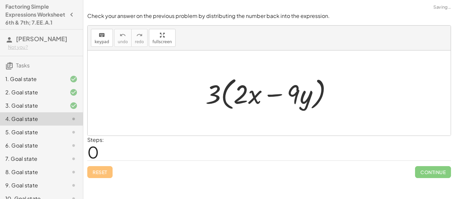
click at [224, 92] on div at bounding box center [271, 93] width 138 height 38
drag, startPoint x: 215, startPoint y: 92, endPoint x: 280, endPoint y: 95, distance: 65.3
click at [280, 95] on div at bounding box center [271, 93] width 138 height 38
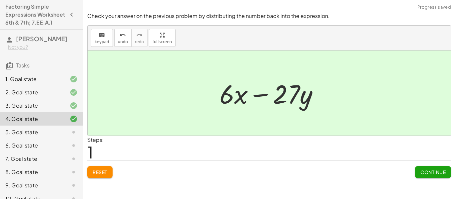
click at [432, 171] on span "Continue" at bounding box center [432, 172] width 25 height 6
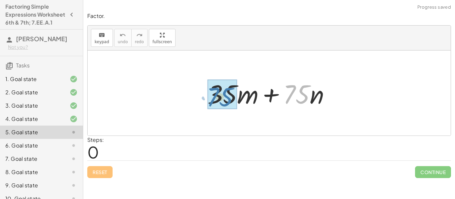
drag, startPoint x: 301, startPoint y: 95, endPoint x: 224, endPoint y: 98, distance: 76.9
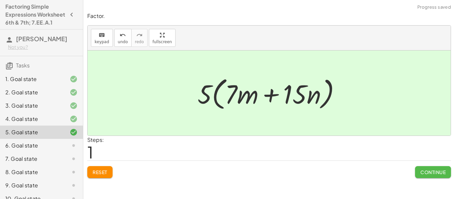
click at [436, 175] on button "Continue" at bounding box center [433, 172] width 36 height 12
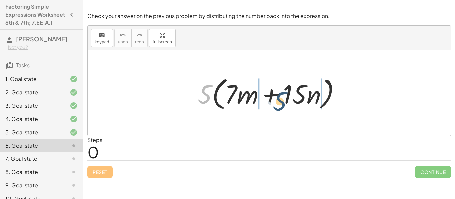
drag, startPoint x: 202, startPoint y: 92, endPoint x: 278, endPoint y: 98, distance: 75.9
click at [278, 98] on div at bounding box center [271, 93] width 155 height 38
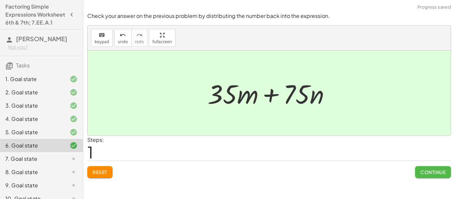
click at [435, 176] on button "Continue" at bounding box center [433, 172] width 36 height 12
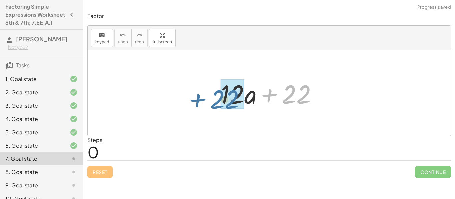
drag, startPoint x: 290, startPoint y: 95, endPoint x: 219, endPoint y: 99, distance: 71.3
click at [219, 99] on div at bounding box center [271, 93] width 109 height 34
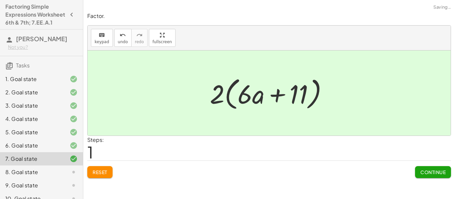
click at [421, 169] on span "Continue" at bounding box center [432, 172] width 25 height 6
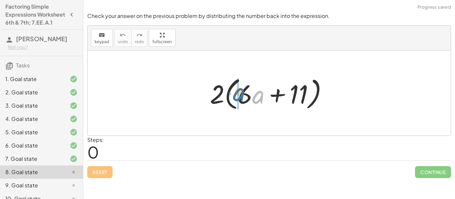
drag, startPoint x: 254, startPoint y: 98, endPoint x: 235, endPoint y: 95, distance: 19.6
click at [235, 95] on div at bounding box center [271, 93] width 130 height 38
click at [94, 167] on button "Reset" at bounding box center [99, 172] width 25 height 12
drag, startPoint x: 213, startPoint y: 100, endPoint x: 257, endPoint y: 104, distance: 43.4
click at [257, 104] on div at bounding box center [271, 93] width 130 height 38
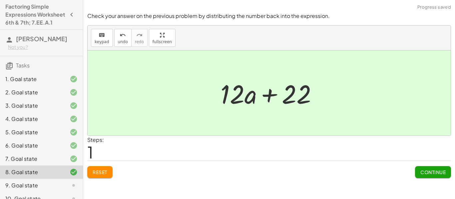
click at [426, 171] on span "Continue" at bounding box center [432, 172] width 25 height 6
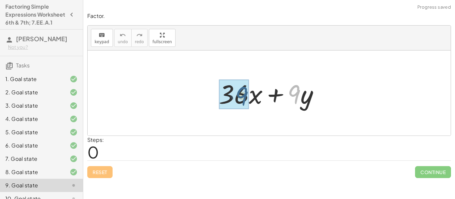
drag, startPoint x: 292, startPoint y: 98, endPoint x: 234, endPoint y: 101, distance: 57.3
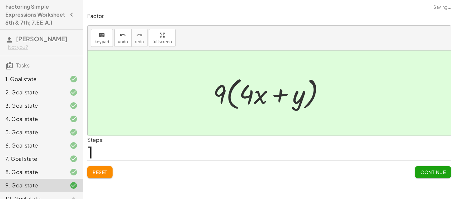
click at [425, 171] on span "Continue" at bounding box center [432, 172] width 25 height 6
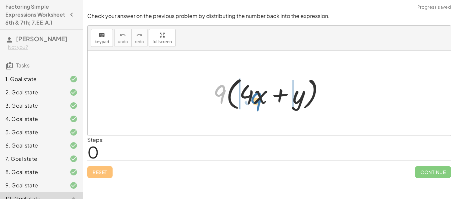
drag, startPoint x: 215, startPoint y: 94, endPoint x: 251, endPoint y: 100, distance: 36.9
click at [251, 100] on div at bounding box center [271, 93] width 123 height 38
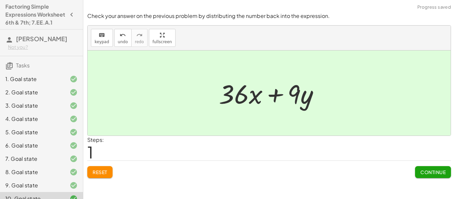
click at [423, 169] on span "Continue" at bounding box center [432, 172] width 25 height 6
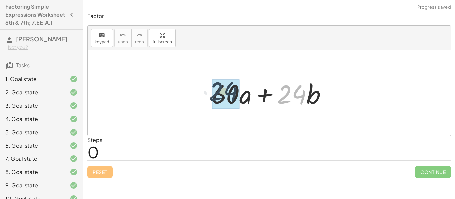
drag, startPoint x: 291, startPoint y: 96, endPoint x: 218, endPoint y: 95, distance: 72.2
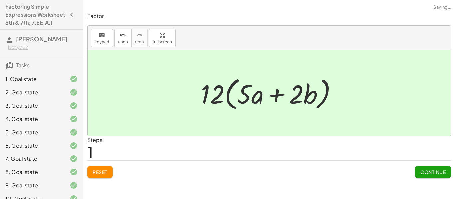
click at [433, 177] on button "Continue" at bounding box center [433, 172] width 36 height 12
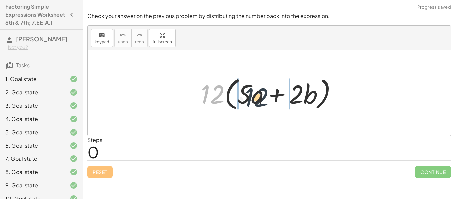
drag, startPoint x: 214, startPoint y: 93, endPoint x: 263, endPoint y: 96, distance: 49.0
click at [263, 96] on div at bounding box center [271, 93] width 149 height 38
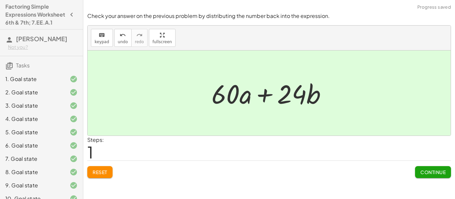
click at [420, 166] on button "Continue" at bounding box center [433, 172] width 36 height 12
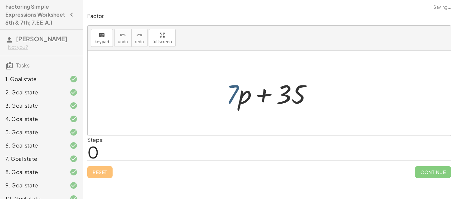
click at [231, 95] on div at bounding box center [272, 93] width 98 height 34
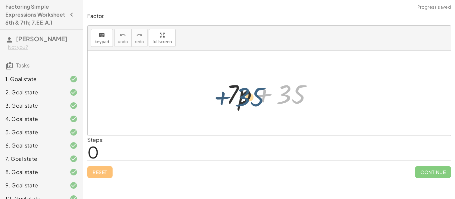
drag, startPoint x: 281, startPoint y: 97, endPoint x: 235, endPoint y: 100, distance: 46.0
click at [235, 100] on div at bounding box center [272, 93] width 98 height 34
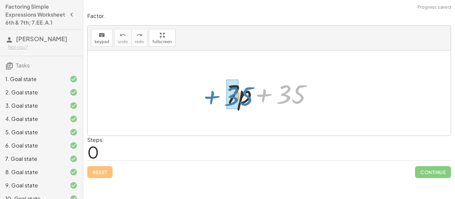
drag, startPoint x: 284, startPoint y: 94, endPoint x: 229, endPoint y: 96, distance: 55.3
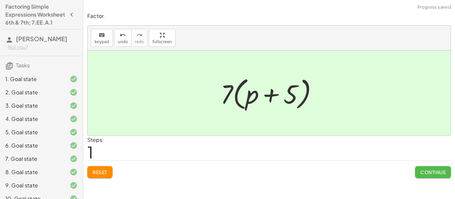
click at [428, 177] on button "Continue" at bounding box center [433, 172] width 36 height 12
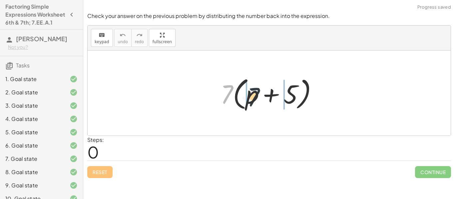
drag, startPoint x: 225, startPoint y: 97, endPoint x: 254, endPoint y: 100, distance: 28.7
click at [254, 100] on div at bounding box center [271, 93] width 109 height 38
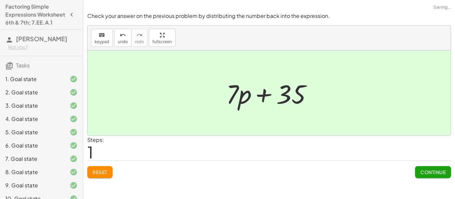
click at [431, 166] on button "Continue" at bounding box center [433, 172] width 36 height 12
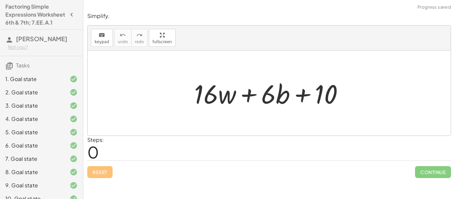
click at [240, 96] on div at bounding box center [271, 93] width 161 height 34
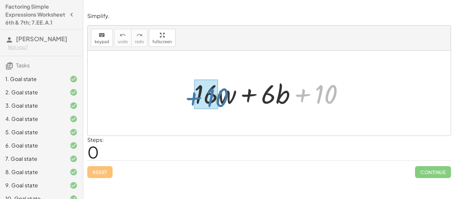
drag, startPoint x: 327, startPoint y: 96, endPoint x: 215, endPoint y: 96, distance: 111.8
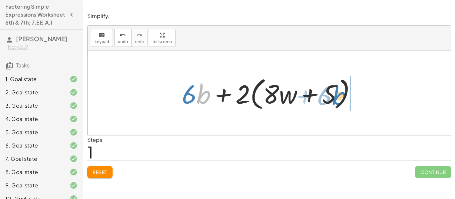
drag, startPoint x: 197, startPoint y: 95, endPoint x: 336, endPoint y: 95, distance: 138.5
click at [336, 95] on div at bounding box center [271, 93] width 186 height 38
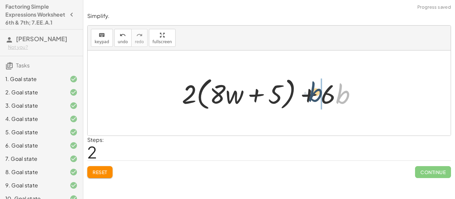
drag, startPoint x: 336, startPoint y: 96, endPoint x: 308, endPoint y: 93, distance: 28.4
click at [308, 93] on div at bounding box center [271, 93] width 186 height 38
drag, startPoint x: 325, startPoint y: 94, endPoint x: 353, endPoint y: 95, distance: 28.0
click at [353, 95] on div at bounding box center [271, 93] width 186 height 38
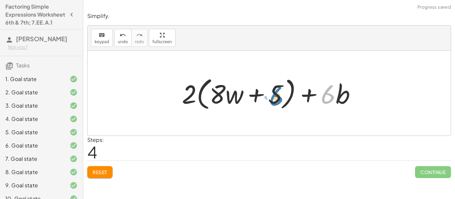
drag, startPoint x: 326, startPoint y: 95, endPoint x: 275, endPoint y: 96, distance: 51.6
click at [275, 96] on div at bounding box center [271, 93] width 186 height 38
drag, startPoint x: 324, startPoint y: 99, endPoint x: 185, endPoint y: 99, distance: 138.8
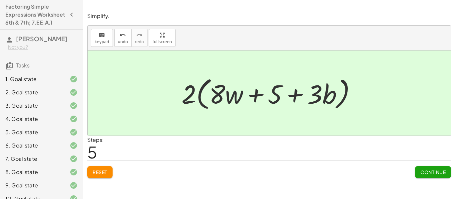
click at [428, 170] on span "Continue" at bounding box center [432, 172] width 25 height 6
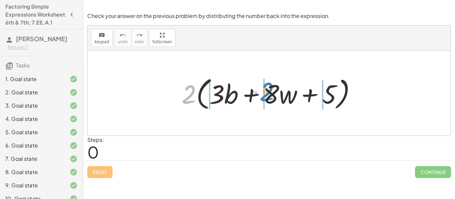
drag, startPoint x: 189, startPoint y: 98, endPoint x: 266, endPoint y: 95, distance: 76.9
click at [266, 95] on div at bounding box center [271, 93] width 186 height 38
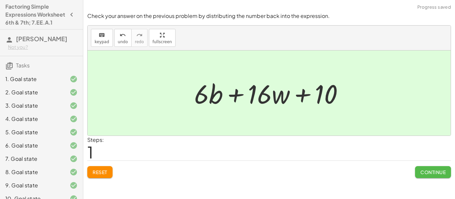
click at [424, 167] on button "Continue" at bounding box center [433, 172] width 36 height 12
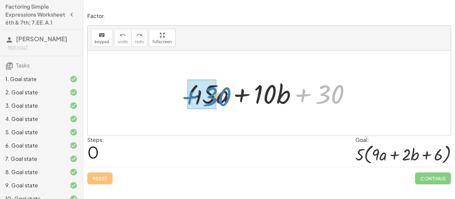
drag, startPoint x: 329, startPoint y: 89, endPoint x: 215, endPoint y: 91, distance: 114.2
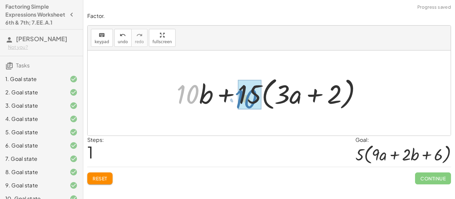
drag, startPoint x: 191, startPoint y: 94, endPoint x: 249, endPoint y: 98, distance: 58.4
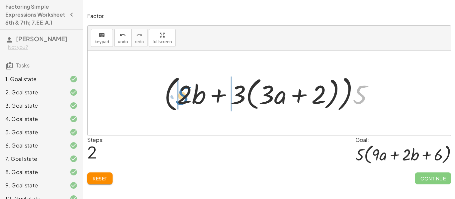
drag, startPoint x: 358, startPoint y: 101, endPoint x: 180, endPoint y: 102, distance: 178.7
click at [180, 102] on div at bounding box center [271, 93] width 221 height 42
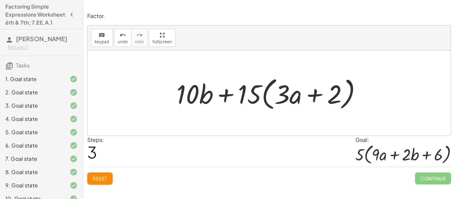
click at [102, 178] on span "Reset" at bounding box center [100, 179] width 15 height 6
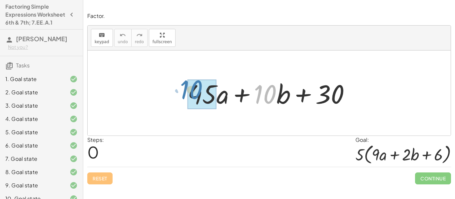
drag, startPoint x: 266, startPoint y: 91, endPoint x: 198, endPoint y: 88, distance: 68.3
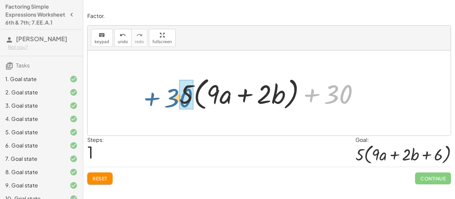
drag, startPoint x: 332, startPoint y: 101, endPoint x: 176, endPoint y: 105, distance: 155.8
click at [176, 105] on div at bounding box center [271, 93] width 191 height 38
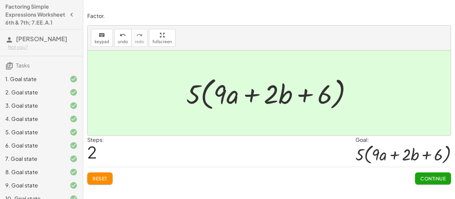
click at [420, 183] on button "Continue" at bounding box center [433, 179] width 36 height 12
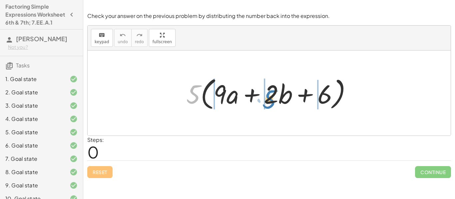
drag, startPoint x: 195, startPoint y: 95, endPoint x: 271, endPoint y: 100, distance: 75.7
click at [271, 100] on div at bounding box center [271, 93] width 177 height 38
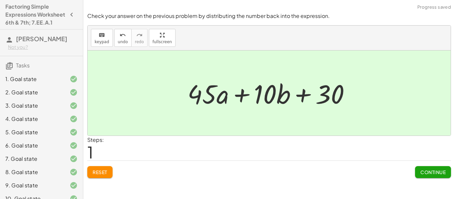
click at [444, 172] on span "Continue" at bounding box center [432, 172] width 25 height 6
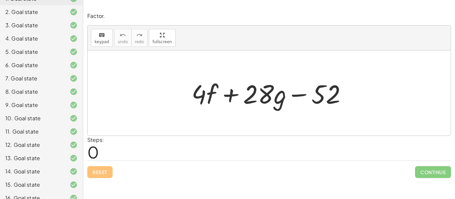
scroll to position [177, 0]
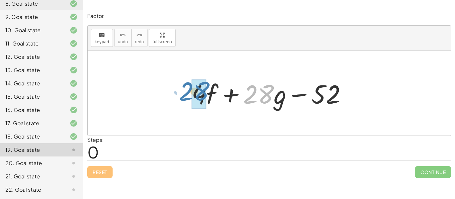
drag, startPoint x: 250, startPoint y: 100, endPoint x: 186, endPoint y: 97, distance: 64.3
click at [186, 97] on div "· 28 + · g + · 4 · f + · 28 · g − 52" at bounding box center [268, 94] width 175 height 38
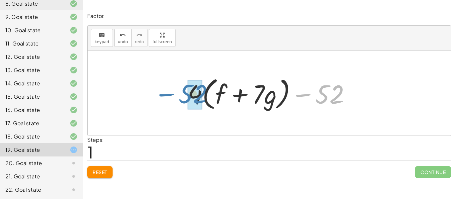
drag, startPoint x: 328, startPoint y: 99, endPoint x: 190, endPoint y: 99, distance: 137.8
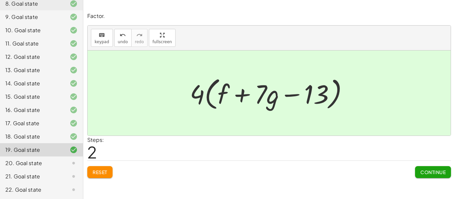
click at [291, 94] on div at bounding box center [271, 93] width 170 height 38
click at [443, 173] on span "Continue" at bounding box center [432, 172] width 25 height 6
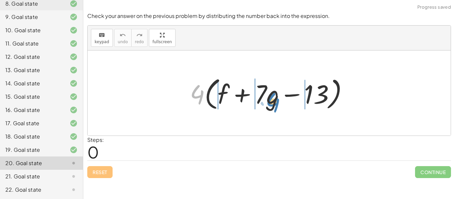
drag, startPoint x: 196, startPoint y: 91, endPoint x: 271, endPoint y: 99, distance: 75.3
click at [271, 99] on div at bounding box center [271, 93] width 170 height 38
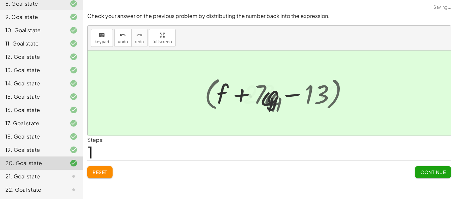
click at [271, 99] on div at bounding box center [271, 93] width 167 height 34
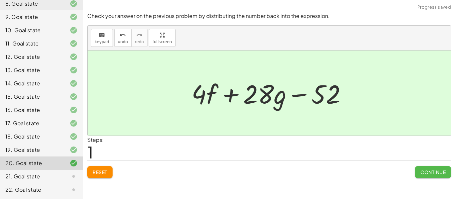
click at [426, 168] on button "Continue" at bounding box center [433, 172] width 36 height 12
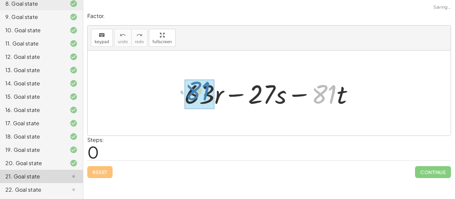
drag, startPoint x: 329, startPoint y: 97, endPoint x: 206, endPoint y: 93, distance: 123.5
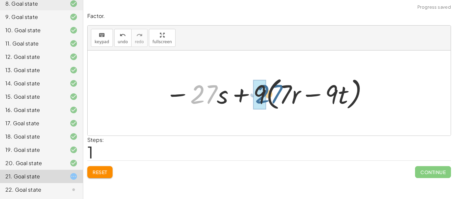
drag, startPoint x: 204, startPoint y: 95, endPoint x: 269, endPoint y: 94, distance: 65.2
click at [269, 94] on div at bounding box center [267, 93] width 210 height 38
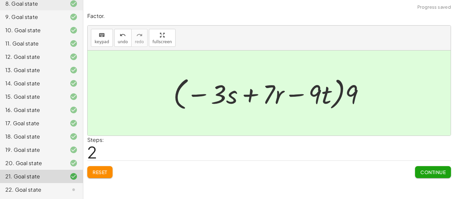
click at [427, 169] on button "Continue" at bounding box center [433, 172] width 36 height 12
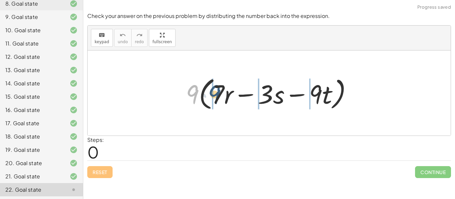
drag, startPoint x: 191, startPoint y: 91, endPoint x: 213, endPoint y: 91, distance: 22.3
click at [213, 91] on div at bounding box center [271, 93] width 178 height 38
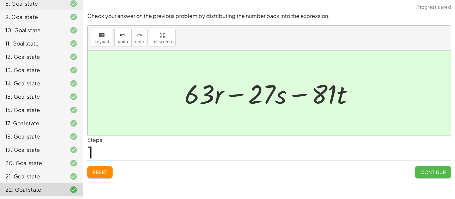
click at [439, 170] on span "Continue" at bounding box center [432, 172] width 25 height 6
